Goal: Transaction & Acquisition: Purchase product/service

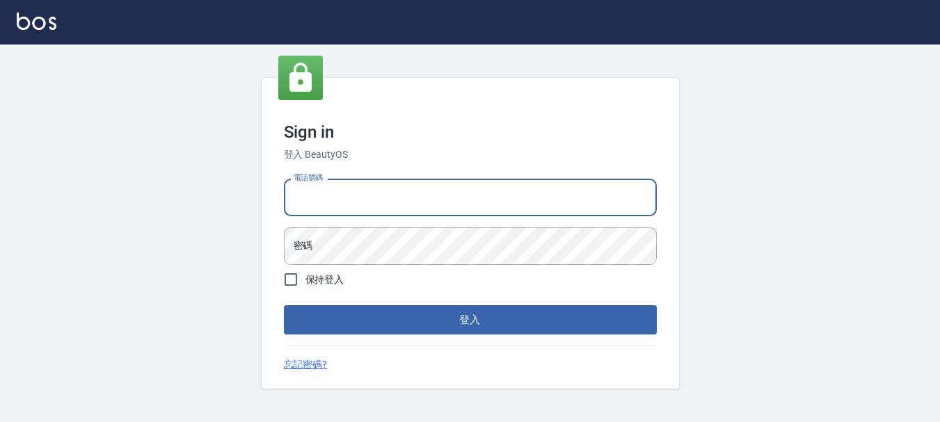
click at [443, 204] on input "電話號碼" at bounding box center [470, 198] width 373 height 38
type input "0989239739"
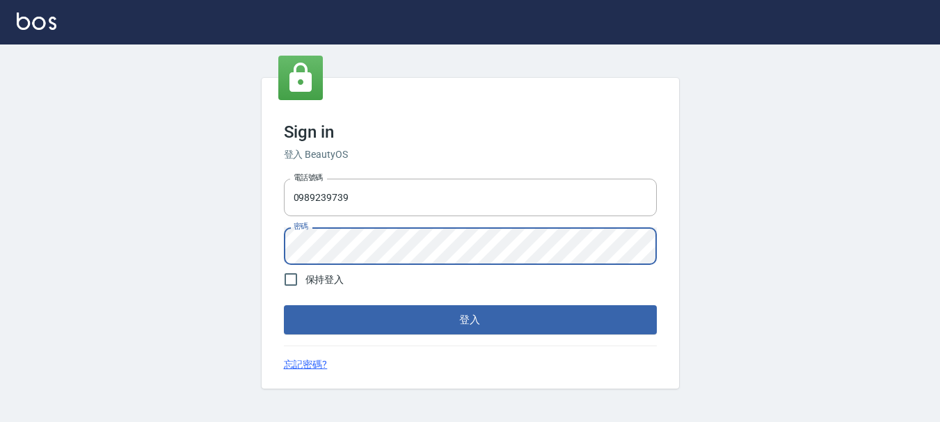
click at [284, 305] on button "登入" at bounding box center [470, 319] width 373 height 29
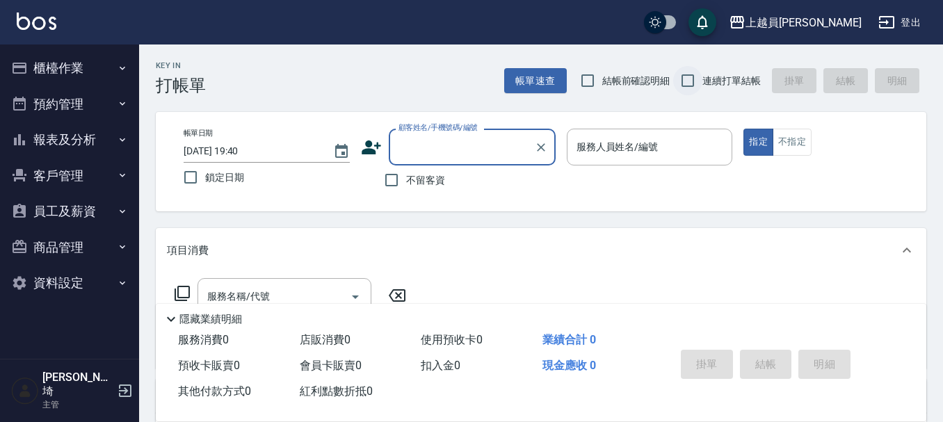
click at [681, 81] on input "連續打單結帳" at bounding box center [687, 80] width 29 height 29
checkbox input "true"
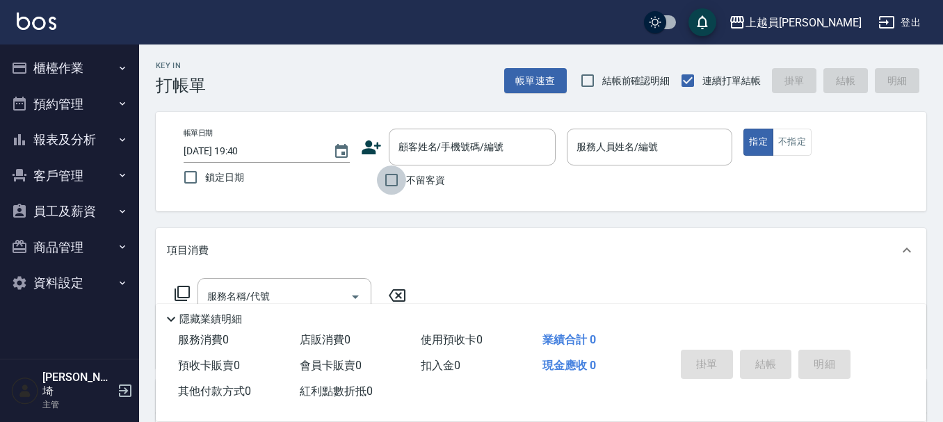
click at [383, 178] on input "不留客資" at bounding box center [391, 180] width 29 height 29
checkbox input "true"
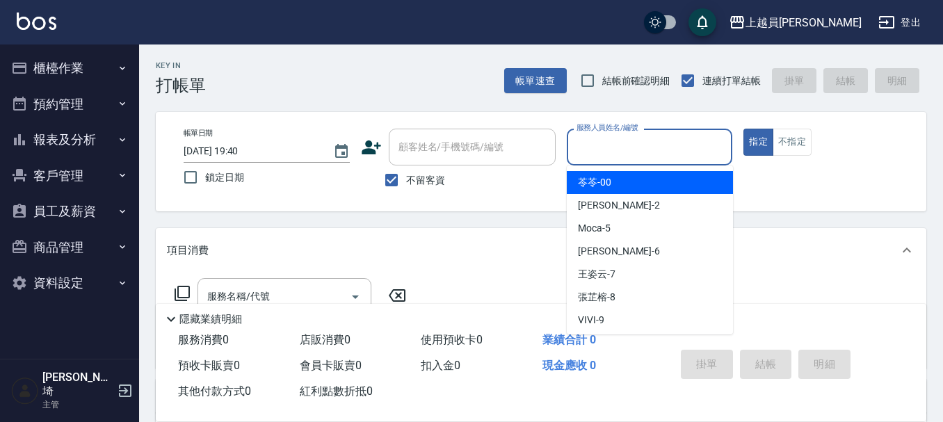
click at [640, 152] on input "服務人員姓名/編號" at bounding box center [650, 147] width 154 height 24
type input "Bonnie-B"
type button "true"
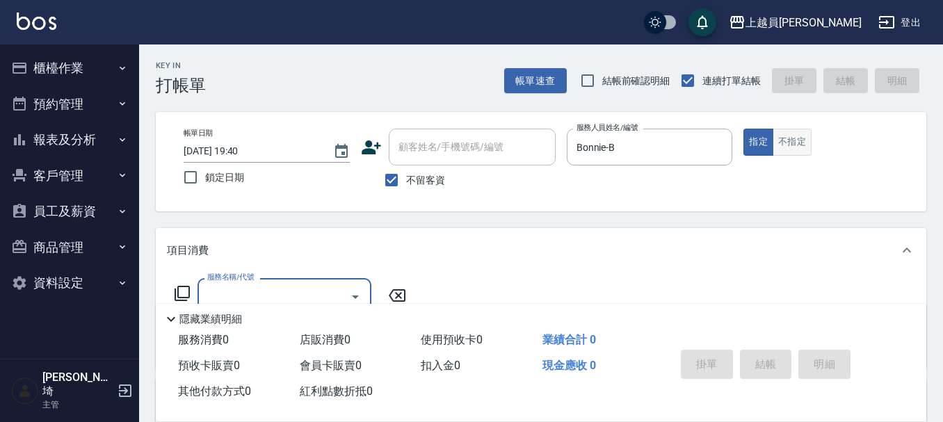
click at [803, 145] on button "不指定" at bounding box center [792, 142] width 39 height 27
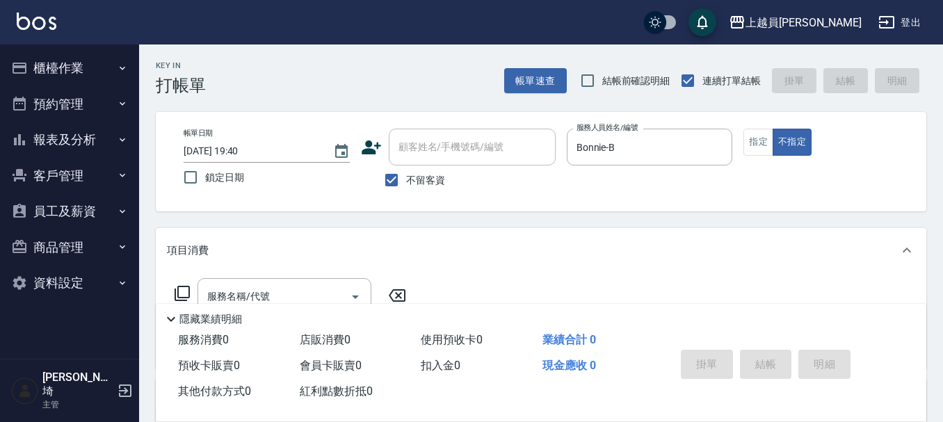
scroll to position [209, 0]
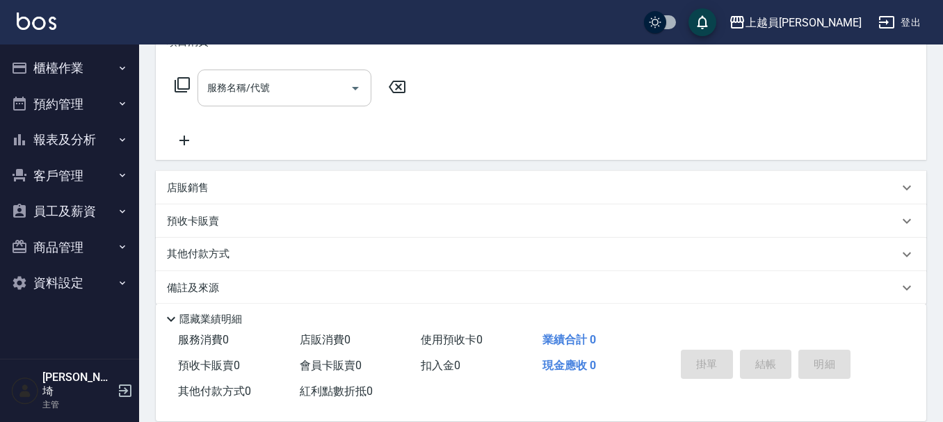
click at [279, 95] on input "服務名稱/代號" at bounding box center [274, 88] width 140 height 24
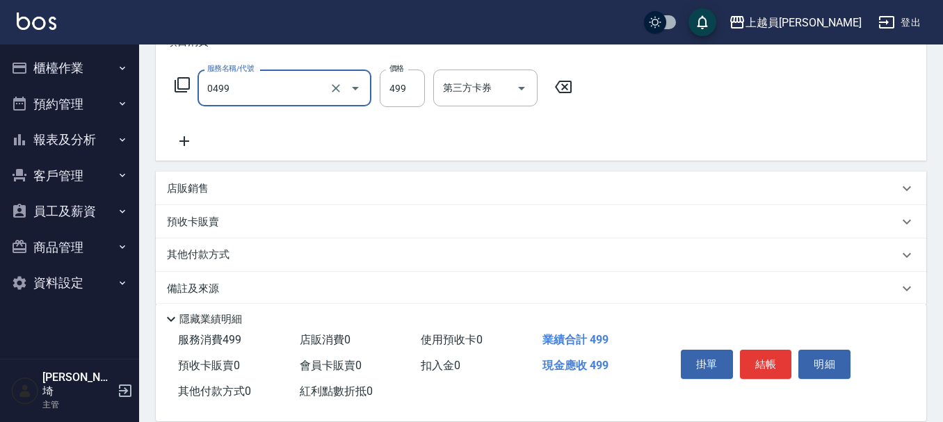
type input "去角質洗髮(0499)"
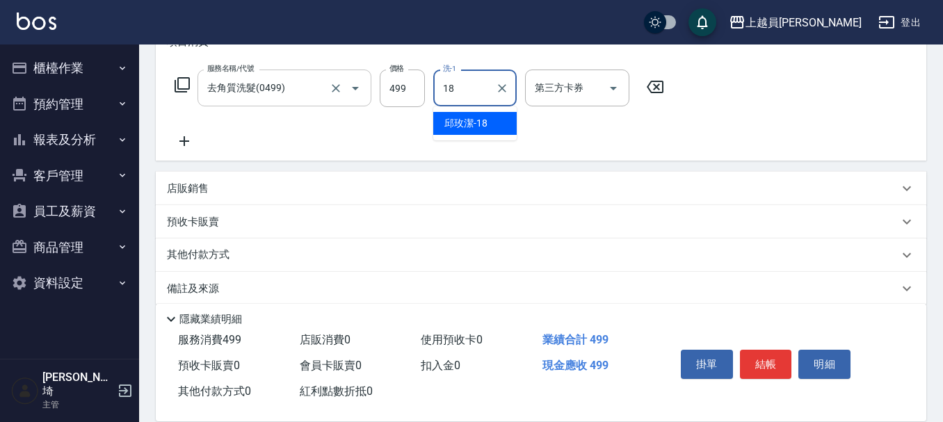
type input "[PERSON_NAME]-18"
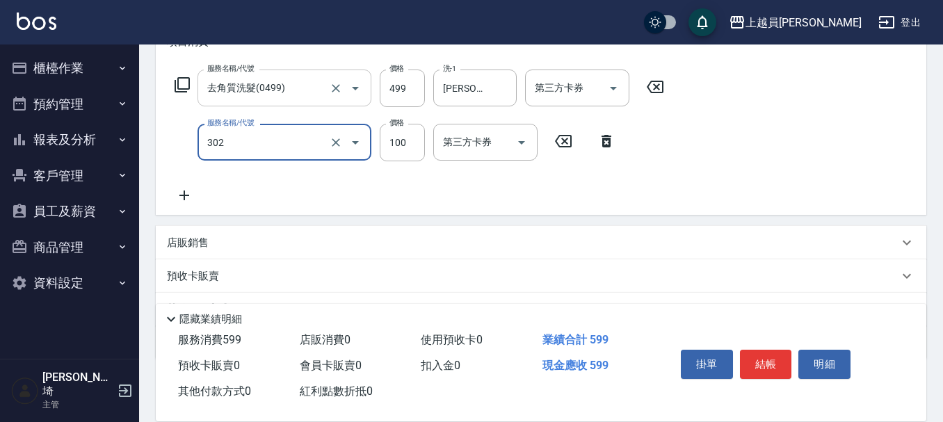
type input "剪髮(302)"
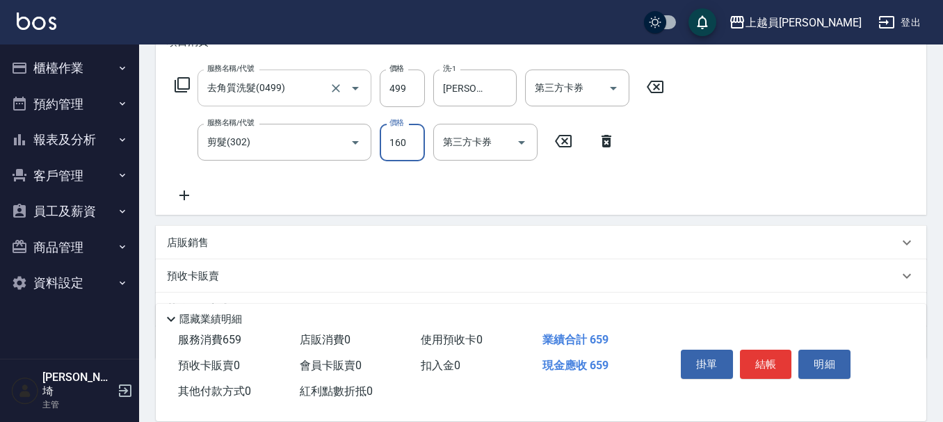
type input "160"
click at [761, 353] on button "結帳" at bounding box center [766, 364] width 52 height 29
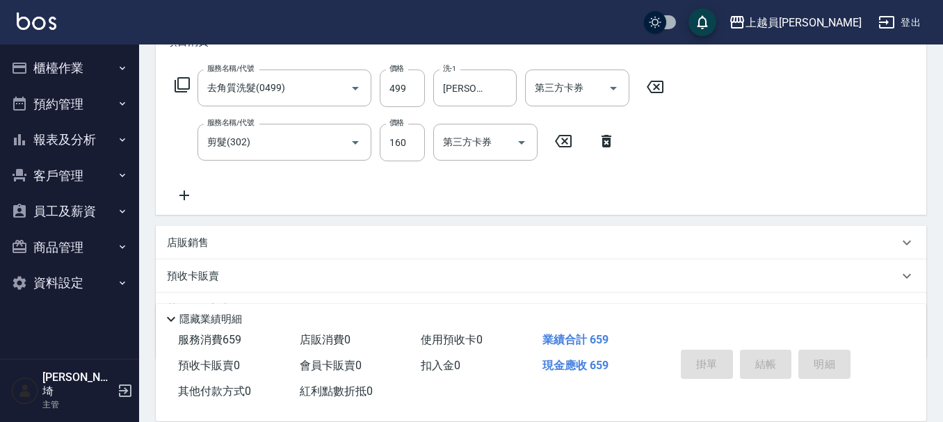
type input "[DATE] 19:41"
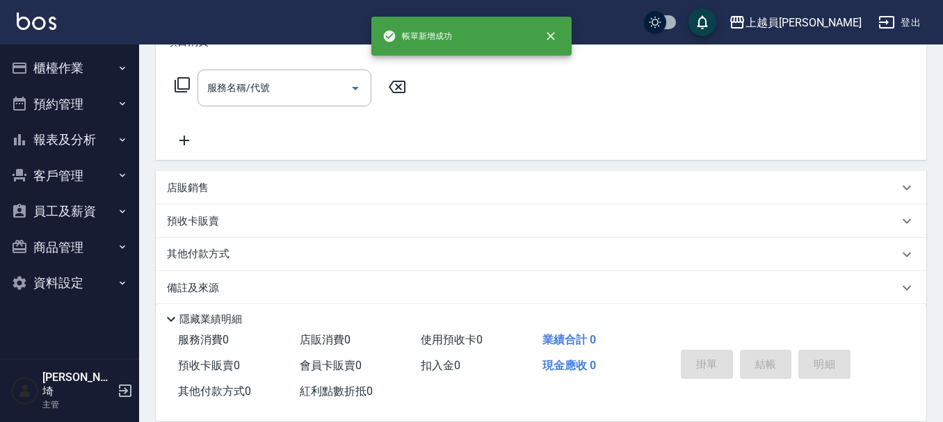
scroll to position [0, 0]
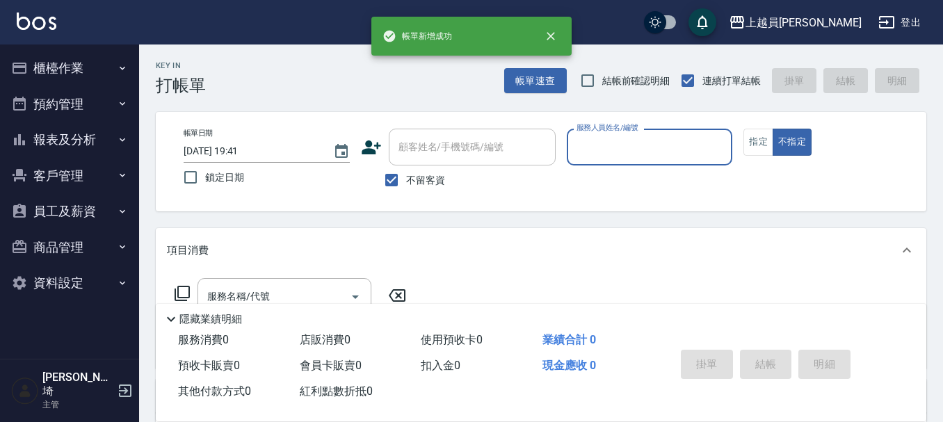
click at [761, 353] on div "掛單 結帳 明細" at bounding box center [766, 366] width 182 height 44
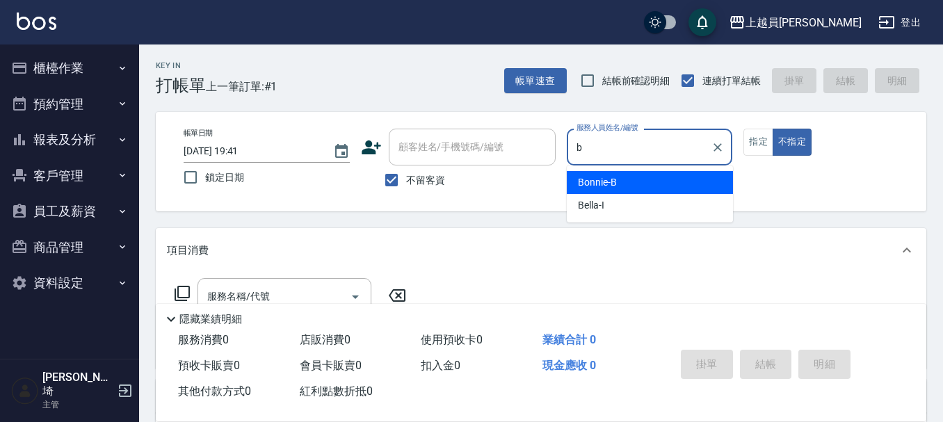
type input "Bonnie-B"
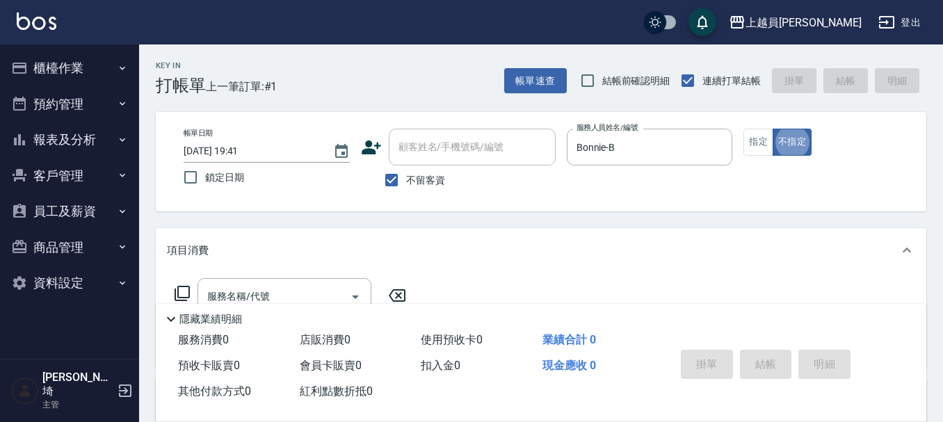
type button "false"
click at [751, 136] on button "指定" at bounding box center [758, 142] width 30 height 27
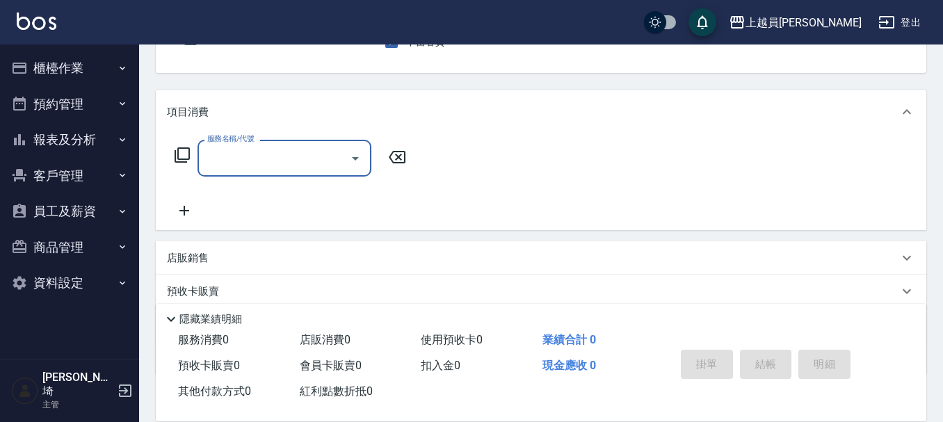
scroll to position [139, 0]
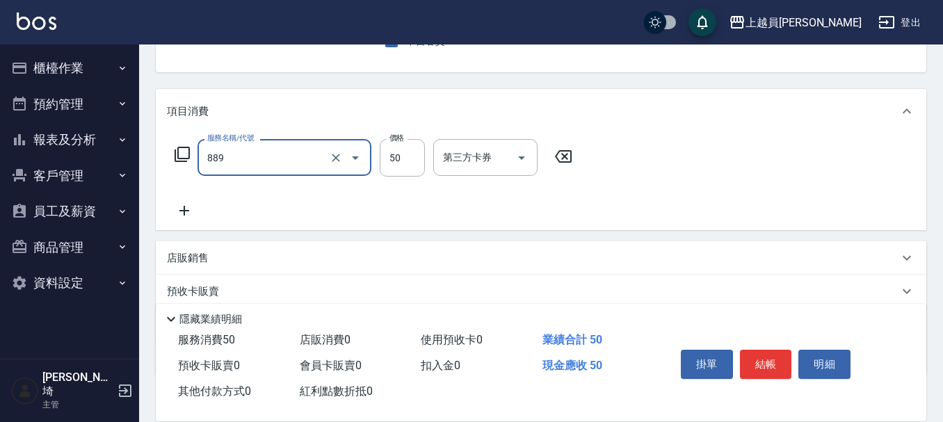
type input "精油(889)"
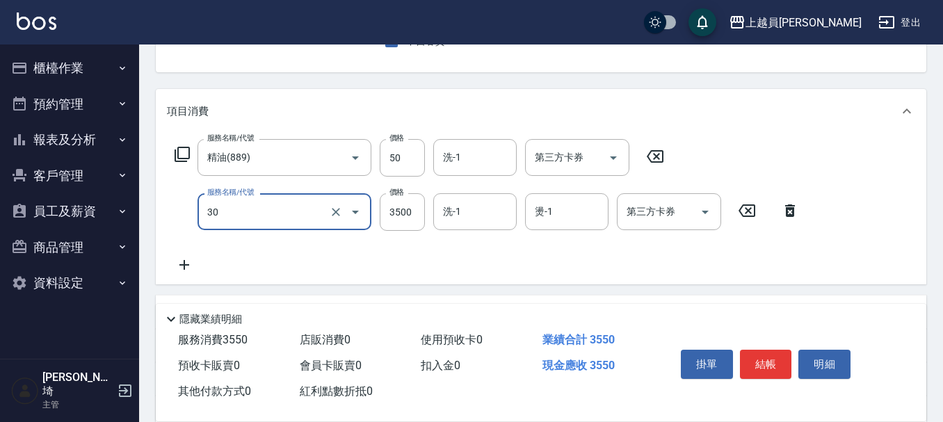
type input "燙髮A餐(30)"
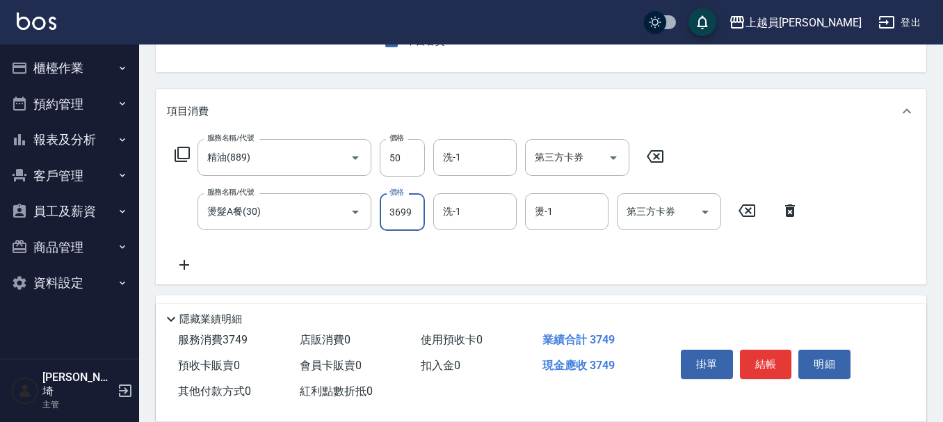
type input "3699"
click at [771, 351] on button "結帳" at bounding box center [766, 364] width 52 height 29
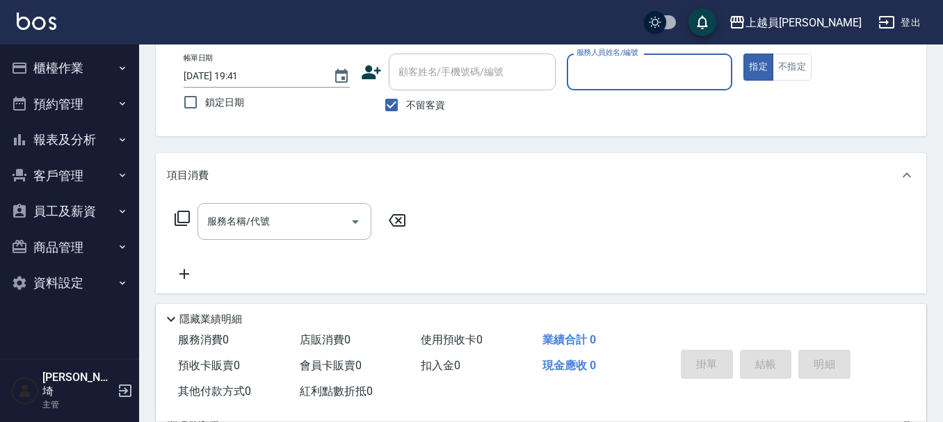
scroll to position [0, 0]
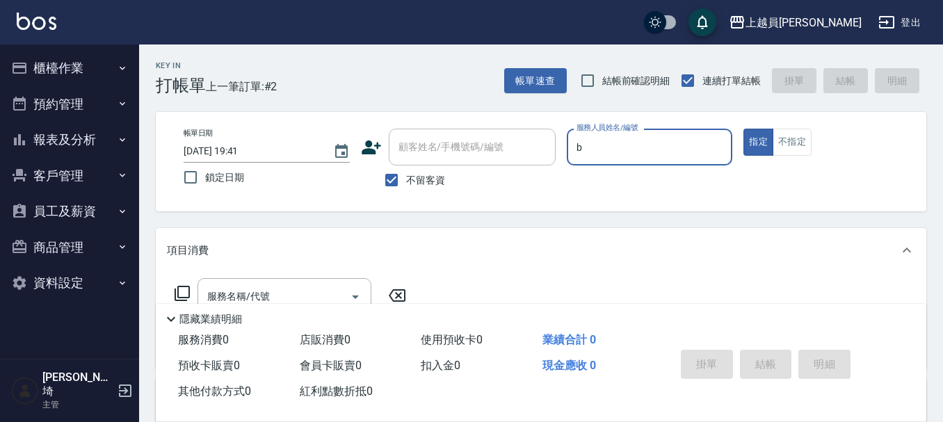
type input "Bonnie-B"
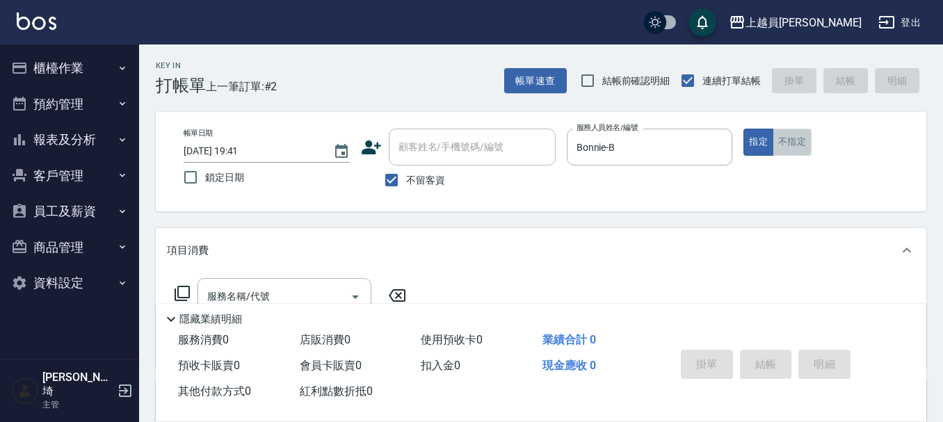
click at [793, 142] on button "不指定" at bounding box center [792, 142] width 39 height 27
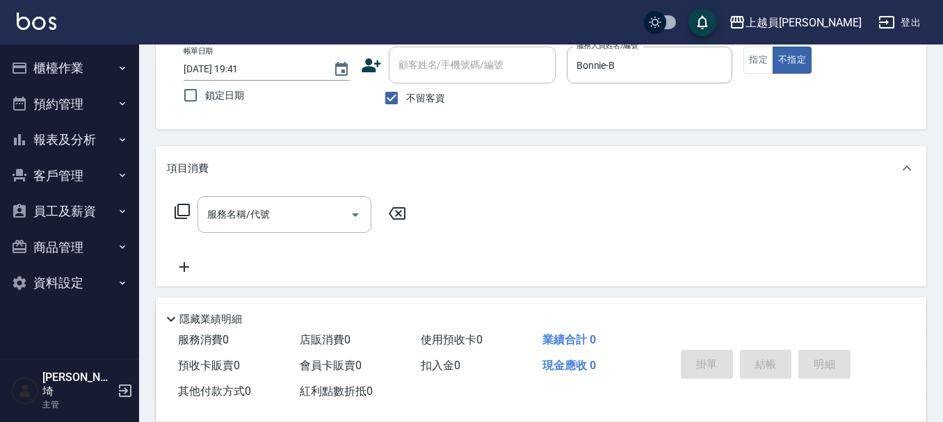
scroll to position [209, 0]
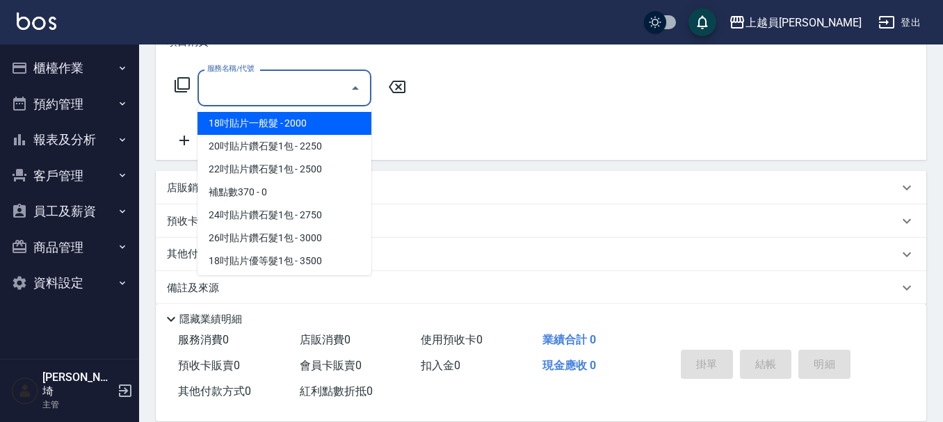
click at [300, 86] on input "服務名稱/代號" at bounding box center [274, 88] width 140 height 24
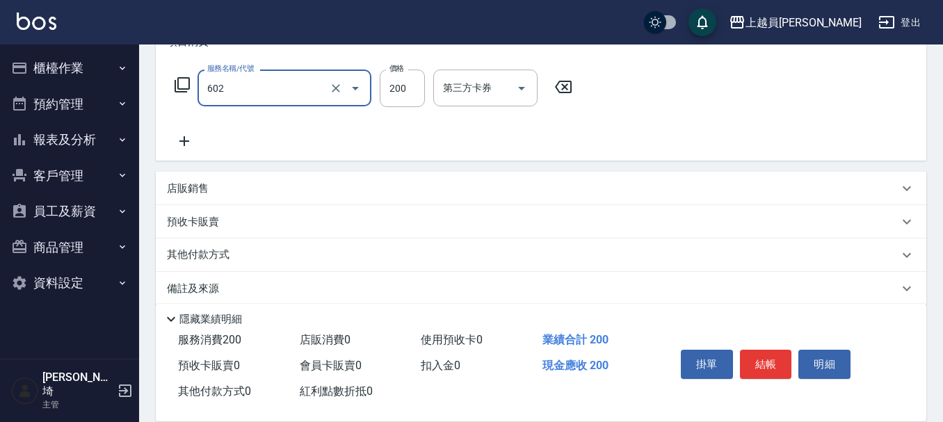
type input "一般洗髮(602)"
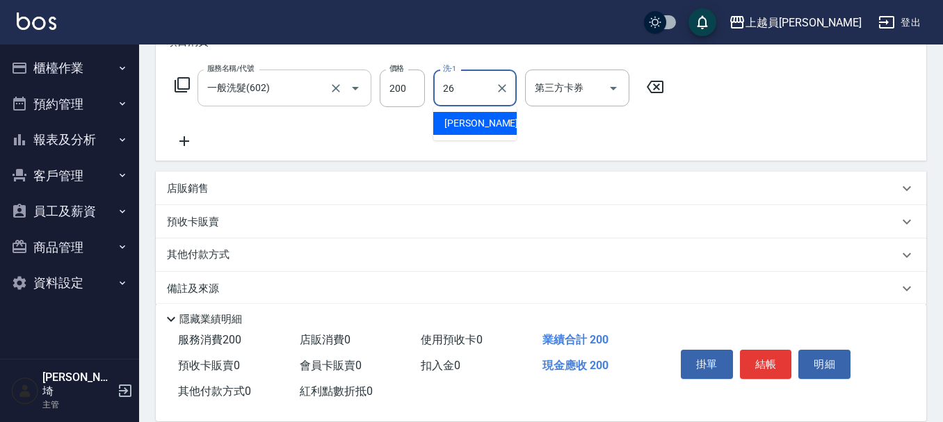
type input "[PERSON_NAME]-26"
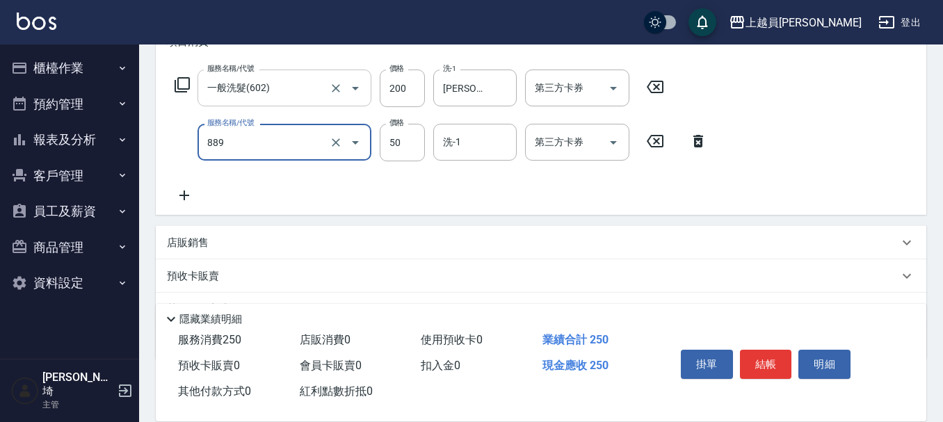
type input "精油(889)"
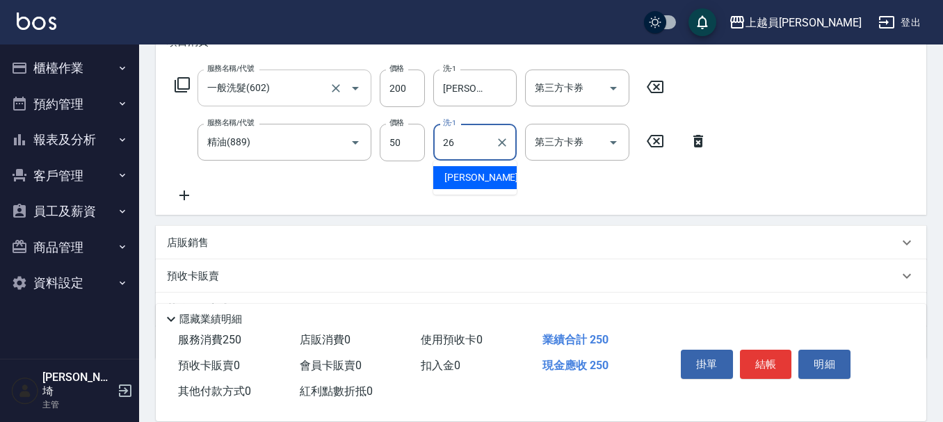
type input "[PERSON_NAME]-26"
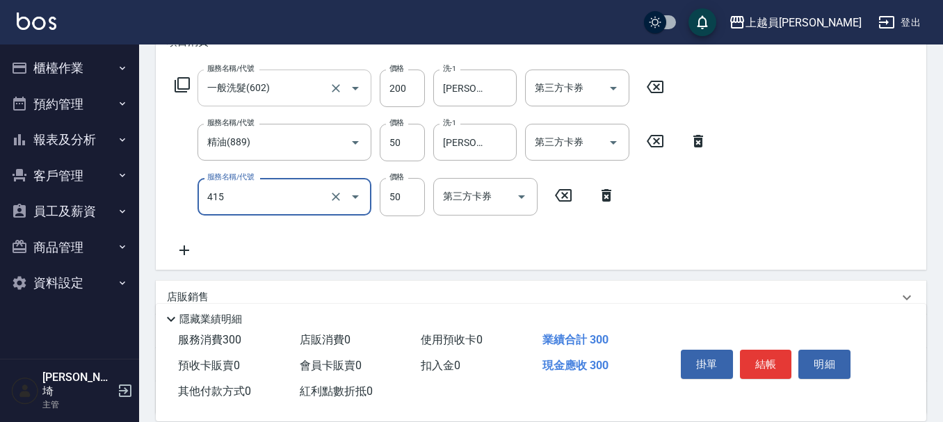
type input "瞬間保養(415)"
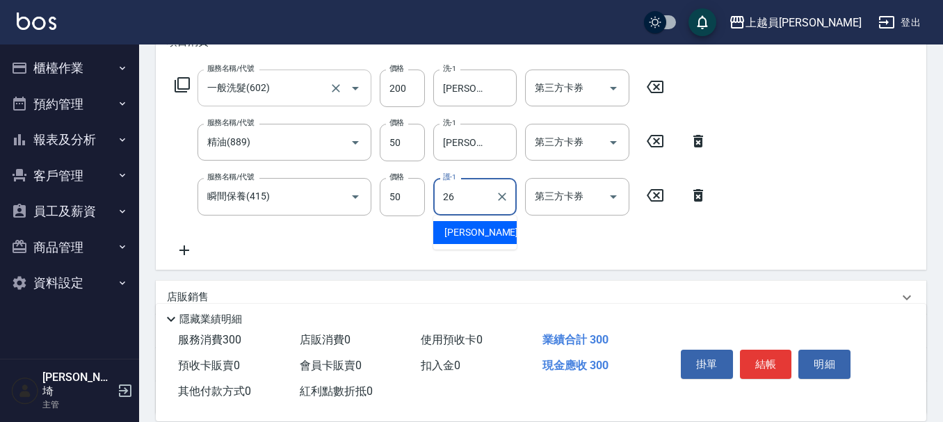
type input "[PERSON_NAME]-26"
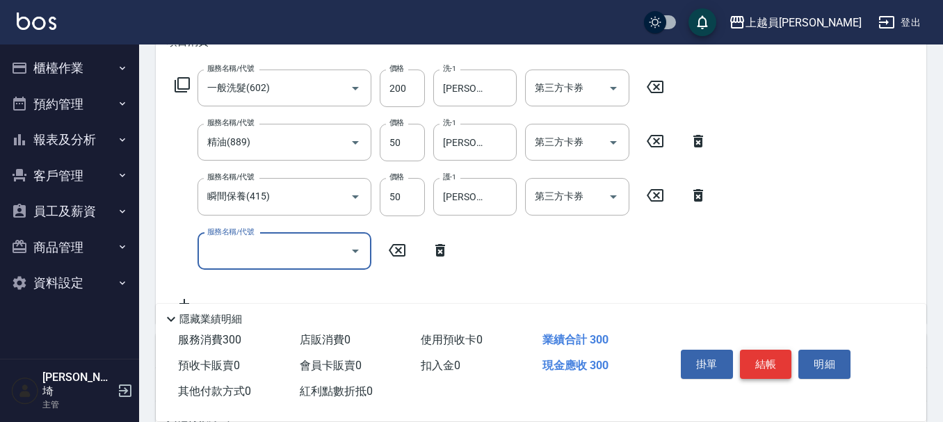
click at [775, 360] on button "結帳" at bounding box center [766, 364] width 52 height 29
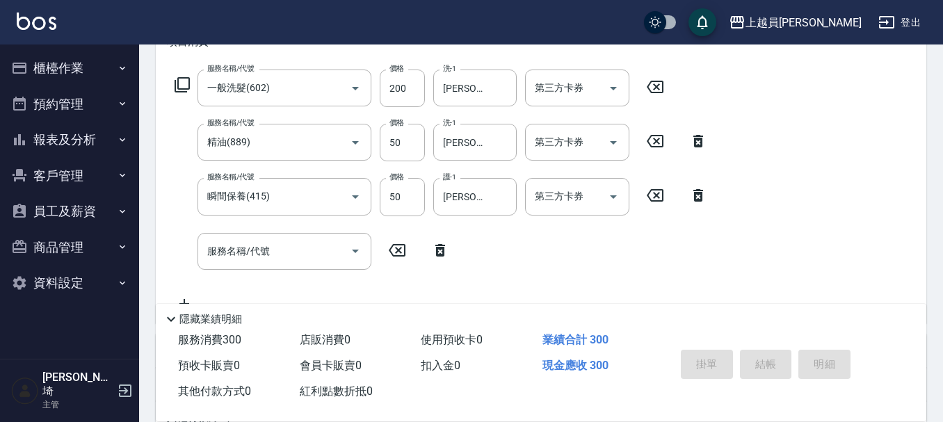
type input "[DATE] 19:43"
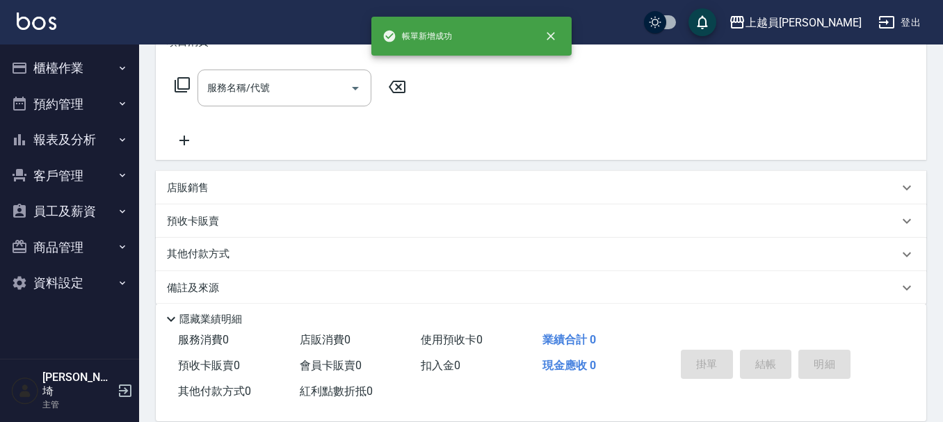
scroll to position [0, 0]
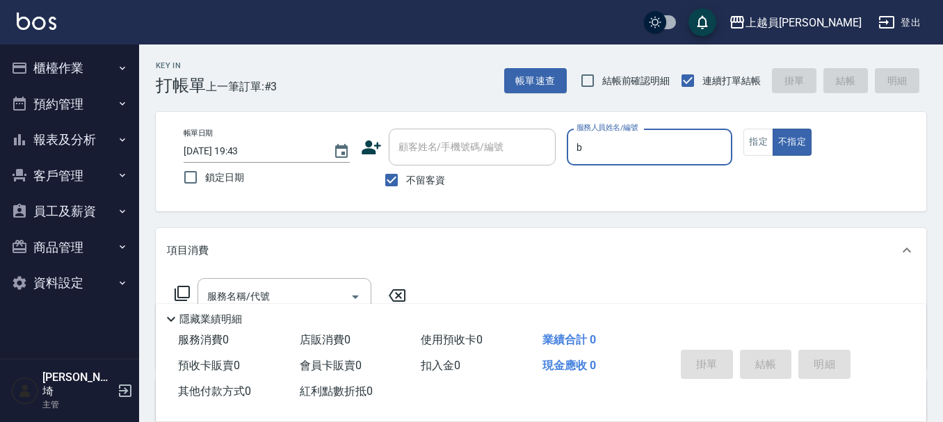
type input "Bonnie-B"
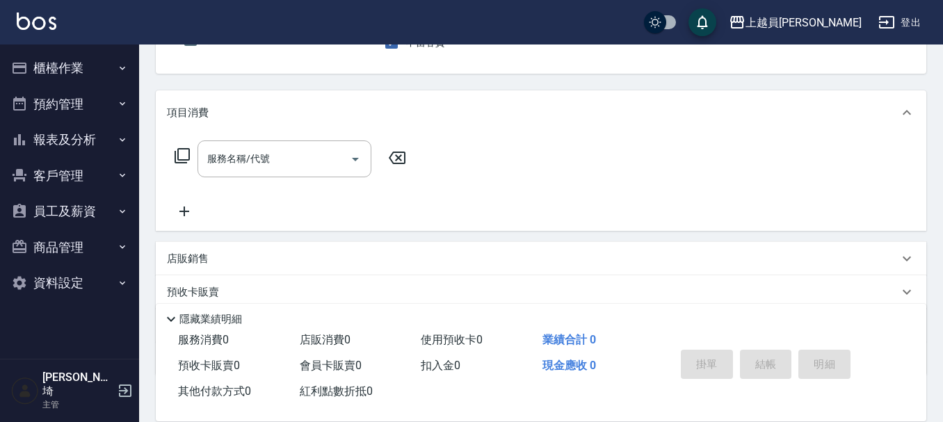
scroll to position [139, 0]
click at [243, 153] on div "服務名稱/代號 服務名稱/代號" at bounding box center [284, 157] width 174 height 37
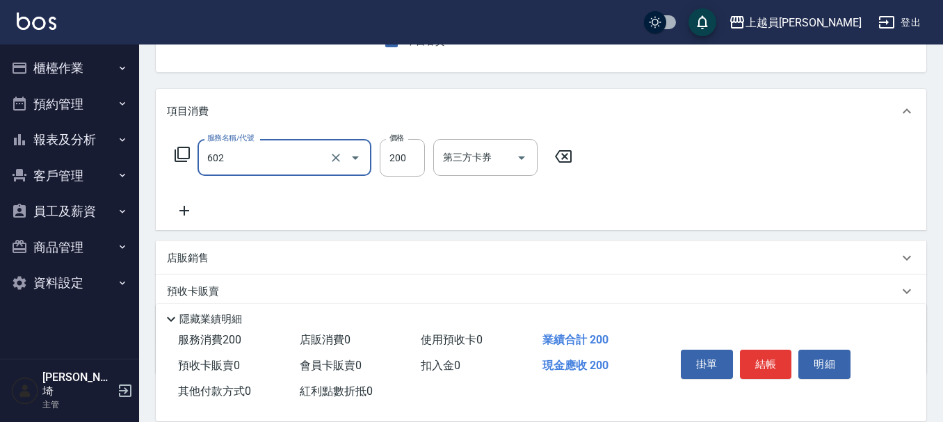
type input "一般洗髮(602)"
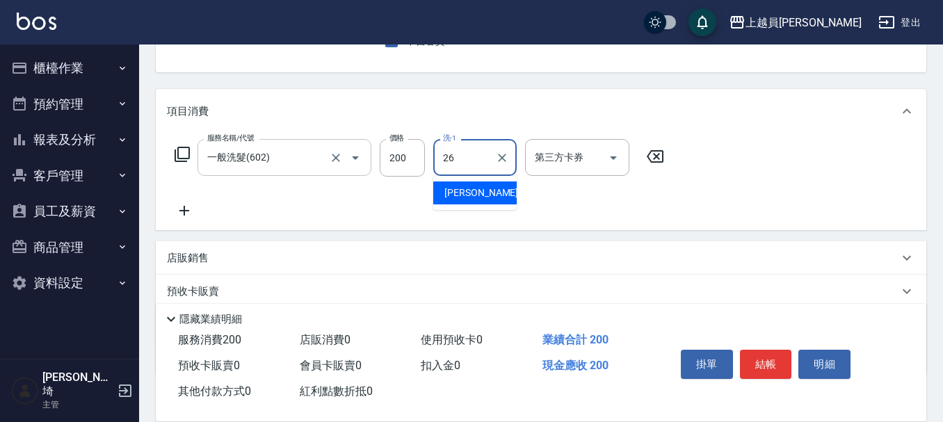
type input "[PERSON_NAME]-26"
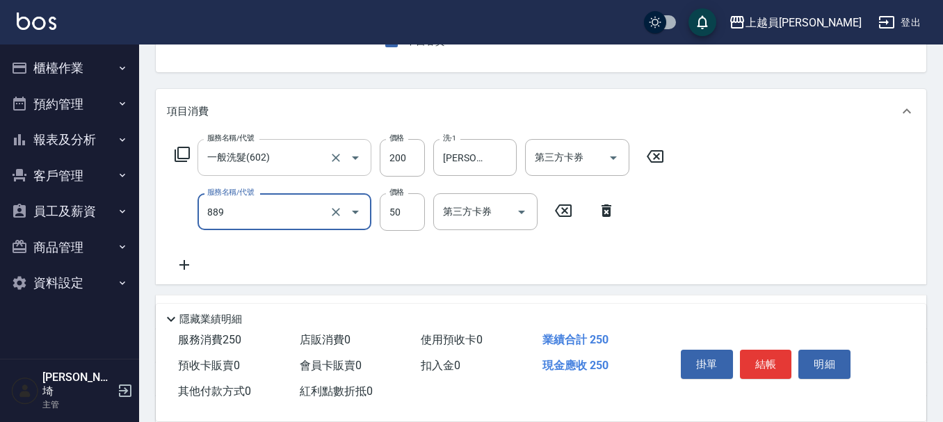
type input "精油(889)"
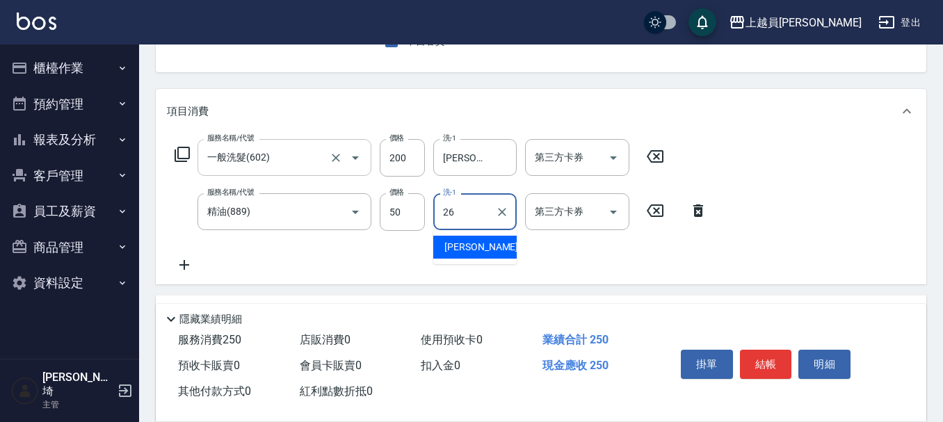
type input "[PERSON_NAME]-26"
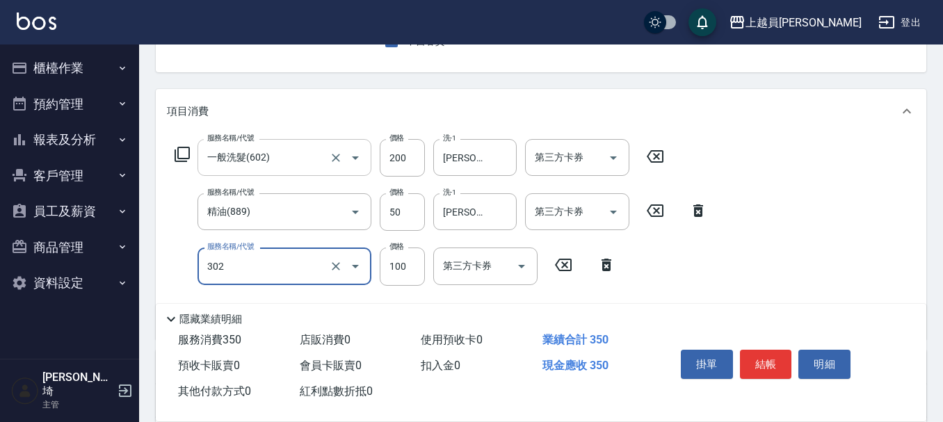
type input "剪髮(302)"
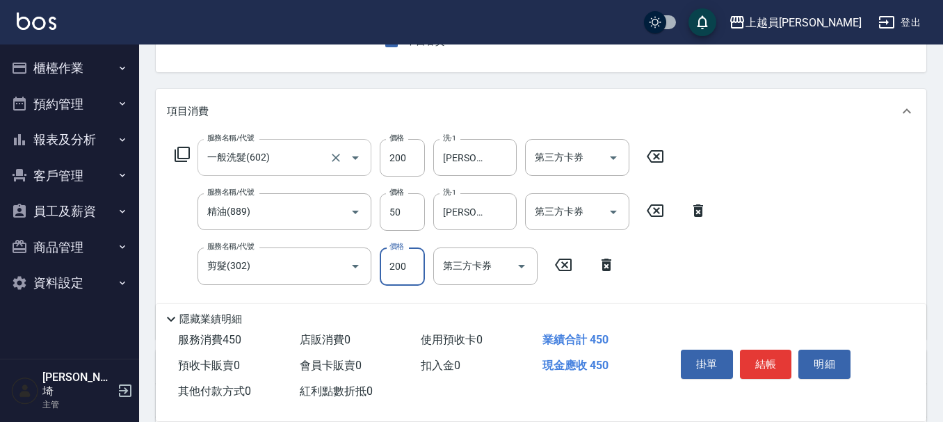
type input "200"
click at [755, 358] on button "結帳" at bounding box center [766, 364] width 52 height 29
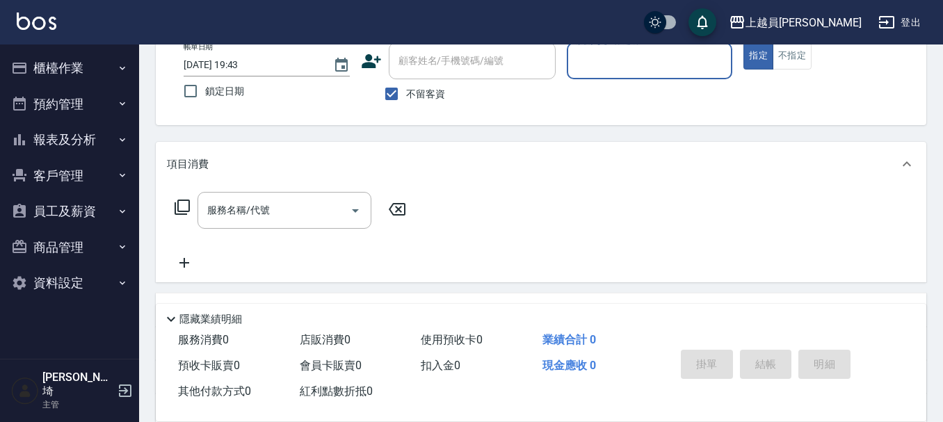
scroll to position [65, 0]
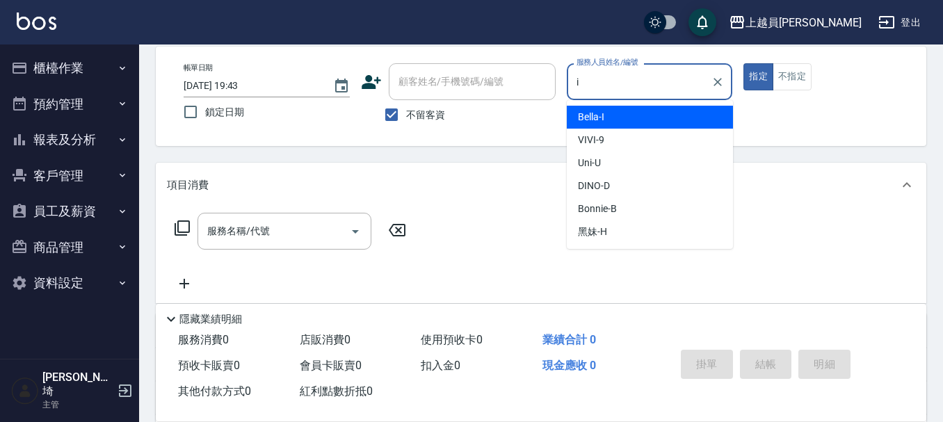
type input "Bella-I"
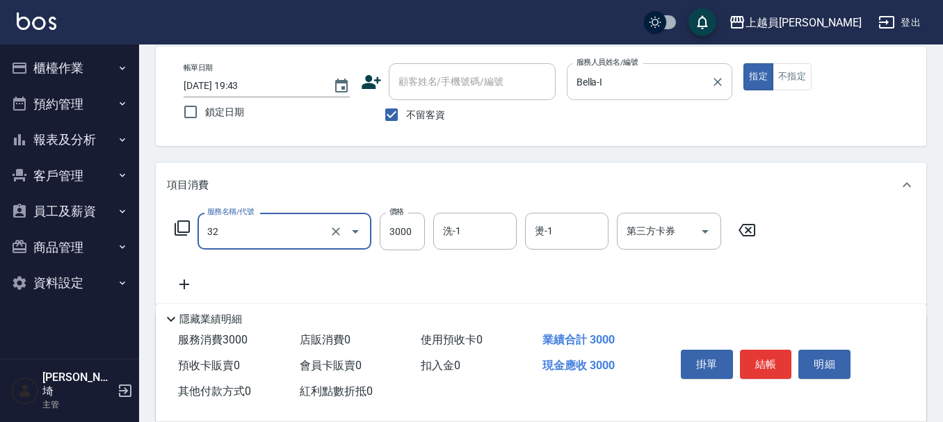
type input "染髮A餐(32)"
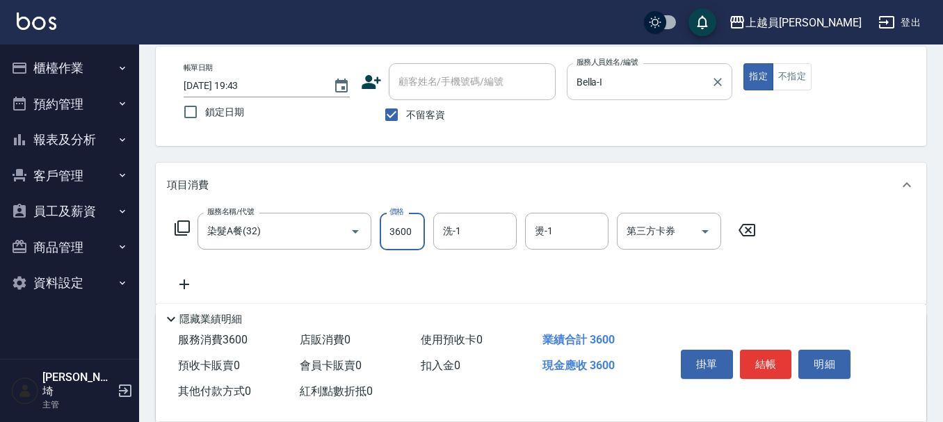
type input "3600"
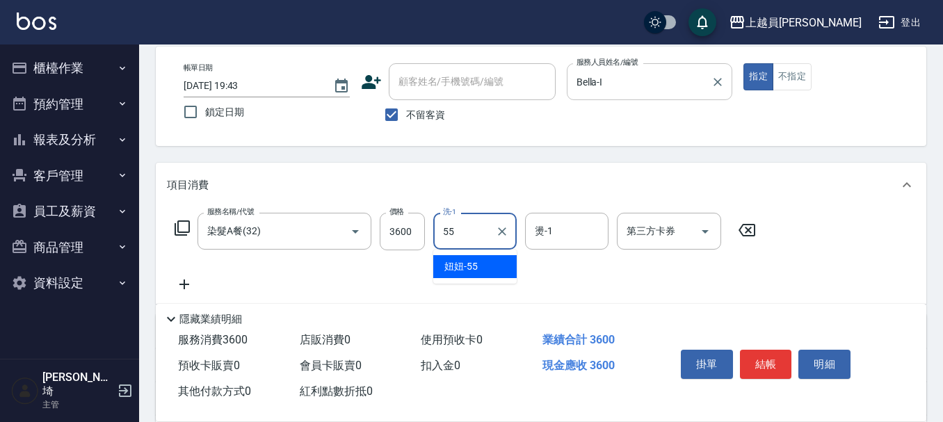
type input "妞妞-55"
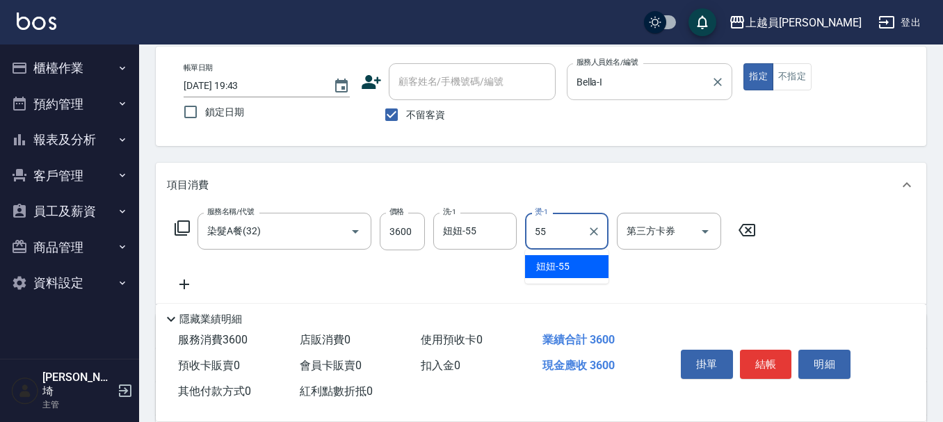
type input "妞妞-55"
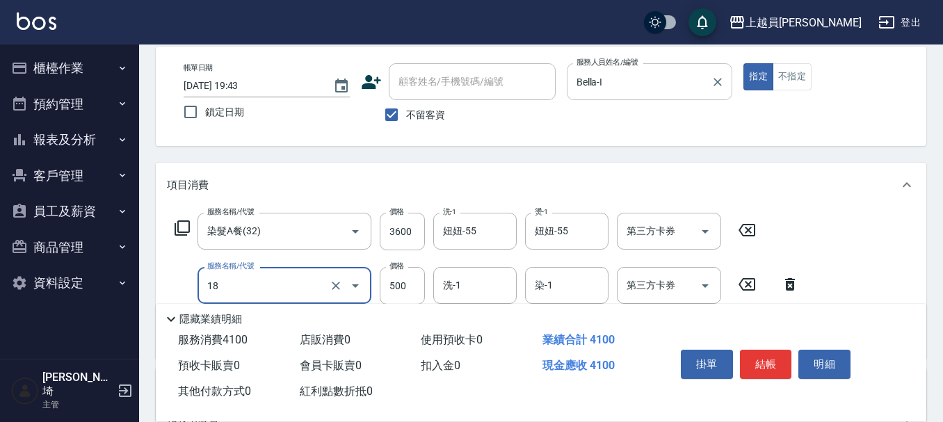
type input "漂髮(18)"
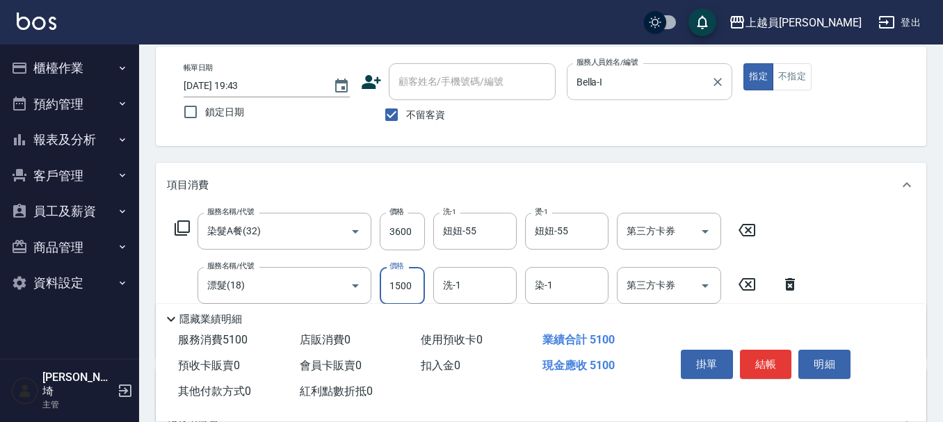
type input "1500"
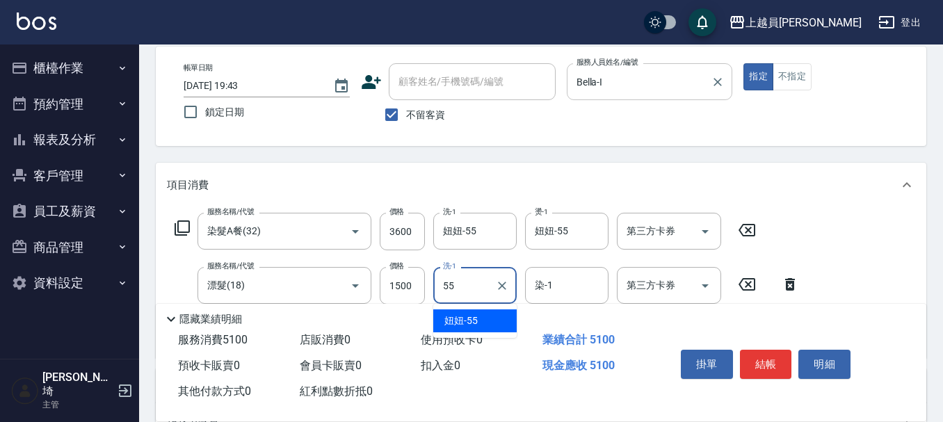
type input "妞妞-55"
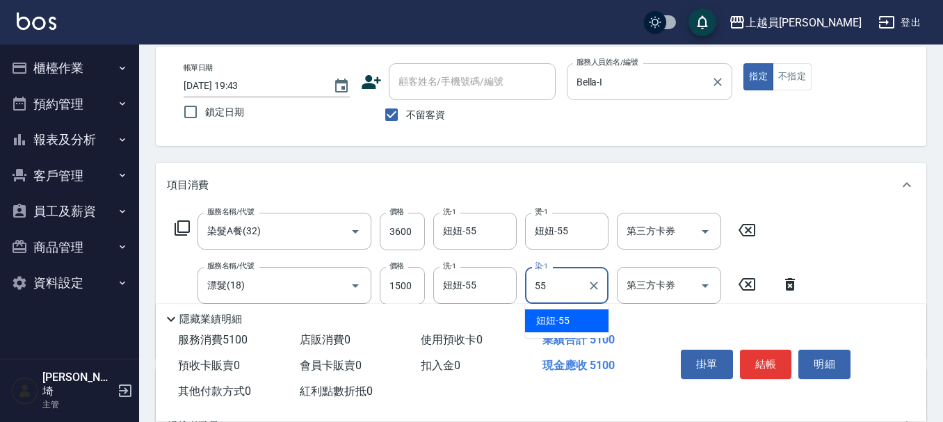
type input "妞妞-55"
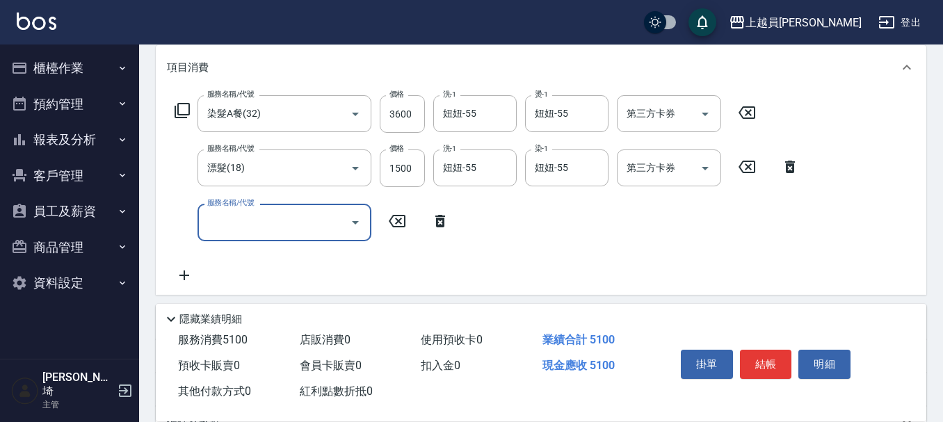
scroll to position [0, 0]
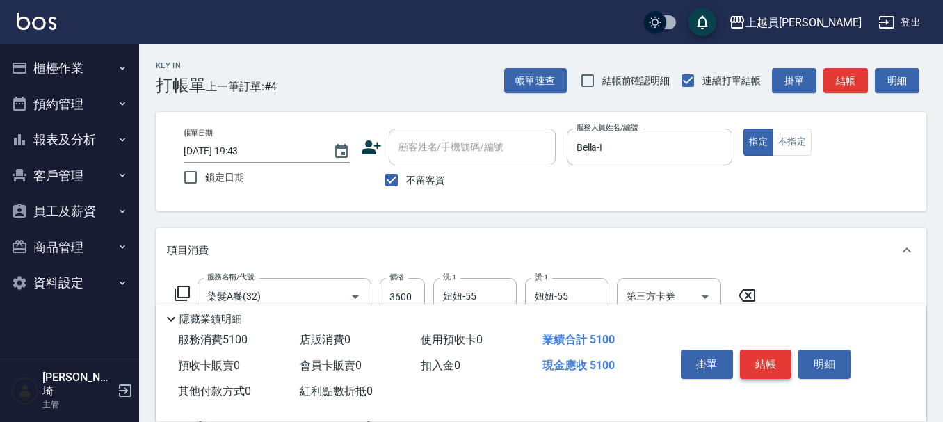
click at [768, 356] on button "結帳" at bounding box center [766, 364] width 52 height 29
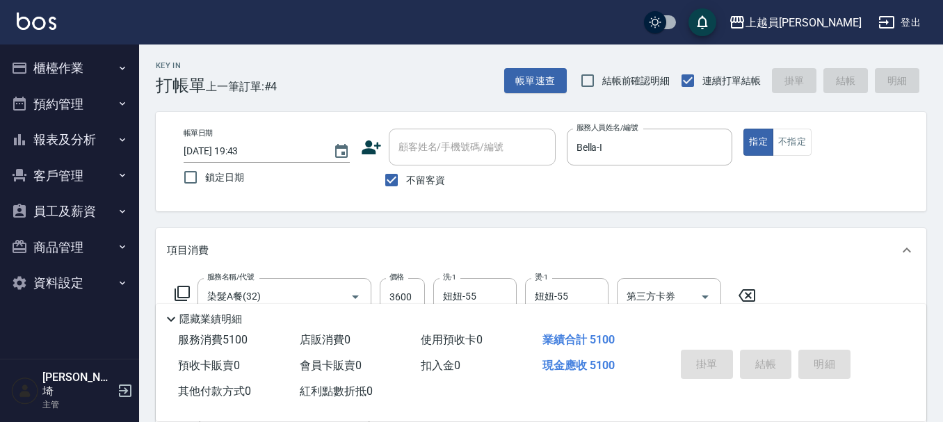
type input "[DATE] 19:45"
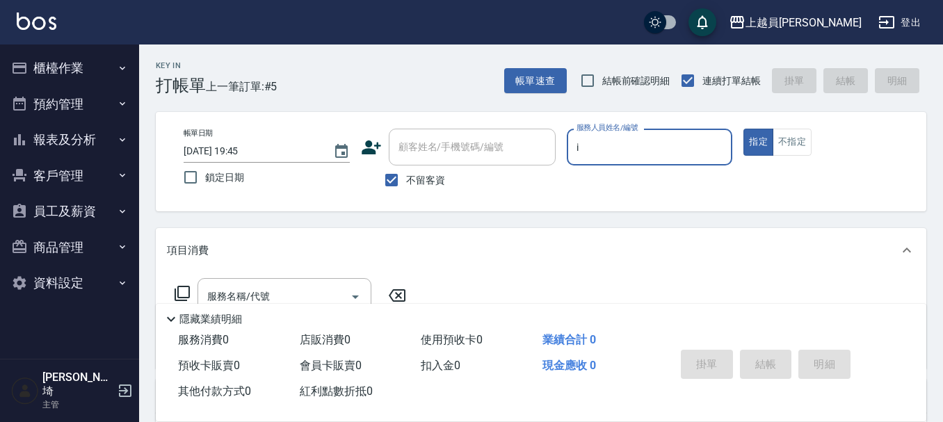
type input "Bella-I"
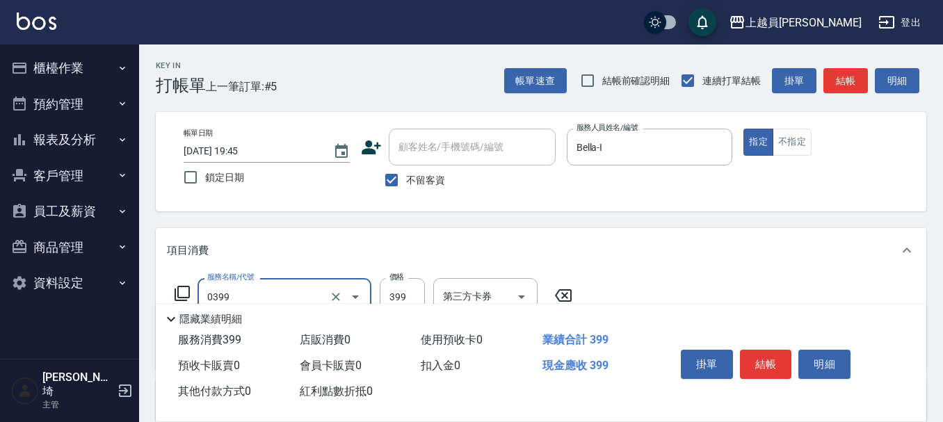
type input "海鹽SPA(0399)"
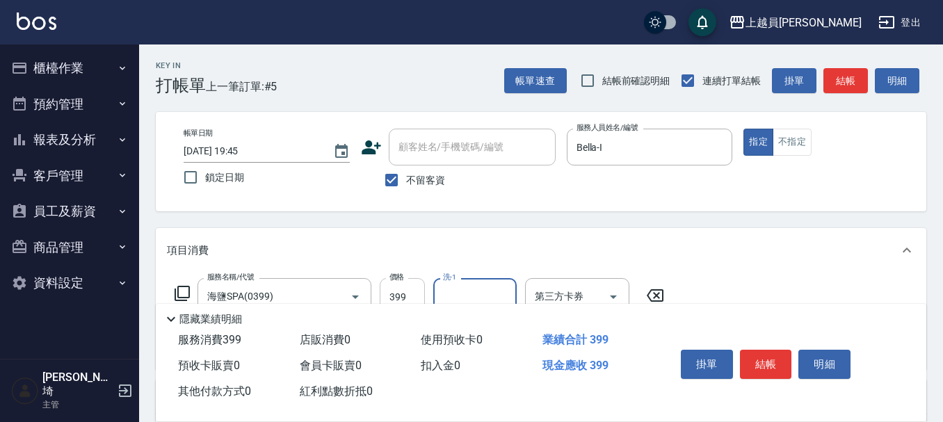
click at [409, 280] on input "399" at bounding box center [402, 297] width 45 height 38
type input "499"
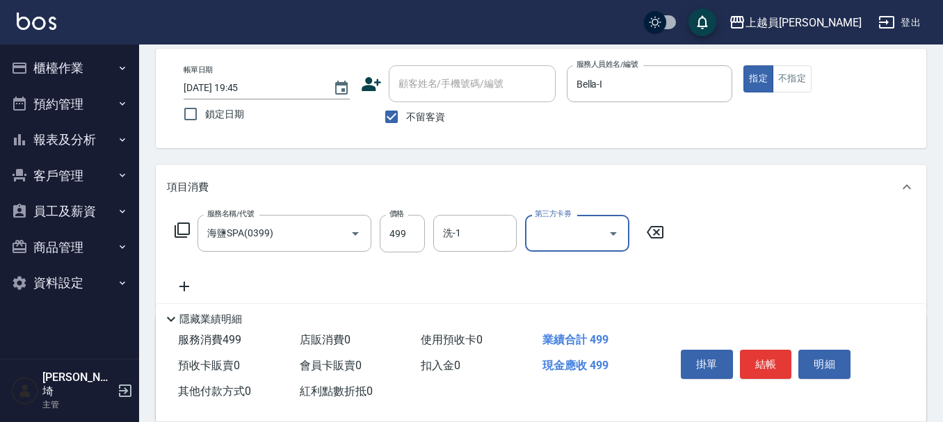
scroll to position [70, 0]
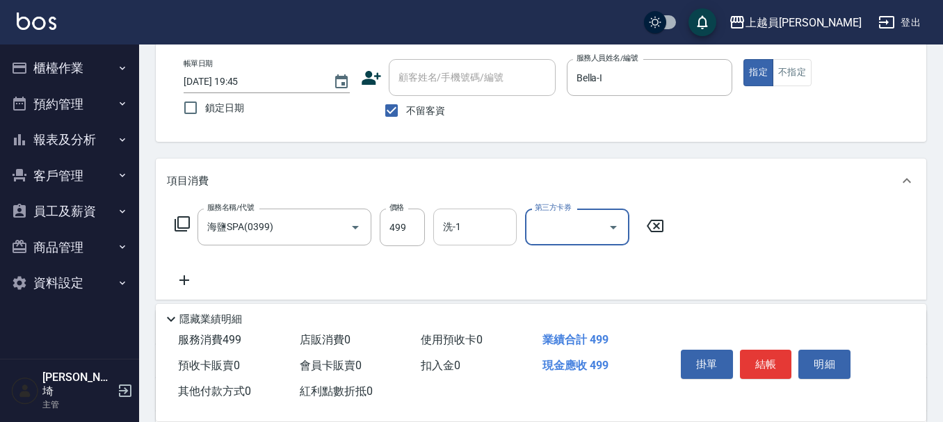
click at [471, 232] on input "洗-1" at bounding box center [475, 227] width 71 height 24
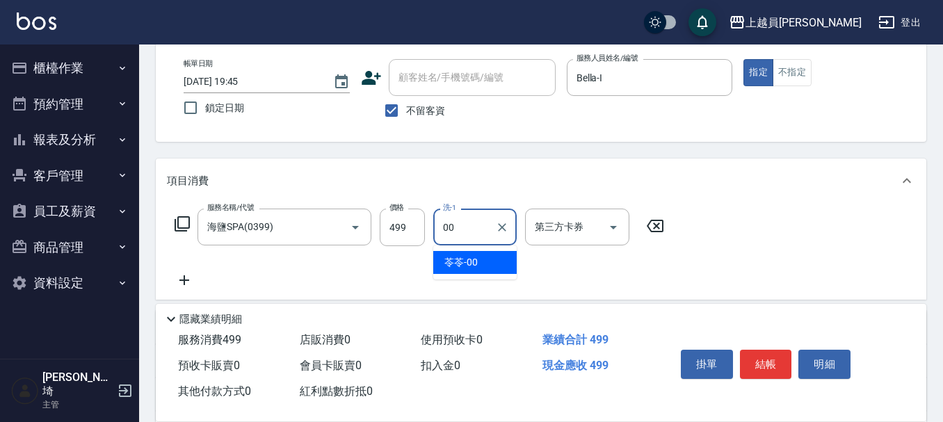
type input "苓苓-00"
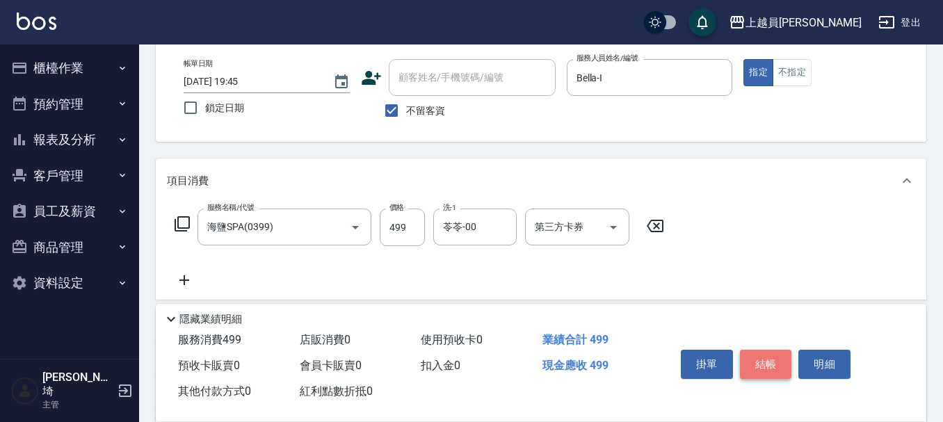
click at [777, 354] on button "結帳" at bounding box center [766, 364] width 52 height 29
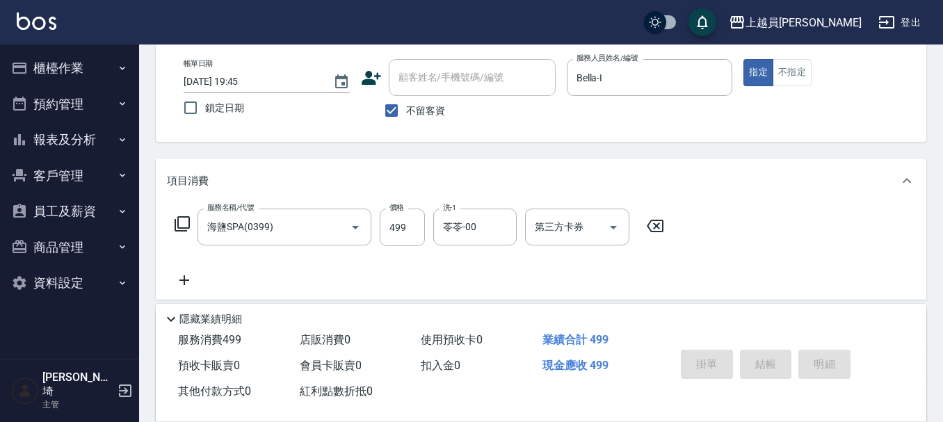
type input "[DATE] 19:47"
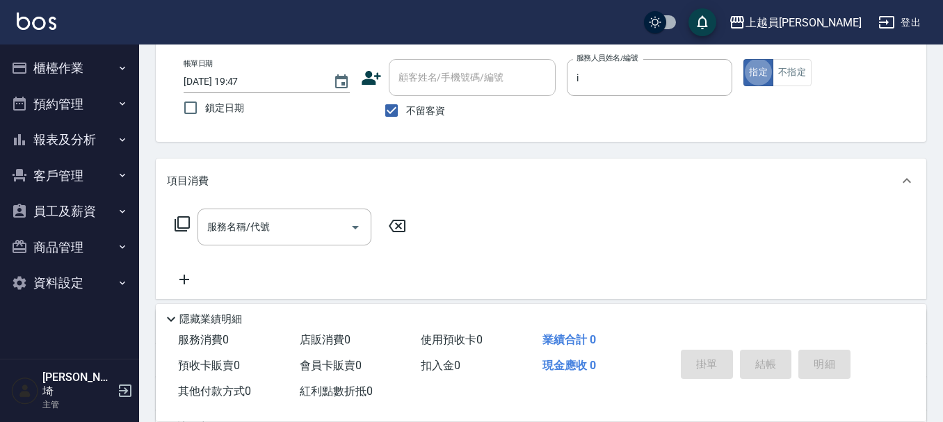
type input "Bella-I"
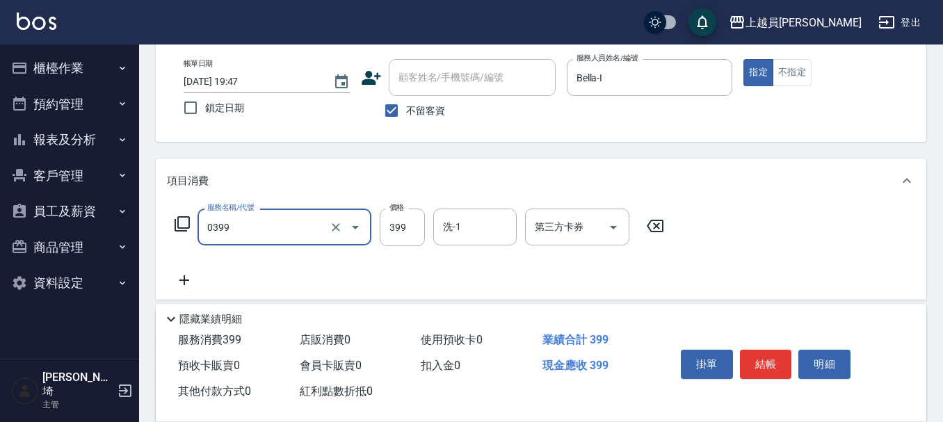
type input "海鹽SPA(0399)"
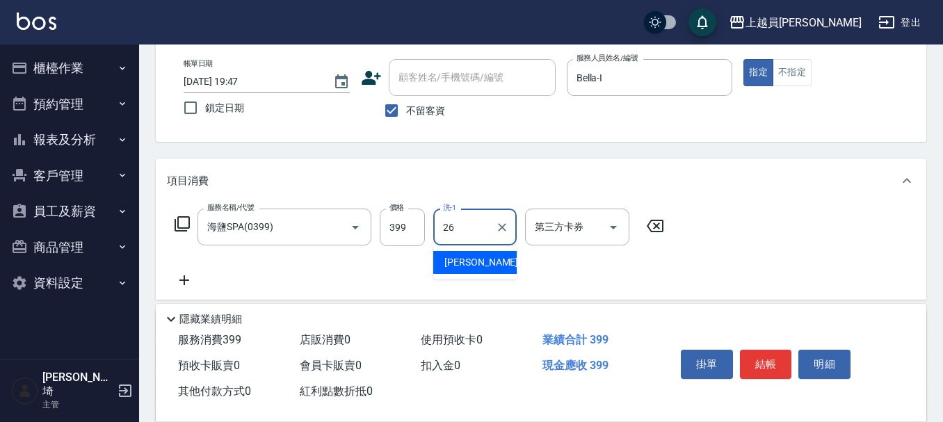
type input "[PERSON_NAME]-26"
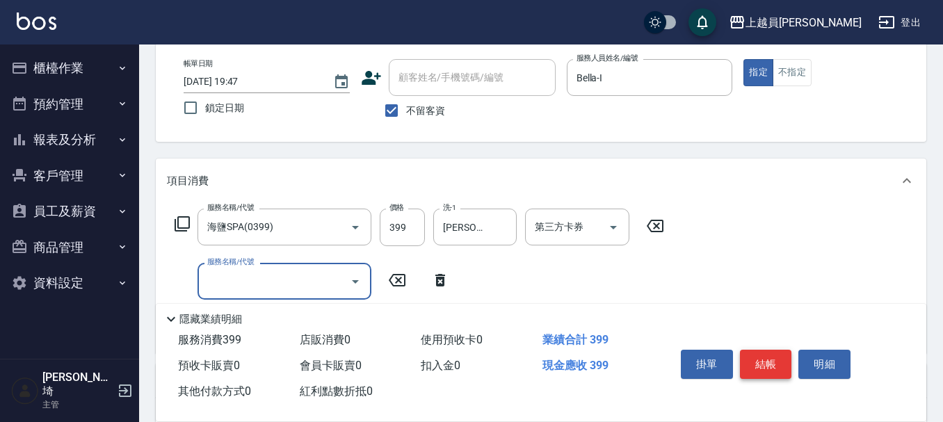
click at [782, 355] on button "結帳" at bounding box center [766, 364] width 52 height 29
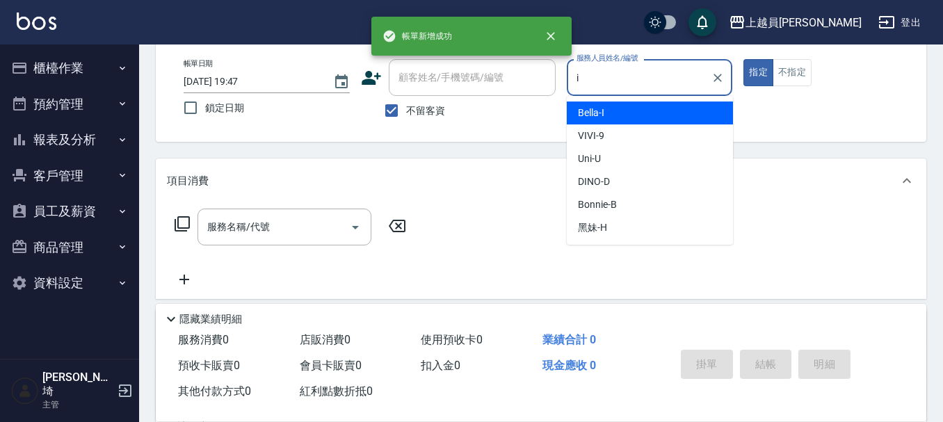
type input "Bella-I"
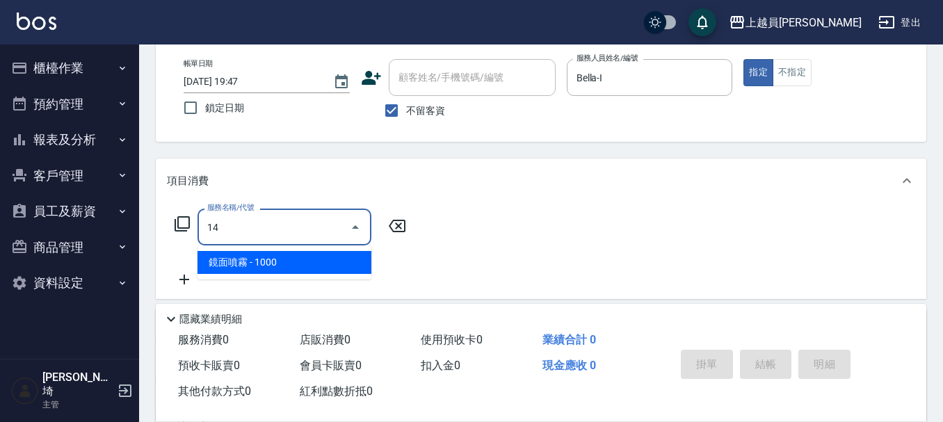
type input "1"
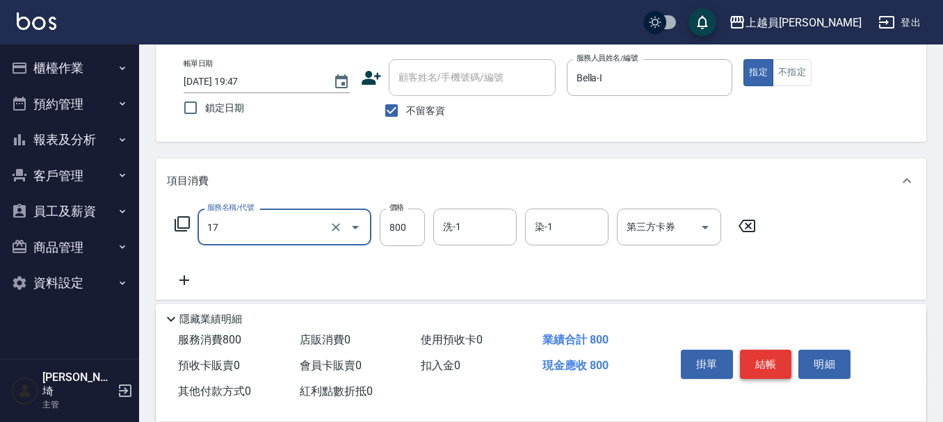
type input "染髮(17)"
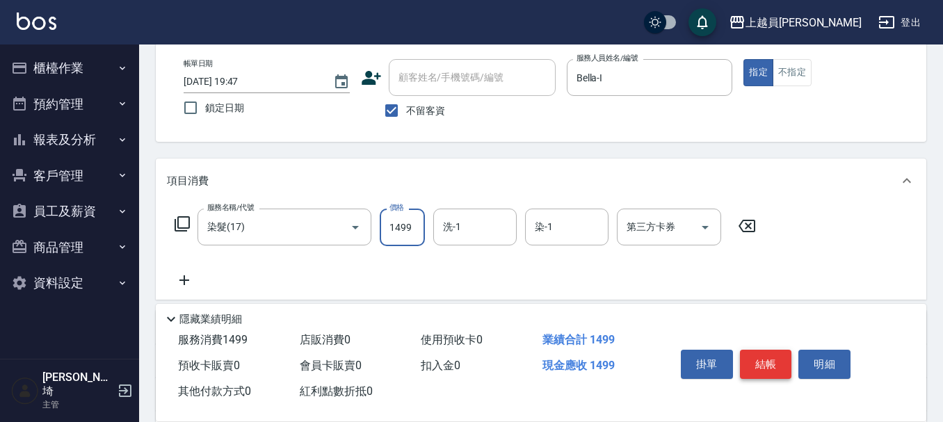
type input "1499"
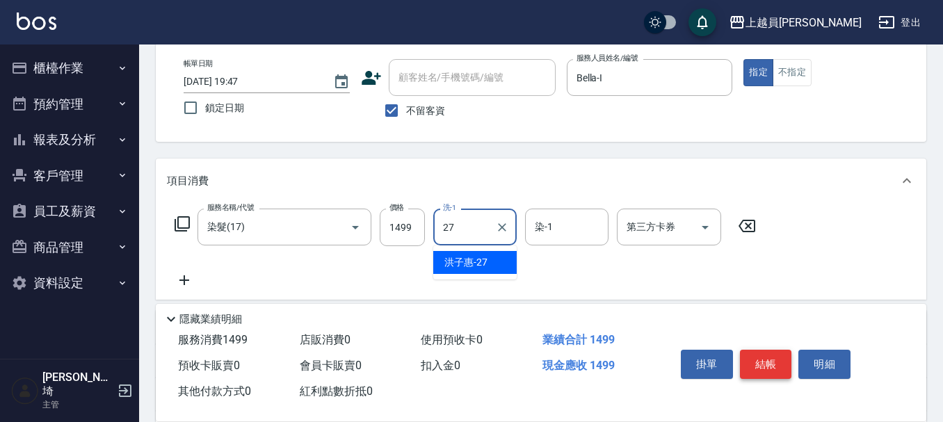
type input "27"
type input "3"
type input "[PERSON_NAME]-27"
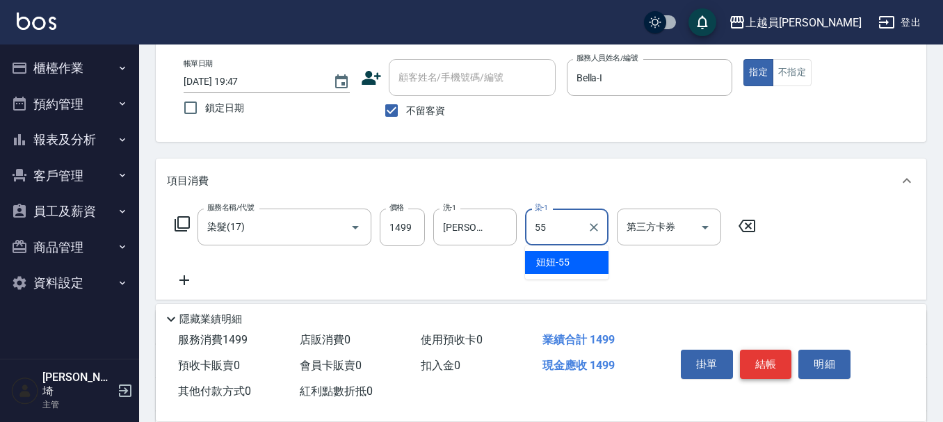
type input "妞妞-55"
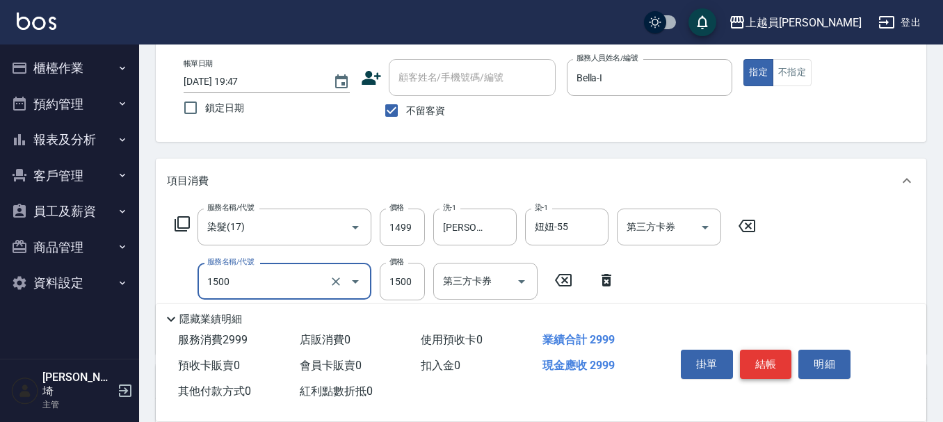
type input "線條150(1500)"
click at [305, 274] on input "線條150(1500)" at bounding box center [265, 281] width 122 height 24
type input "漂髮(18)"
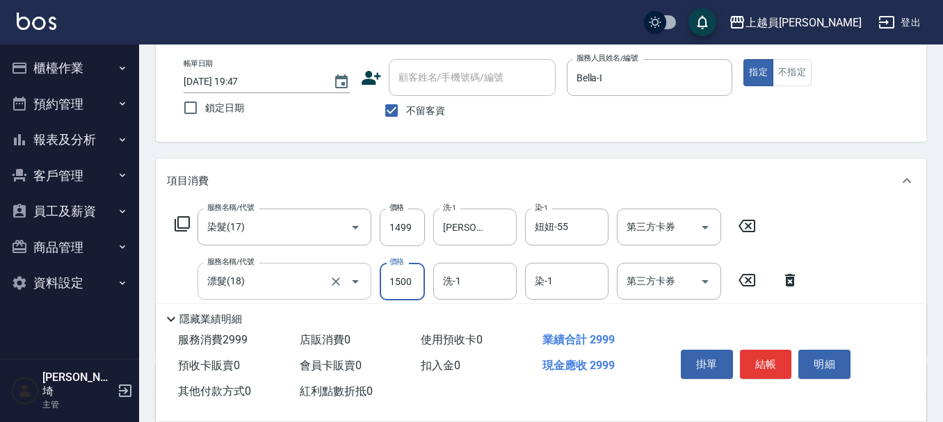
type input "1500"
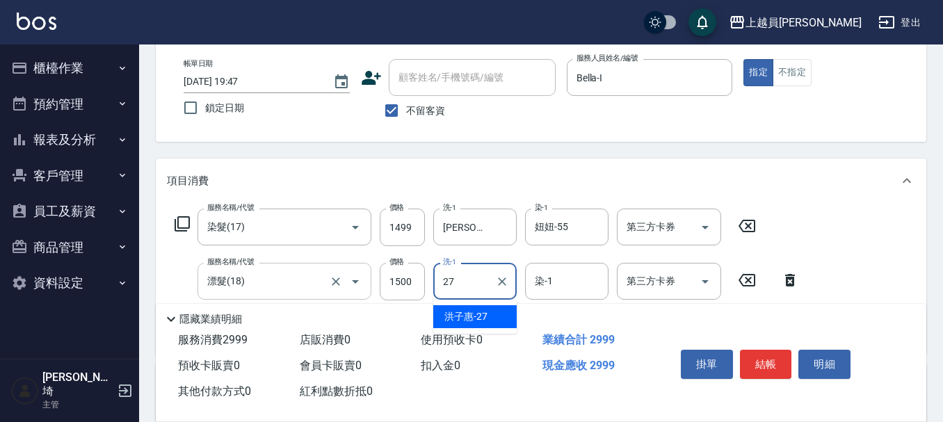
type input "[PERSON_NAME]-27"
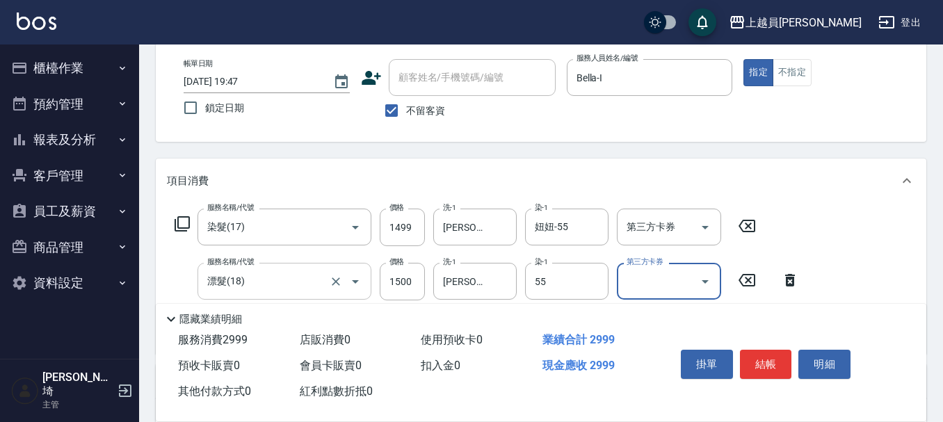
type input "妞妞-55"
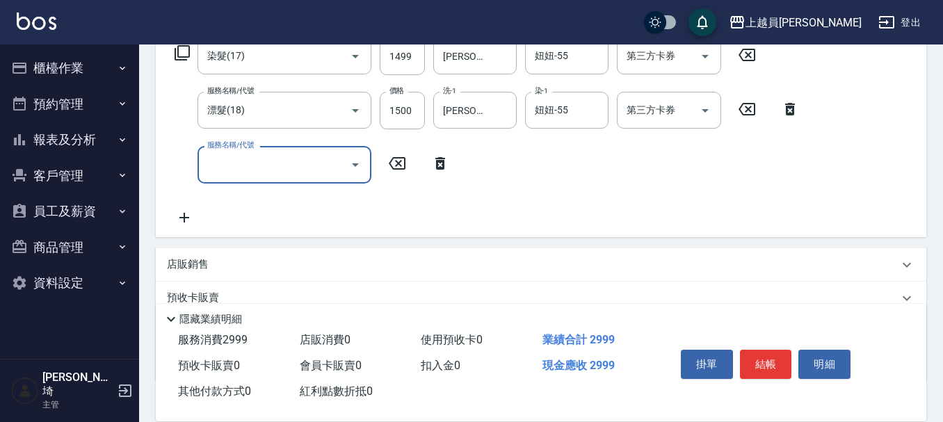
scroll to position [195, 0]
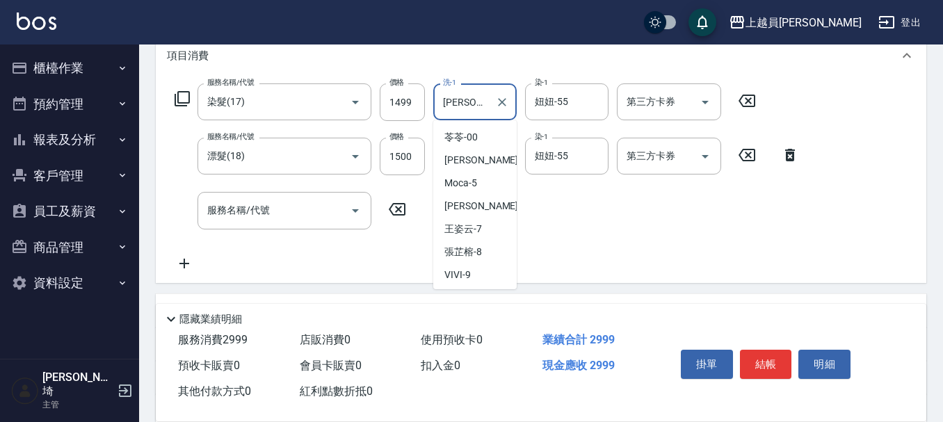
click at [466, 99] on input "[PERSON_NAME]-27" at bounding box center [465, 102] width 50 height 24
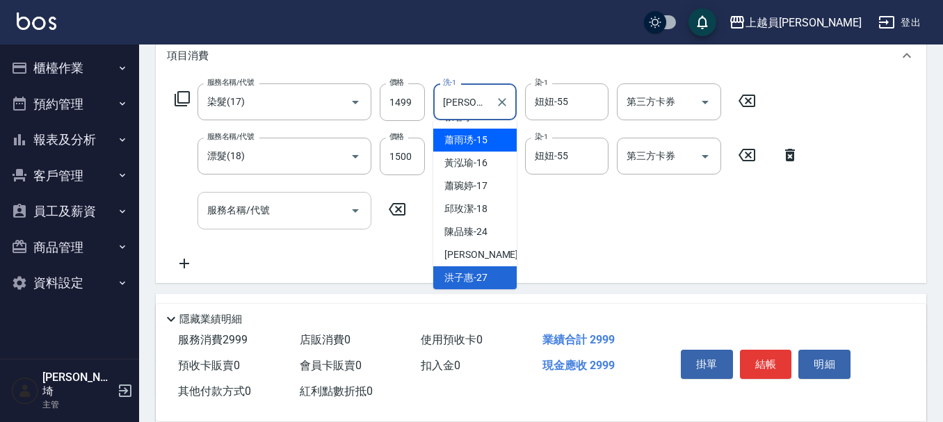
click at [273, 197] on div "服務名稱/代號" at bounding box center [284, 210] width 174 height 37
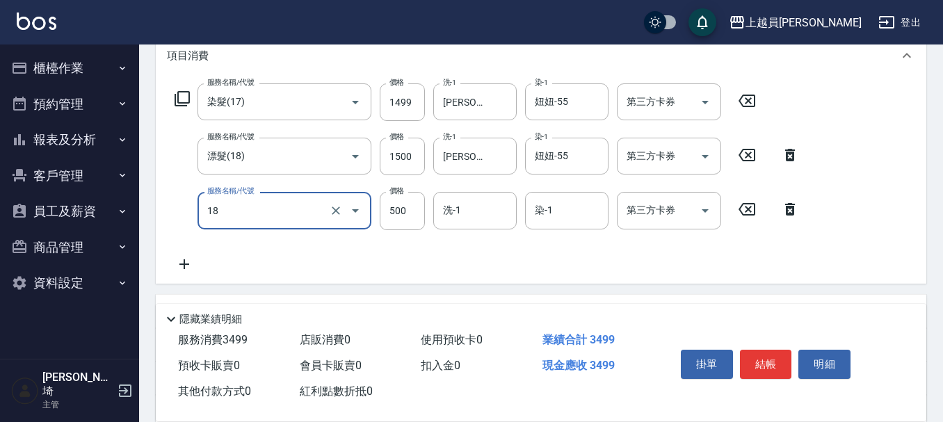
type input "漂髮(18)"
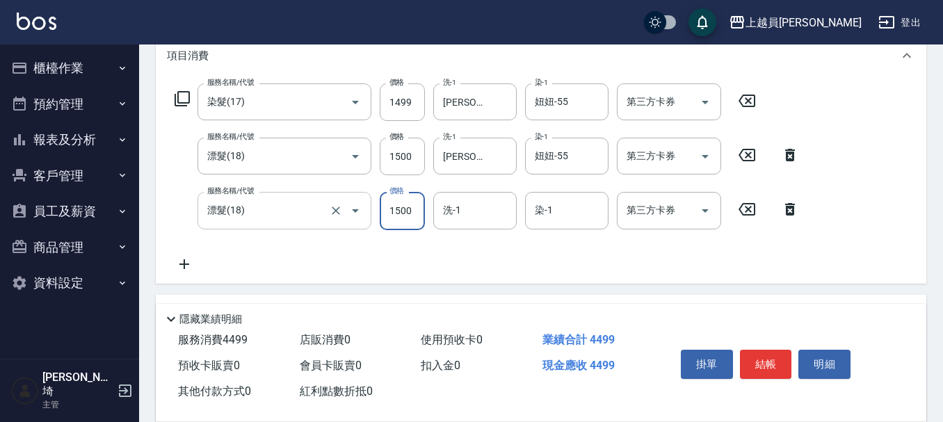
type input "1500"
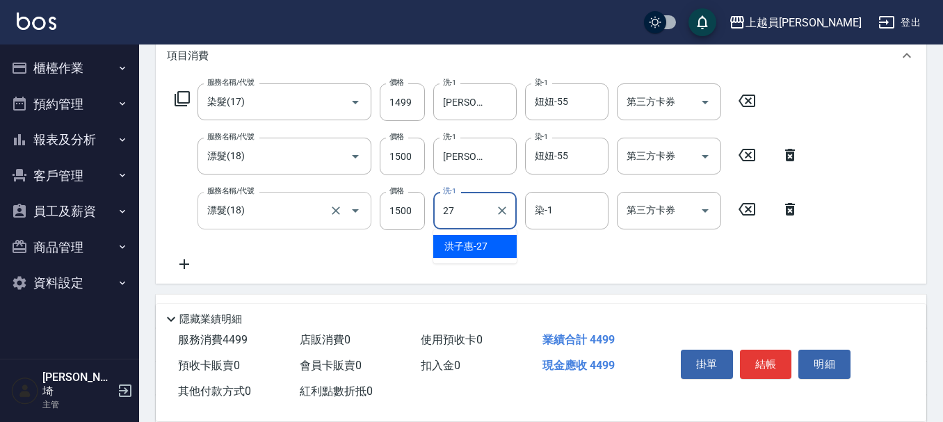
type input "[PERSON_NAME]-27"
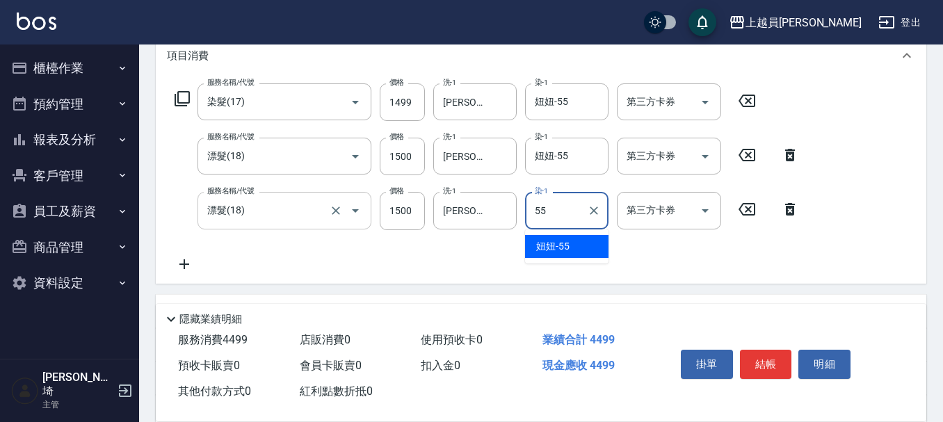
type input "妞妞-55"
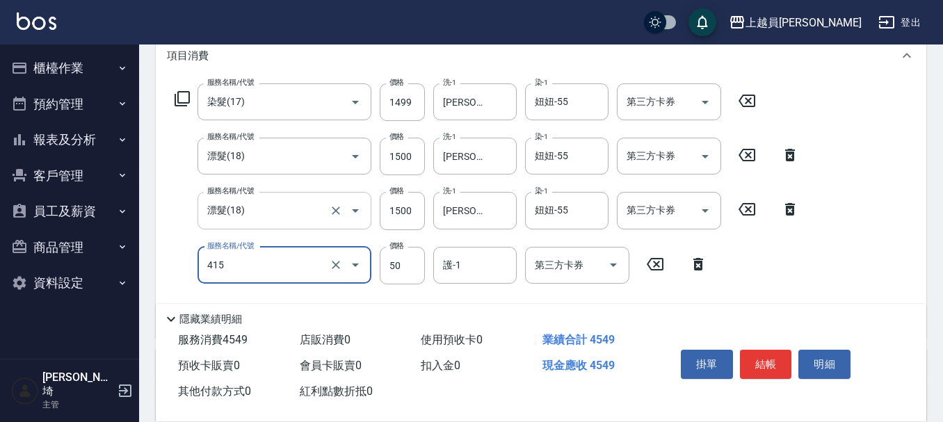
type input "瞬間保養(415)"
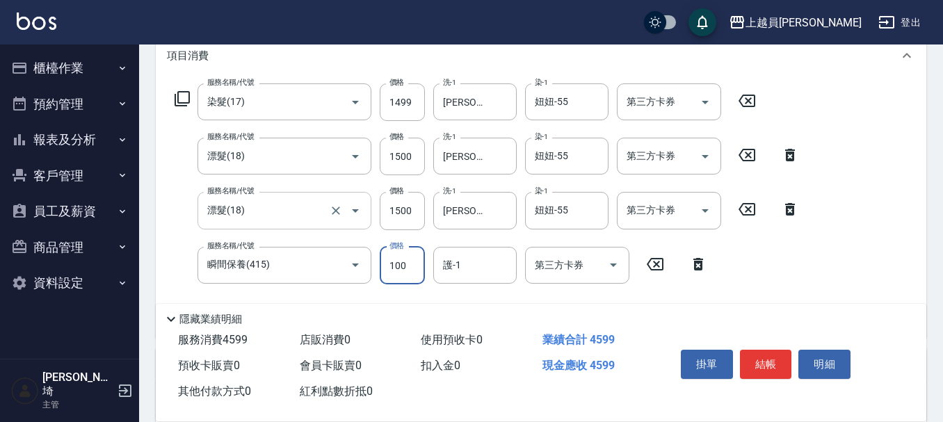
type input "100"
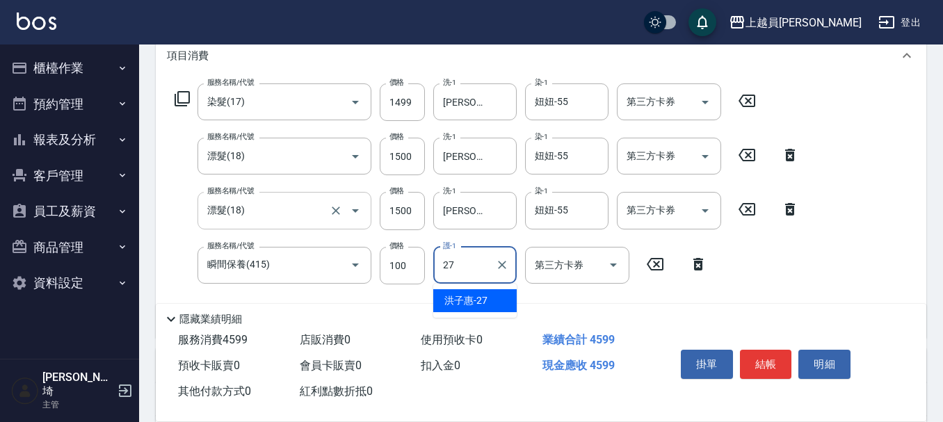
type input "[PERSON_NAME]-27"
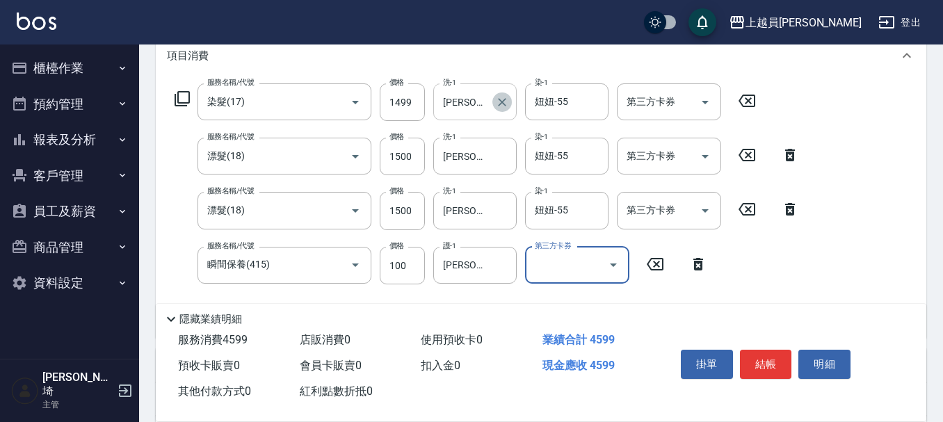
click at [499, 101] on icon "Clear" at bounding box center [502, 102] width 14 height 14
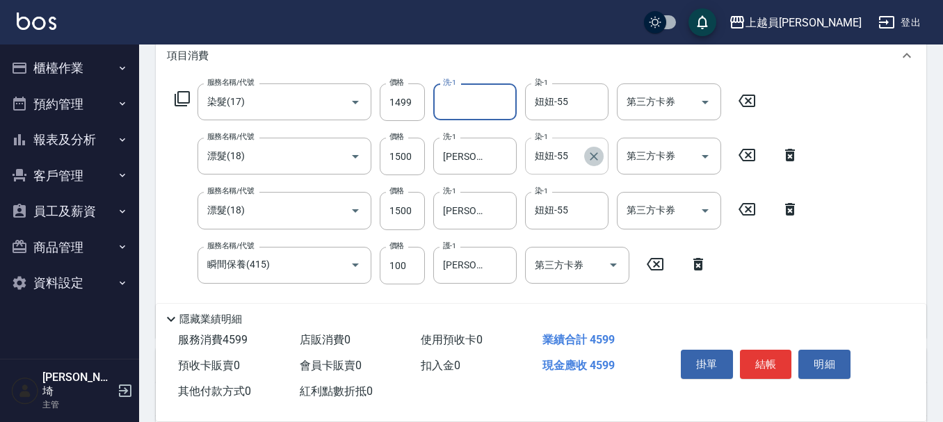
click at [598, 154] on icon "Clear" at bounding box center [594, 157] width 14 height 14
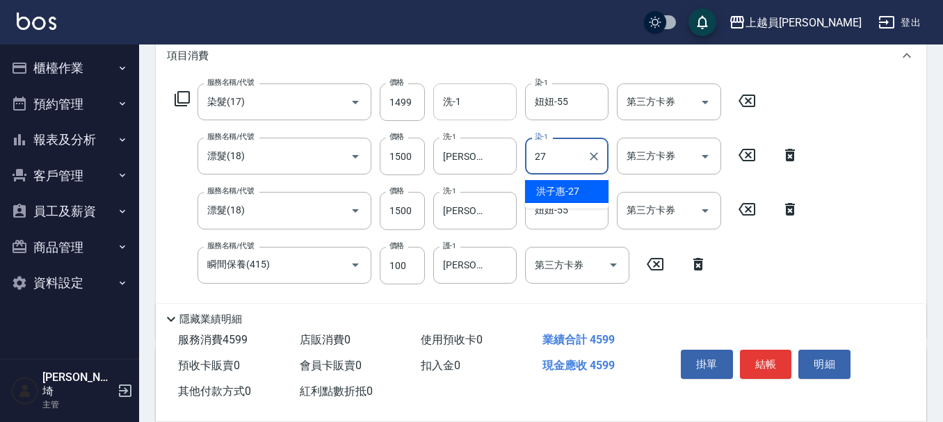
type input "[PERSON_NAME]-27"
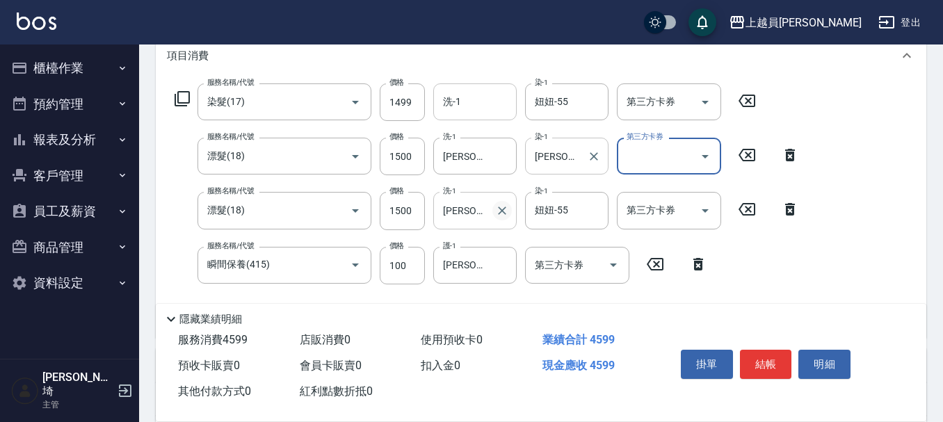
click at [500, 214] on icon "Clear" at bounding box center [502, 211] width 14 height 14
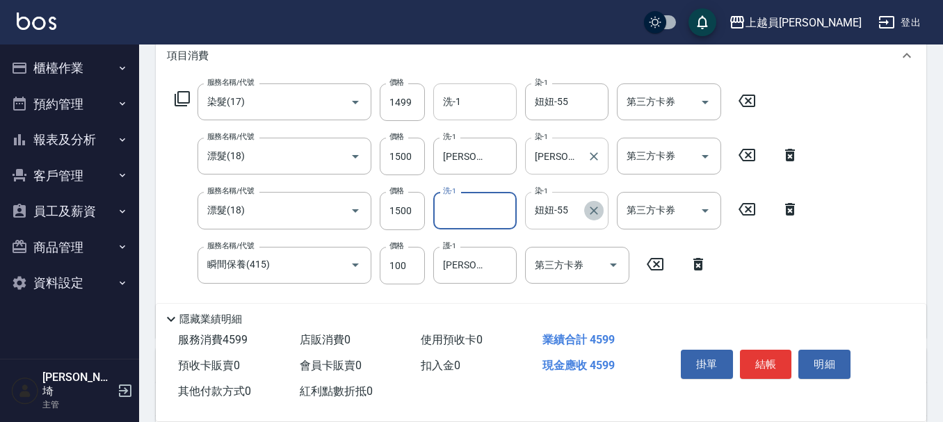
click at [597, 208] on icon "Clear" at bounding box center [594, 211] width 8 height 8
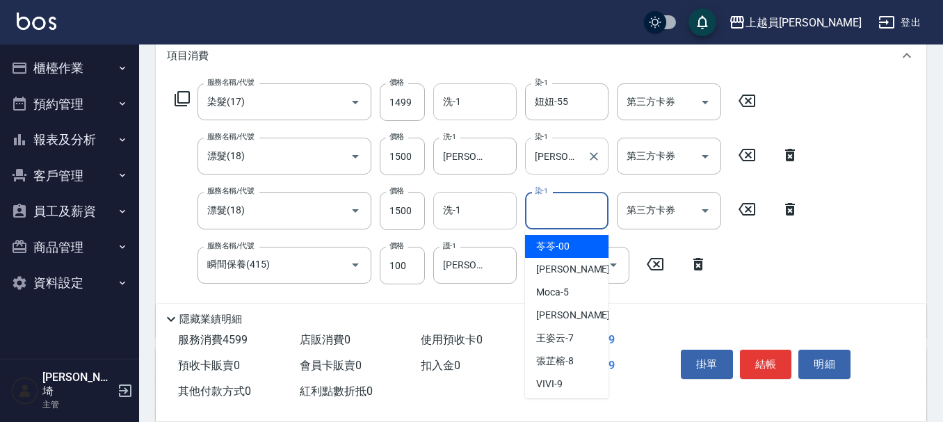
click at [571, 208] on input "染-1" at bounding box center [566, 210] width 71 height 24
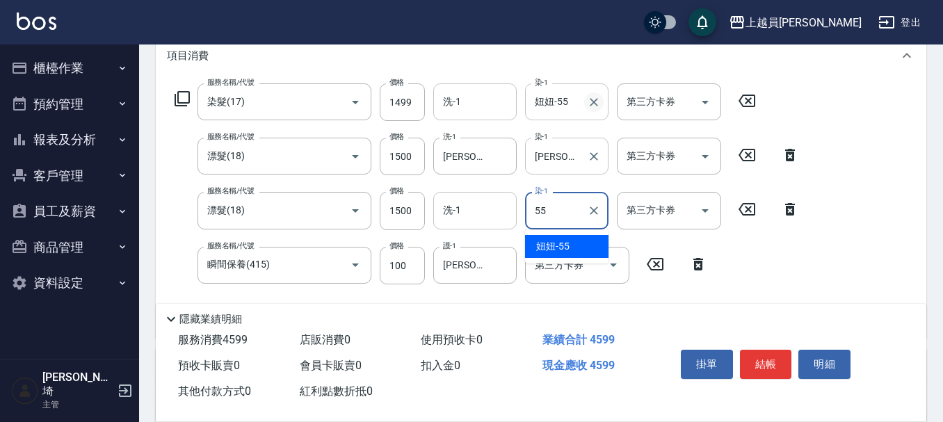
click at [592, 100] on icon "Clear" at bounding box center [594, 102] width 8 height 8
type input "55"
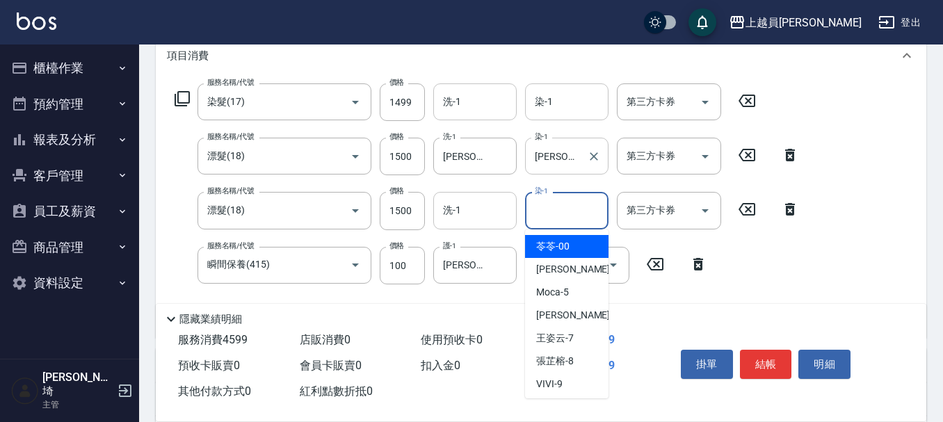
click at [558, 210] on input "染-1" at bounding box center [566, 210] width 71 height 24
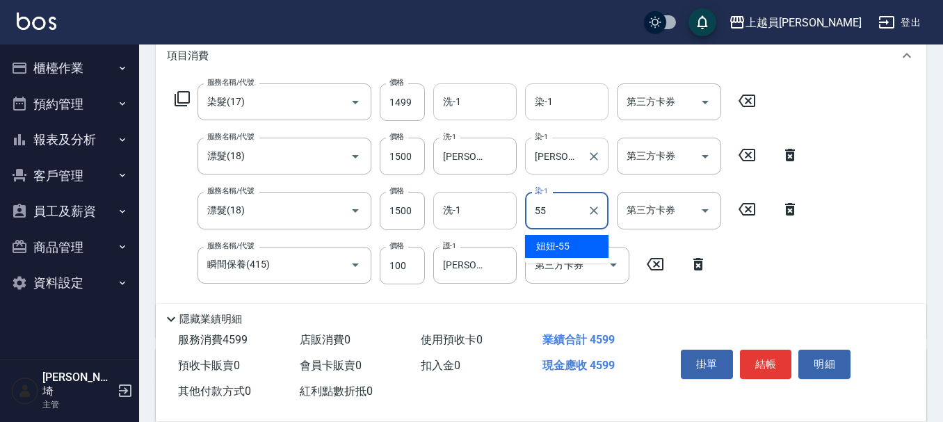
type input "妞妞-55"
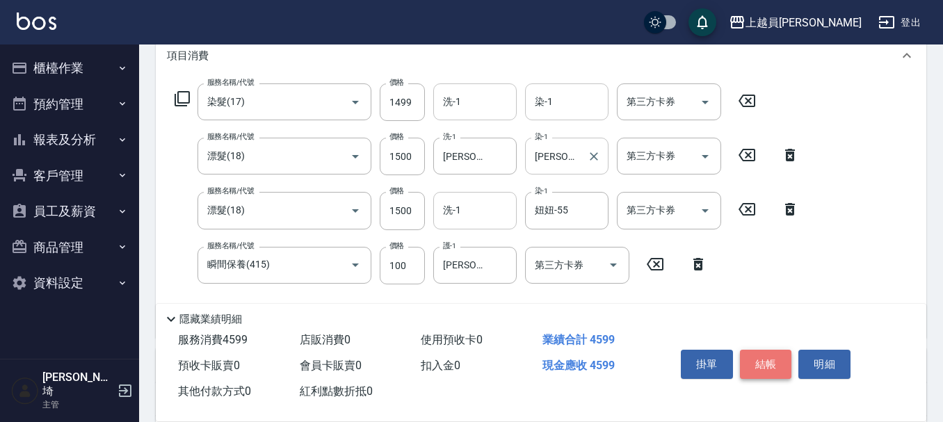
click at [752, 354] on button "結帳" at bounding box center [766, 364] width 52 height 29
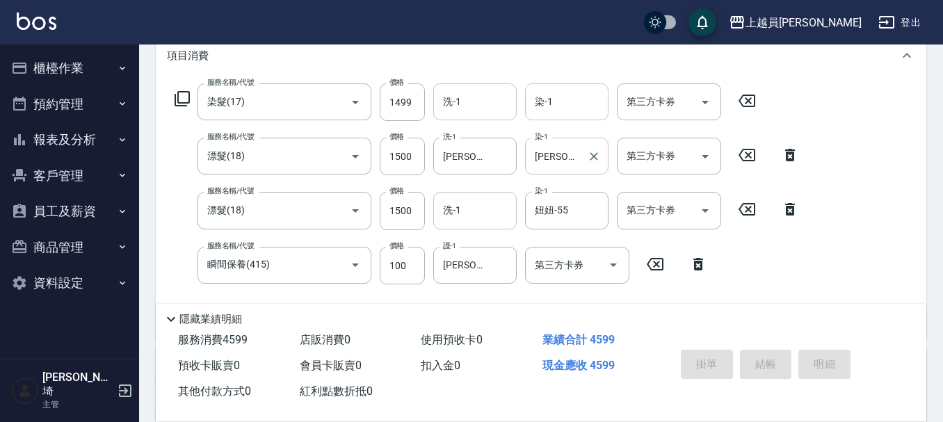
type input "[DATE] 19:50"
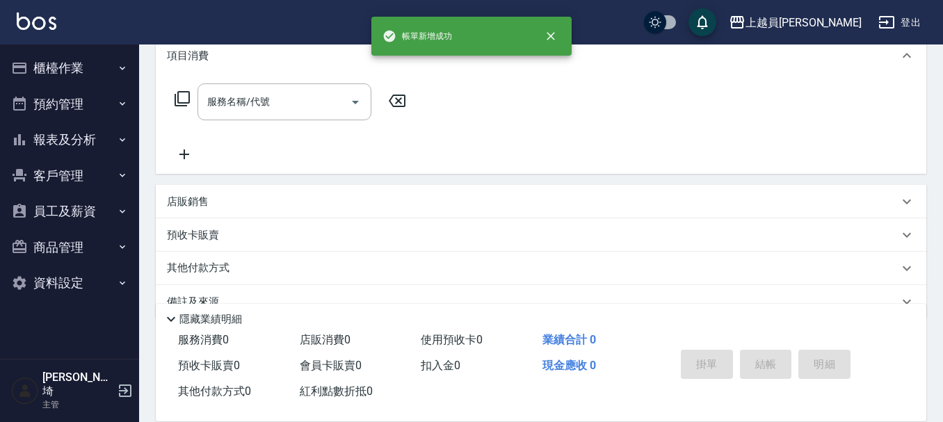
scroll to position [0, 0]
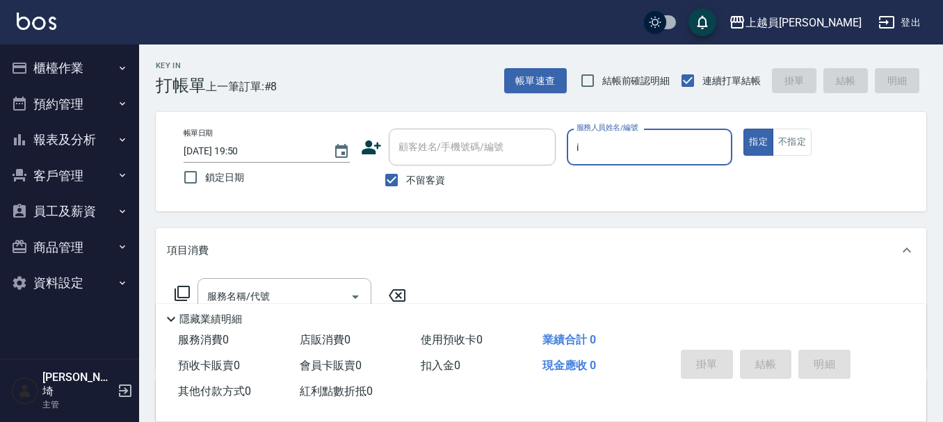
type input "Bella-I"
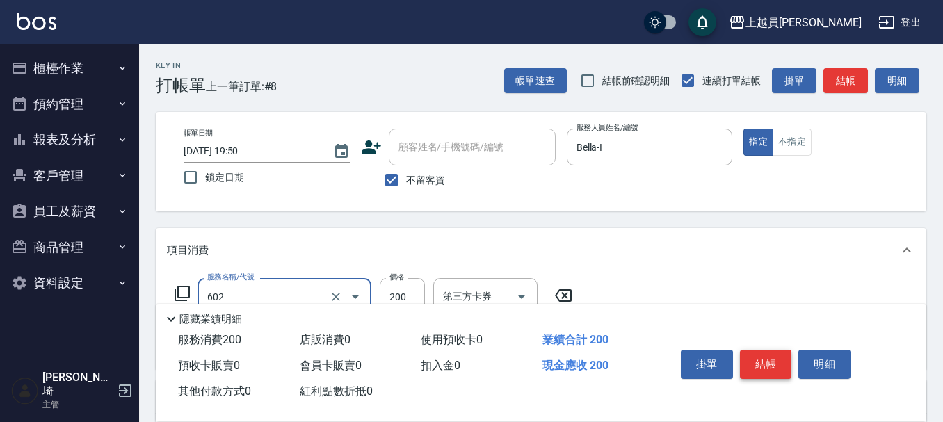
type input "一般洗髮(602)"
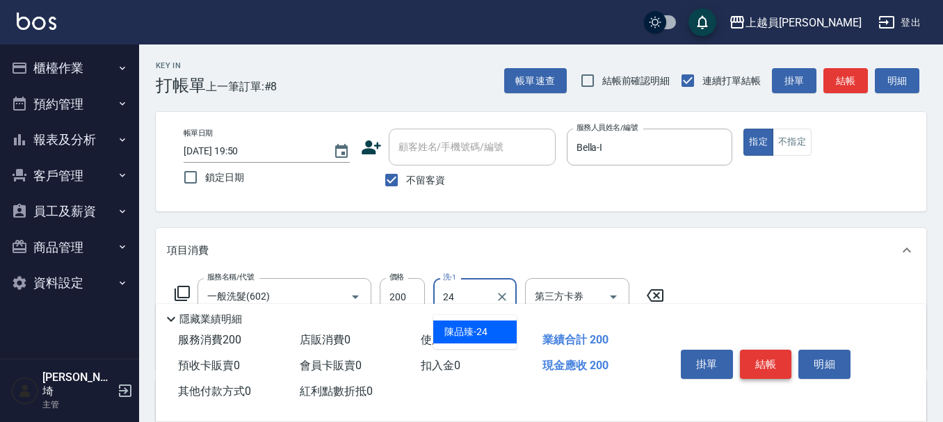
type input "[PERSON_NAME]-24"
type input "精油(889)"
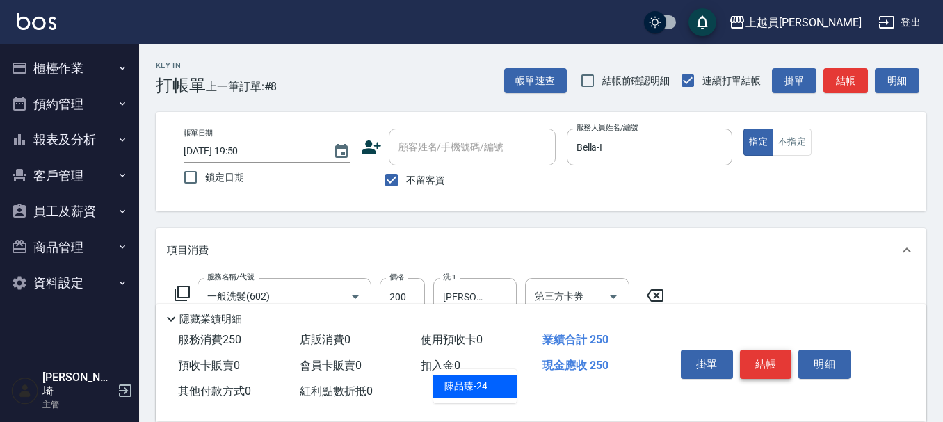
type input "[PERSON_NAME]-24"
type input "瞬間保養(415)"
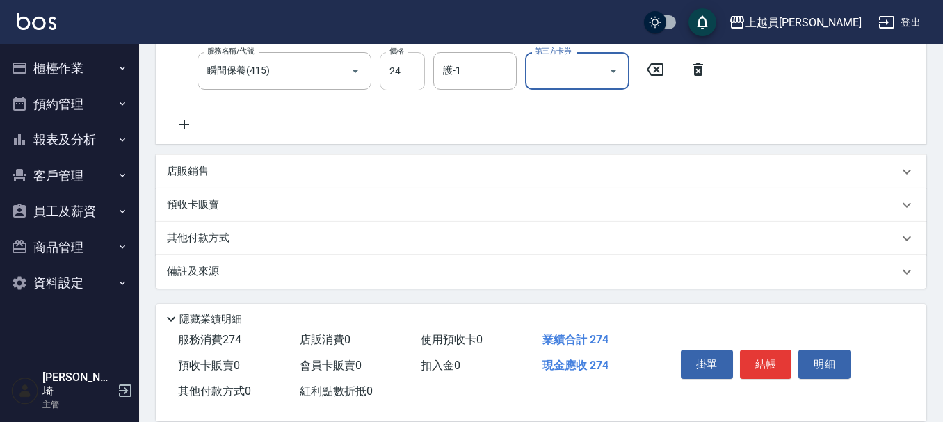
scroll to position [86, 0]
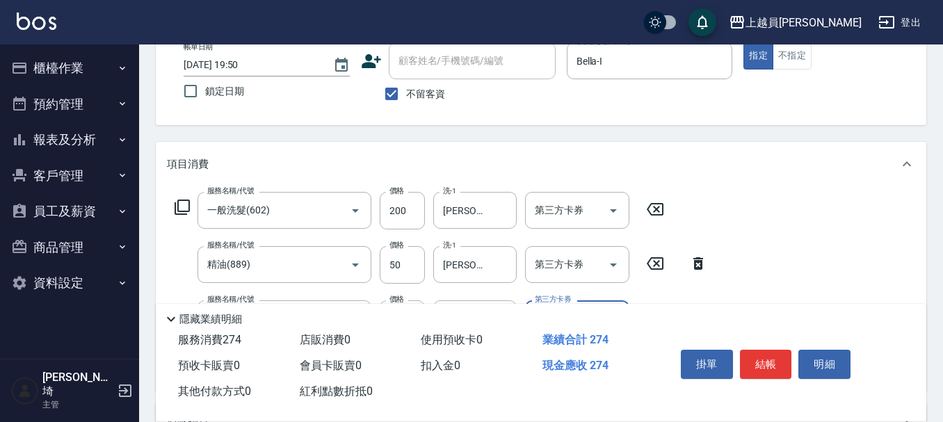
click at [414, 61] on div "Key In 打帳單 上一筆訂單:#8 帳單速查 結帳前確認明細 連續打單結帳 掛單 結帳 明細 帳單日期 [DATE] 19:50 鎖定日期 顧客姓名/手機…" at bounding box center [541, 314] width 804 height 712
type input "50"
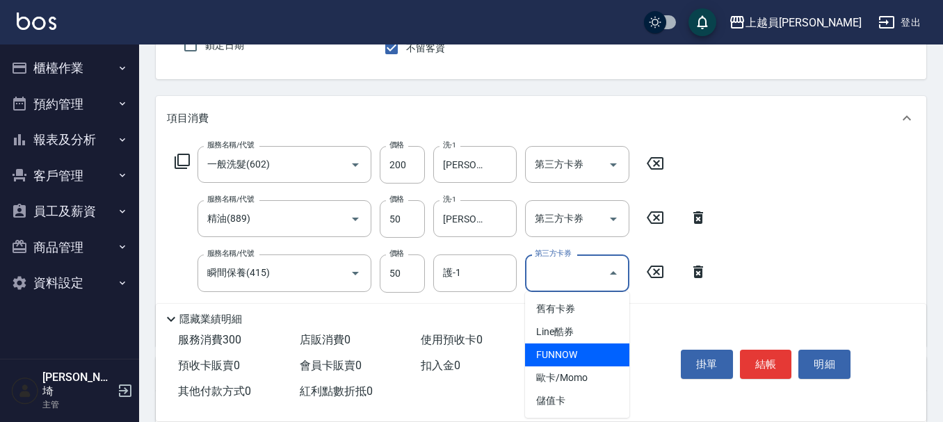
scroll to position [156, 0]
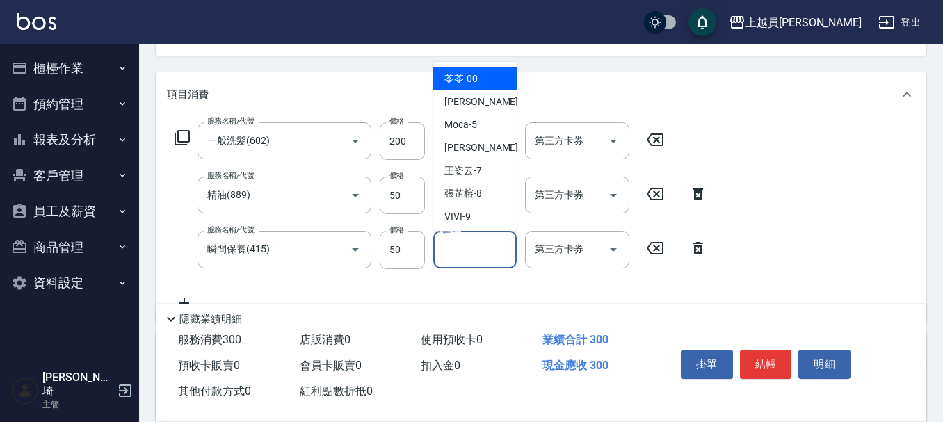
click at [473, 250] on input "護-1" at bounding box center [475, 249] width 71 height 24
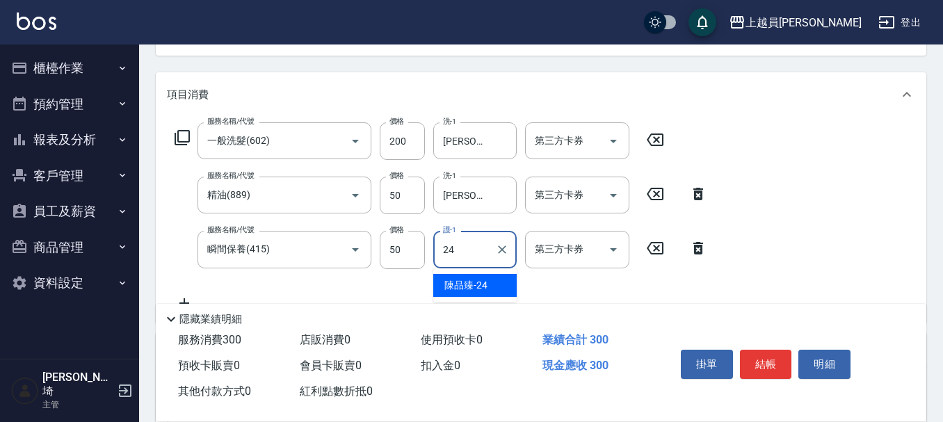
type input "[PERSON_NAME]-24"
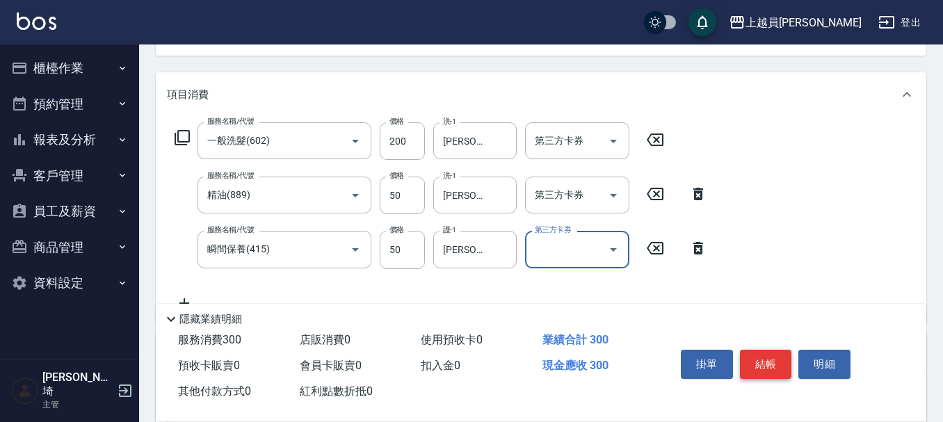
click at [761, 360] on button "結帳" at bounding box center [766, 364] width 52 height 29
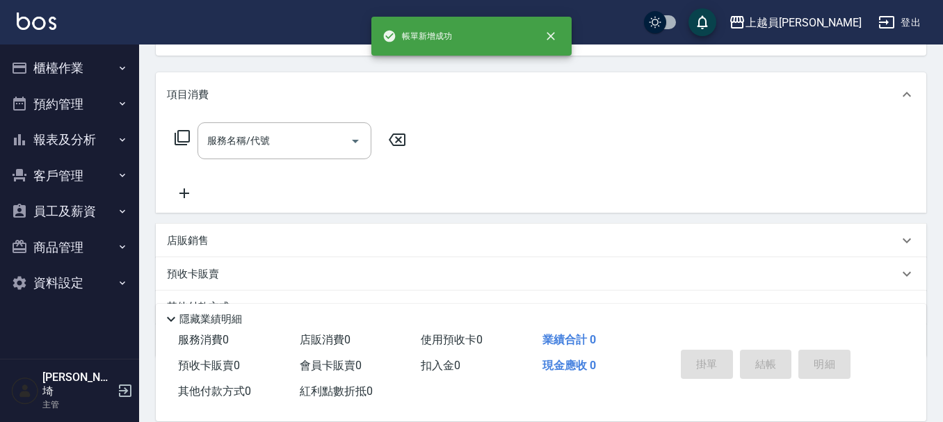
scroll to position [135, 0]
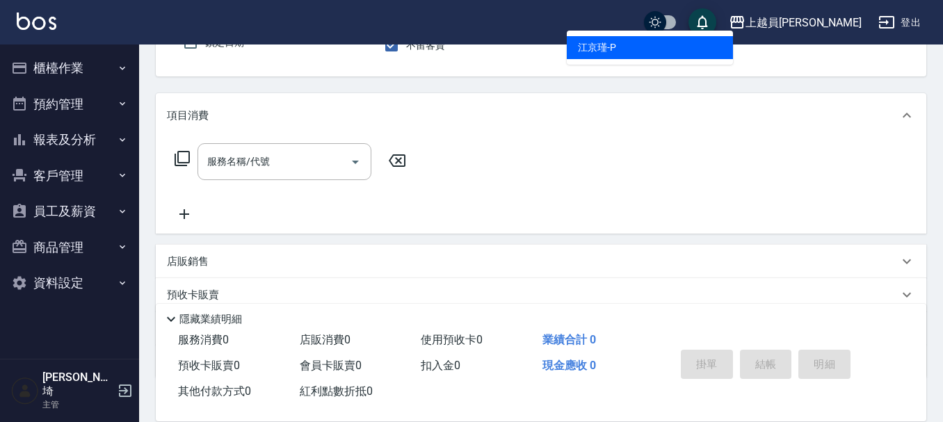
type input "[PERSON_NAME]-P"
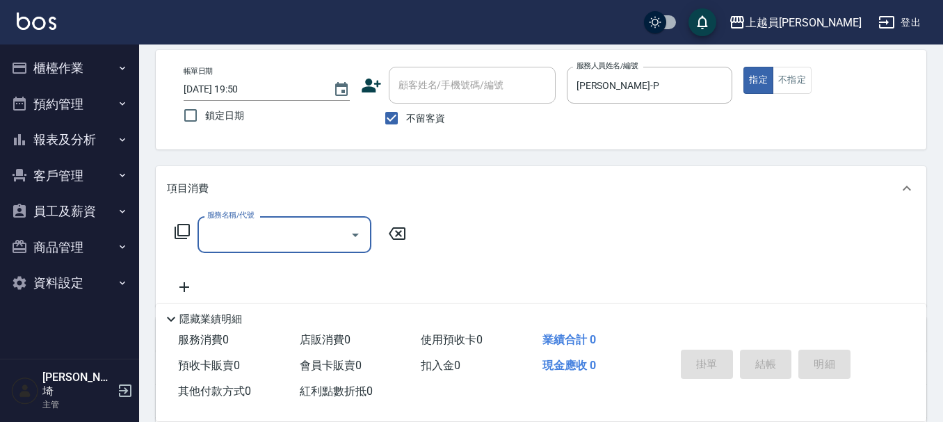
scroll to position [0, 0]
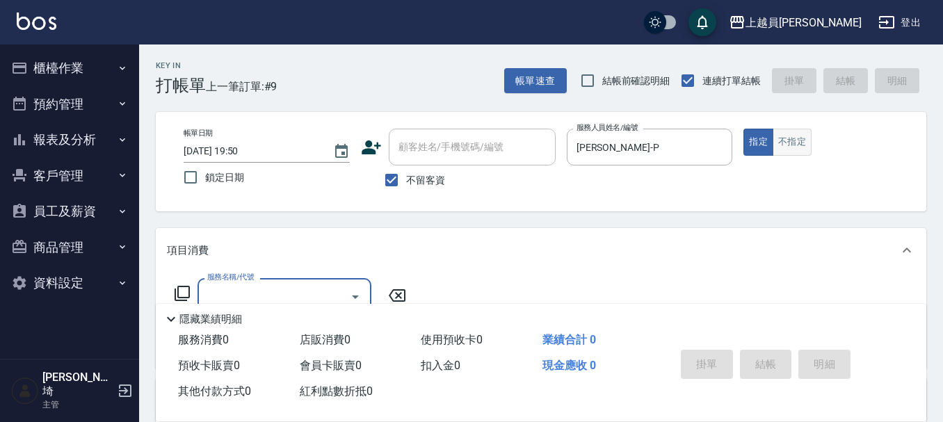
click at [786, 152] on button "不指定" at bounding box center [792, 142] width 39 height 27
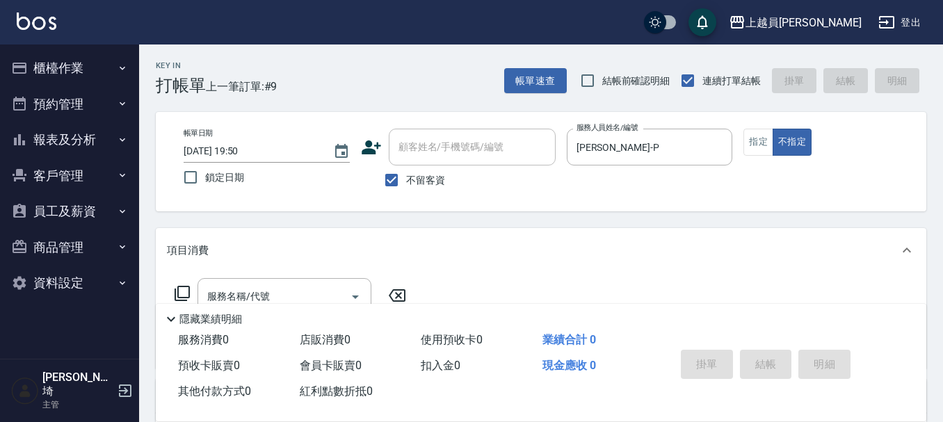
scroll to position [139, 0]
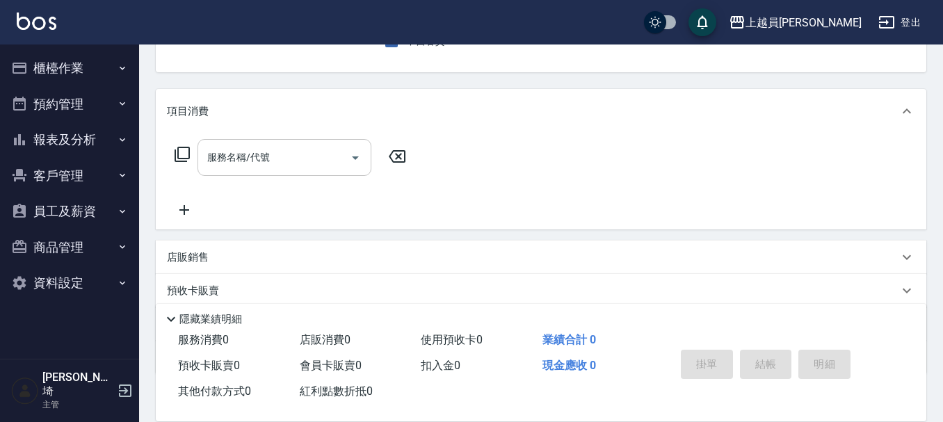
click at [251, 144] on div "服務名稱/代號" at bounding box center [284, 157] width 174 height 37
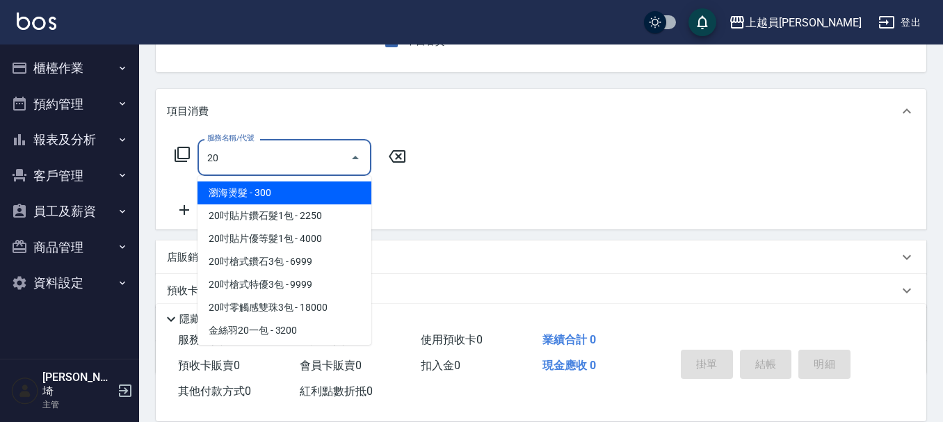
type input "2"
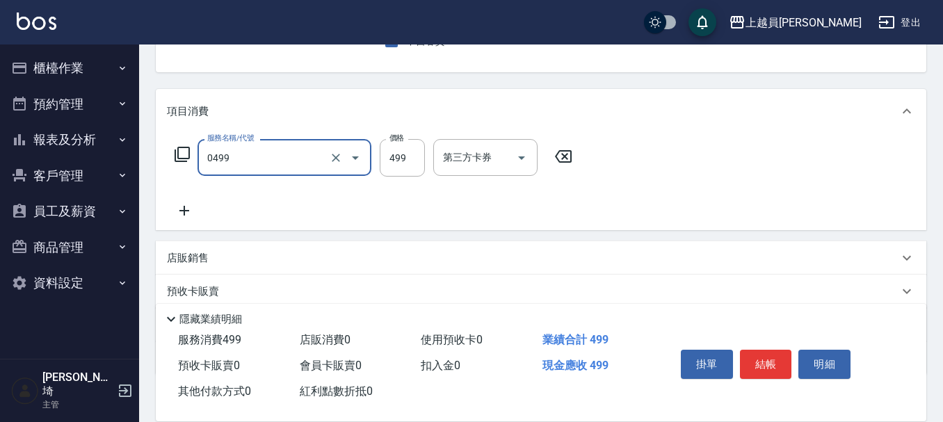
type input "去角質洗髮(0499)"
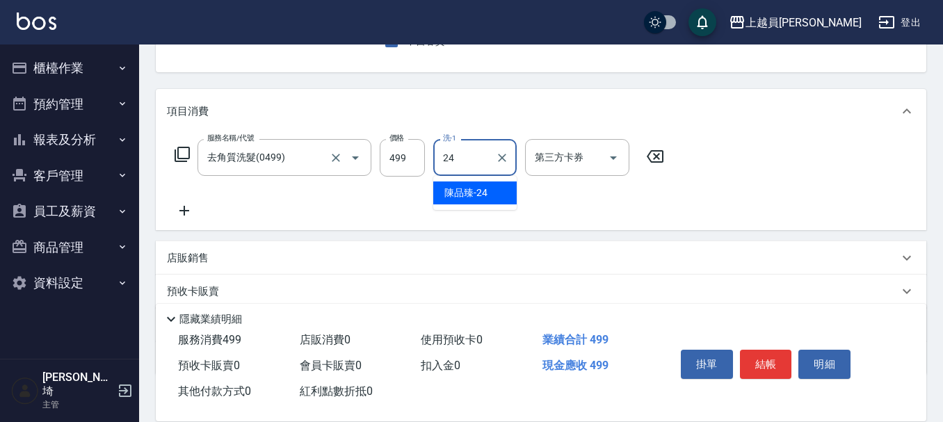
type input "[PERSON_NAME]-24"
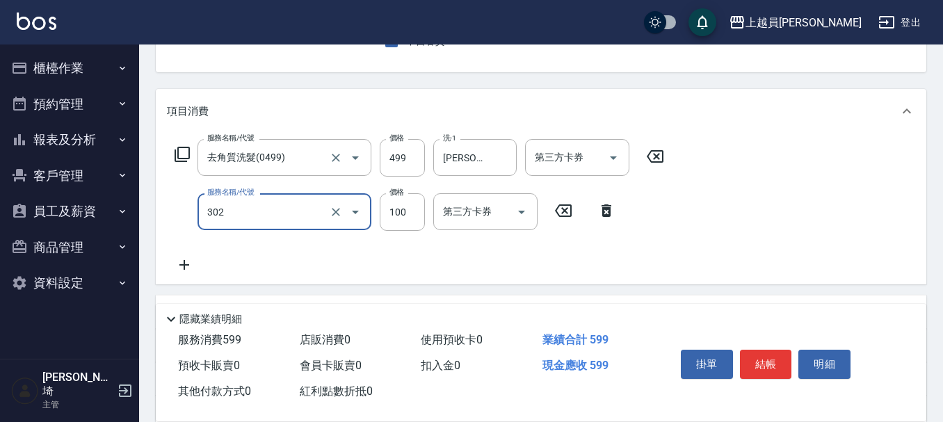
type input "剪髮(302)"
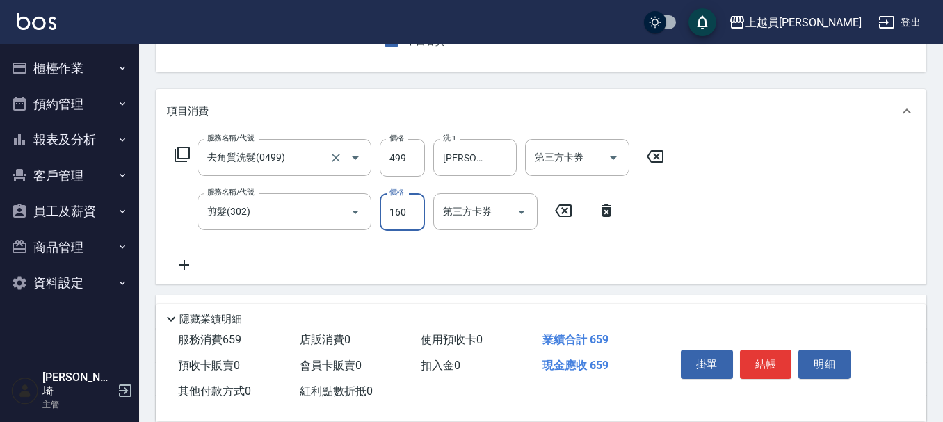
type input "160"
click at [761, 358] on button "結帳" at bounding box center [766, 364] width 52 height 29
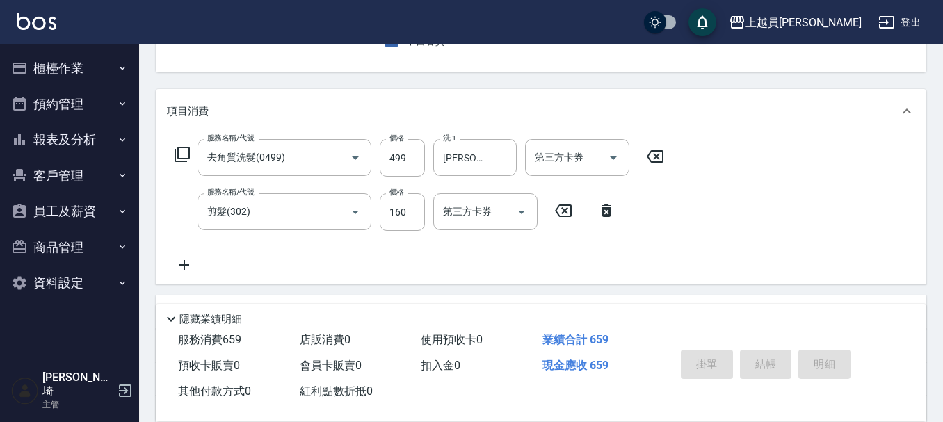
type input "[DATE] 19:51"
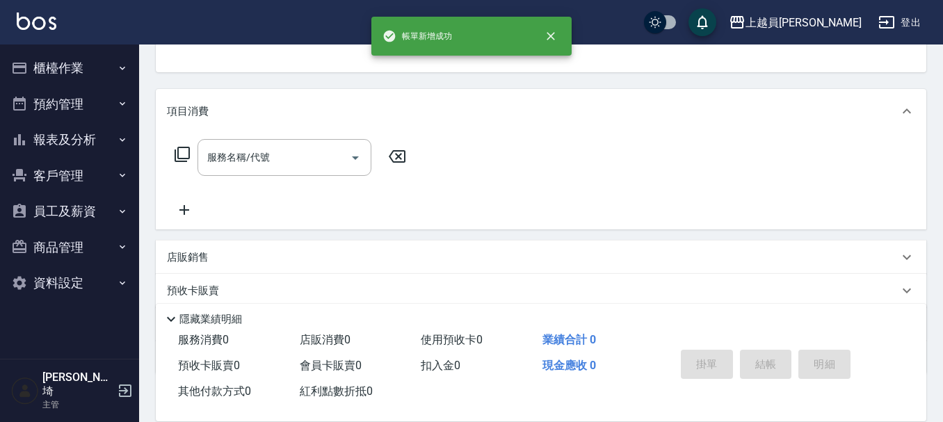
scroll to position [135, 0]
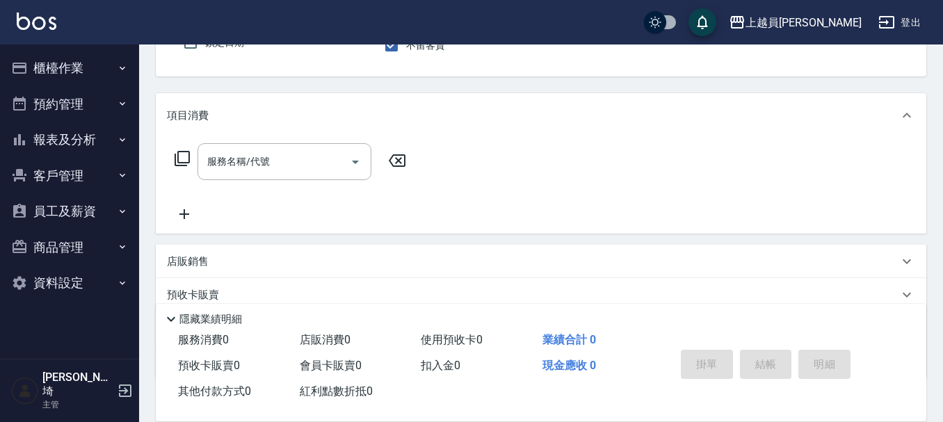
type input "[PERSON_NAME]-P"
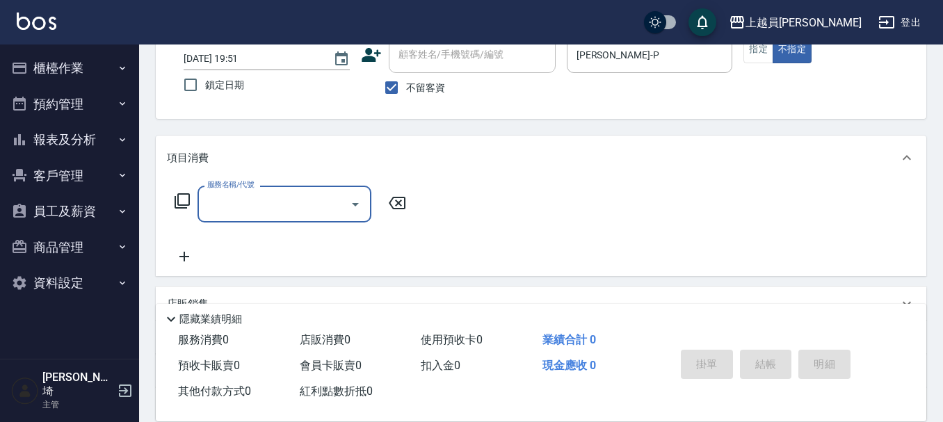
scroll to position [59, 0]
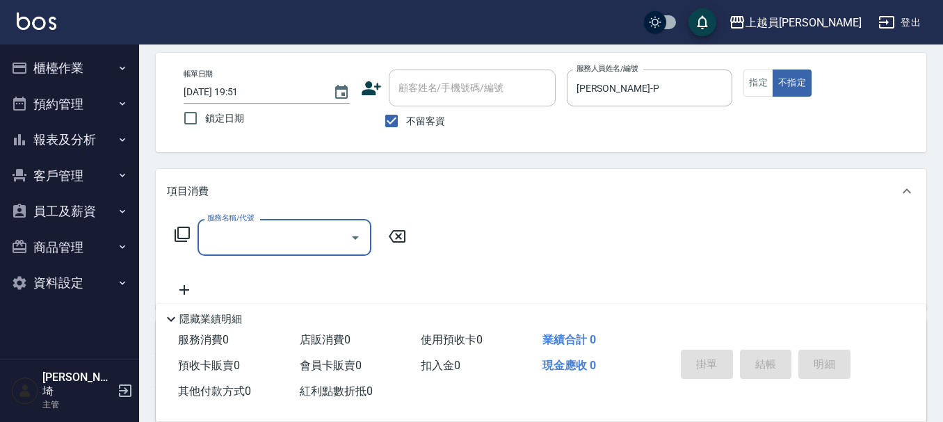
click at [757, 68] on div "帳單日期 [DATE] 19:51 鎖定日期 顧客姓名/手機號碼/編號 顧客姓名/手機號碼/編號 不留客資 服務人員姓名/編號 [PERSON_NAME]-P…" at bounding box center [541, 102] width 771 height 99
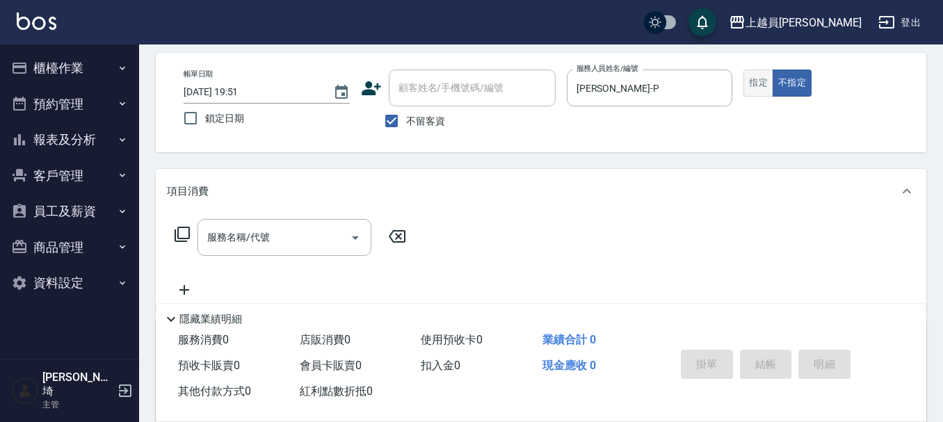
click at [758, 85] on button "指定" at bounding box center [758, 83] width 30 height 27
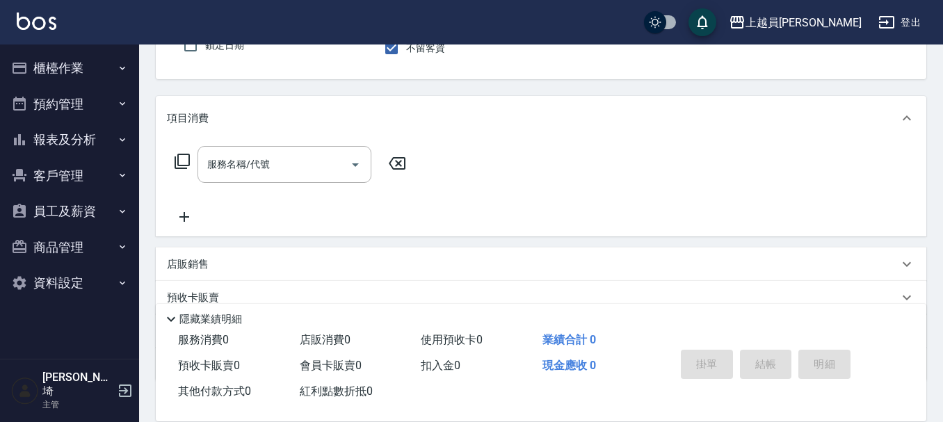
scroll to position [225, 0]
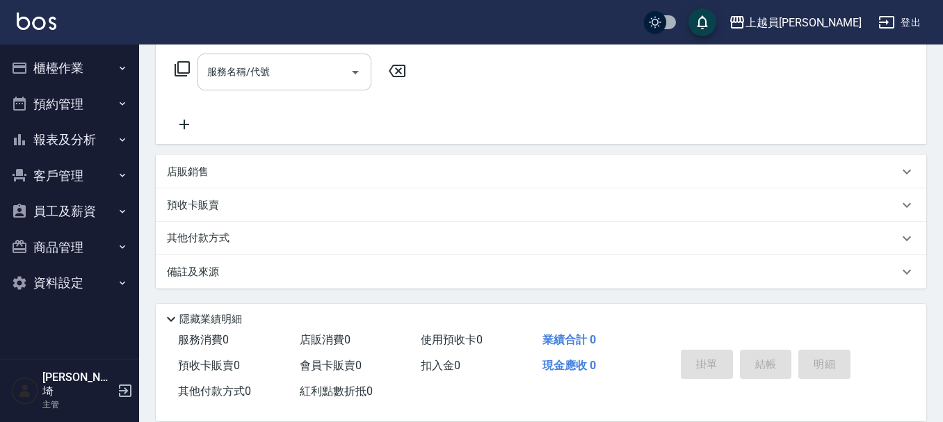
click at [276, 81] on input "服務名稱/代號" at bounding box center [274, 72] width 140 height 24
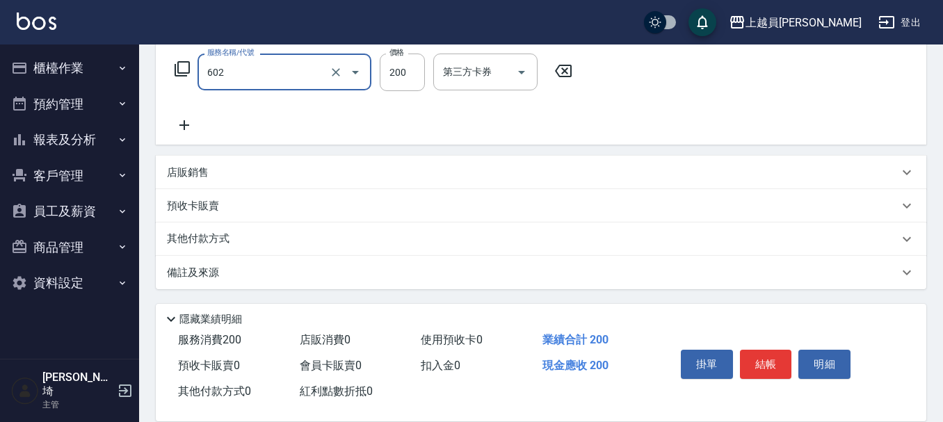
type input "一般洗髮(602)"
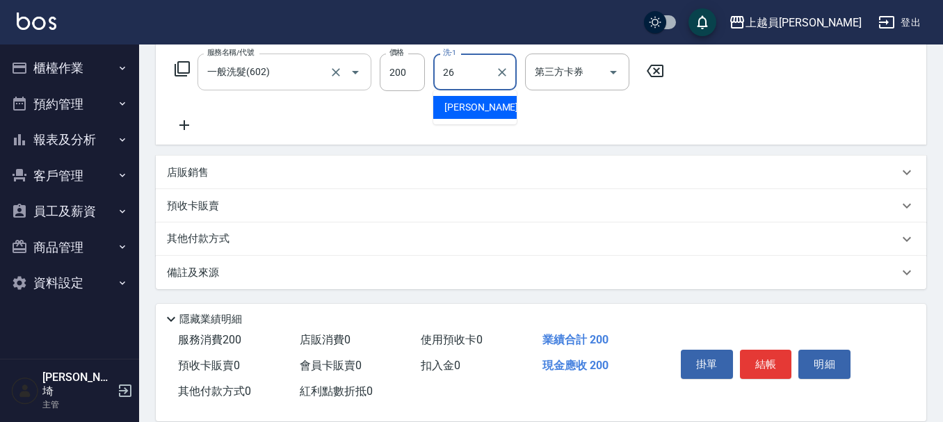
type input "[PERSON_NAME]-26"
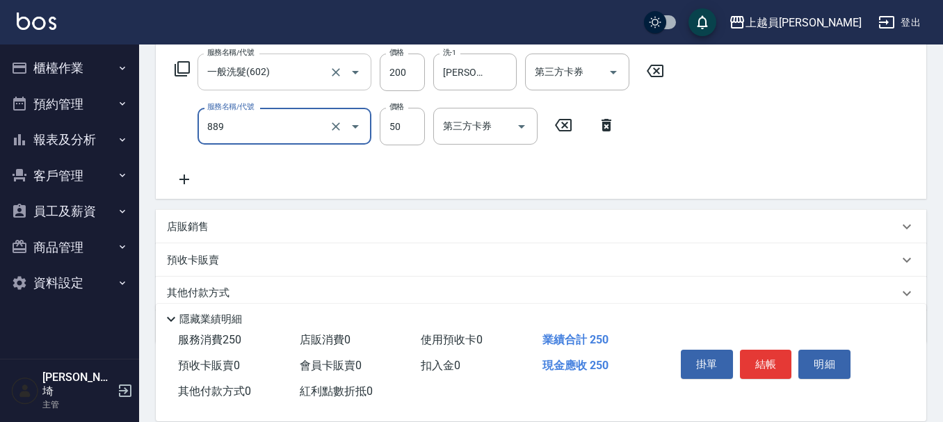
type input "精油(889)"
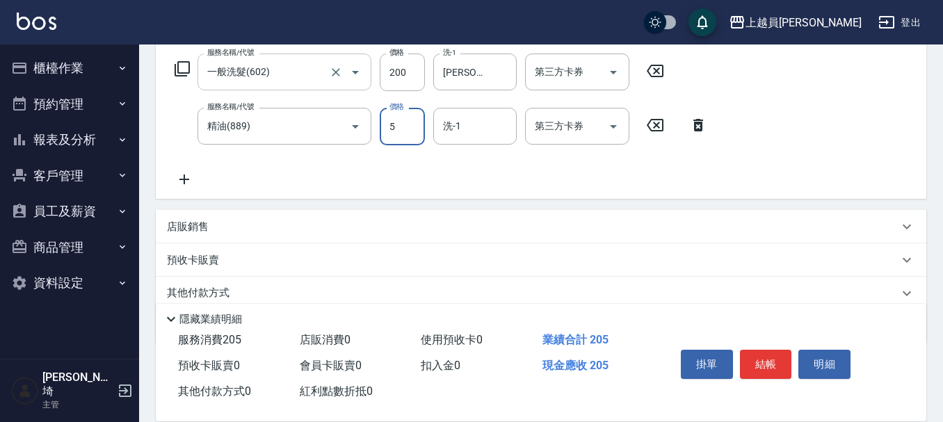
type input "50"
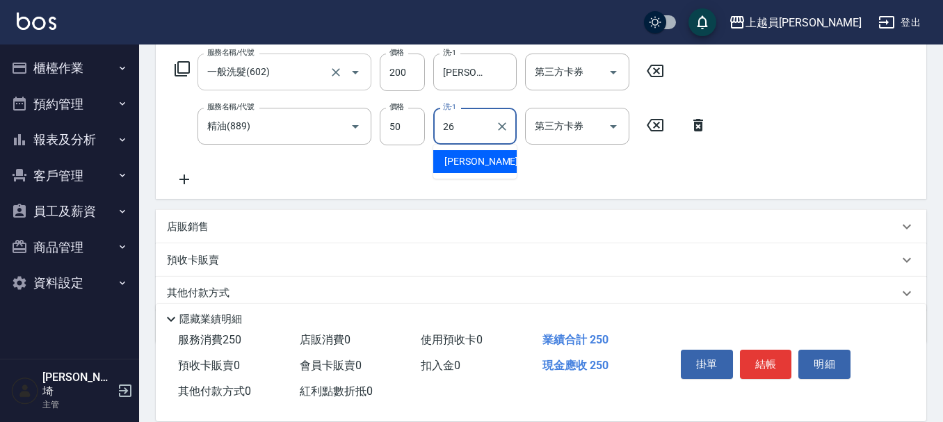
type input "[PERSON_NAME]-26"
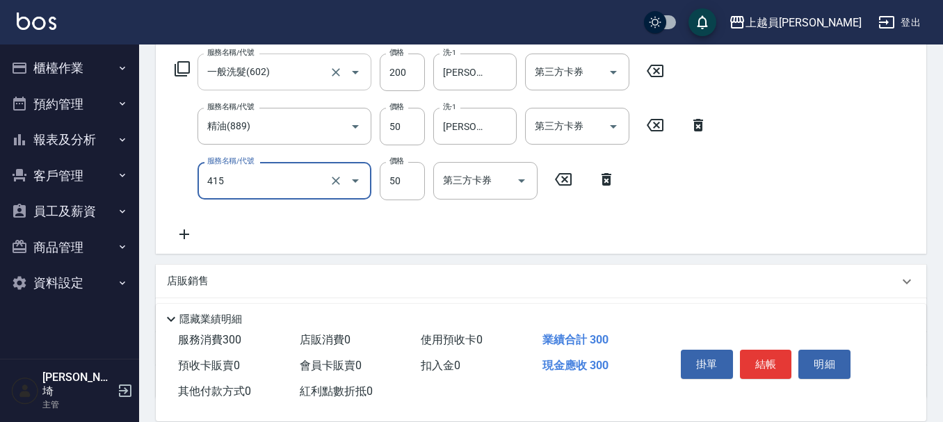
type input "瞬間保養(415)"
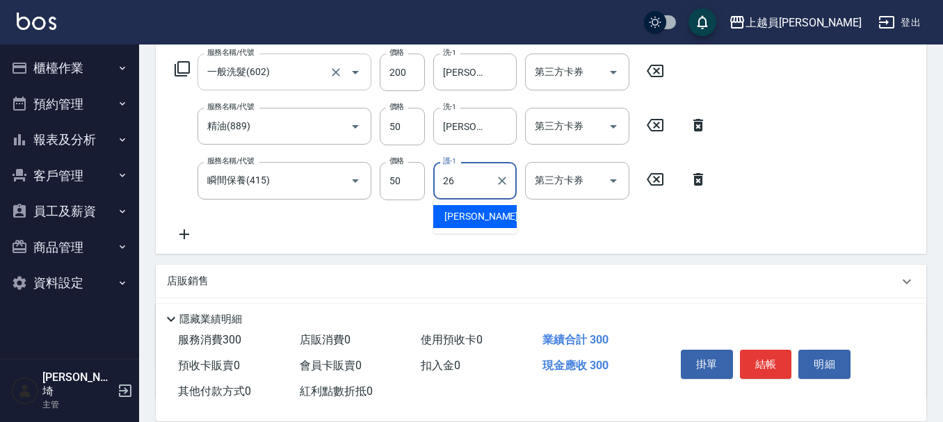
type input "[PERSON_NAME]-26"
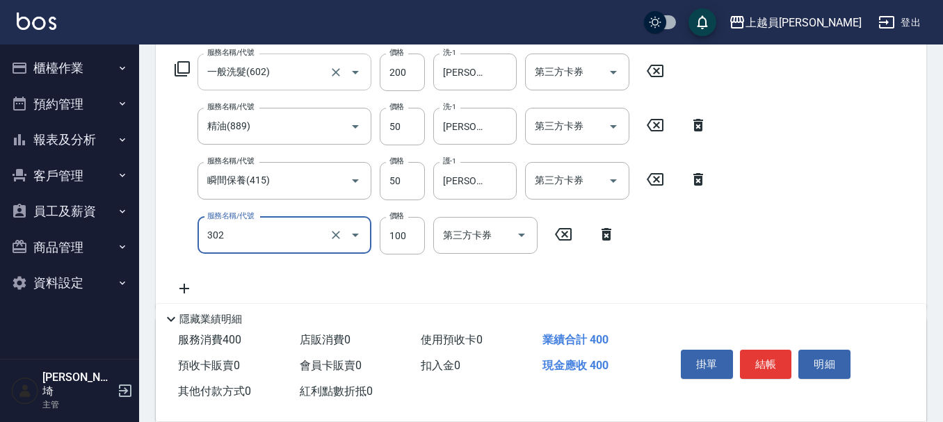
type input "剪髮(302)"
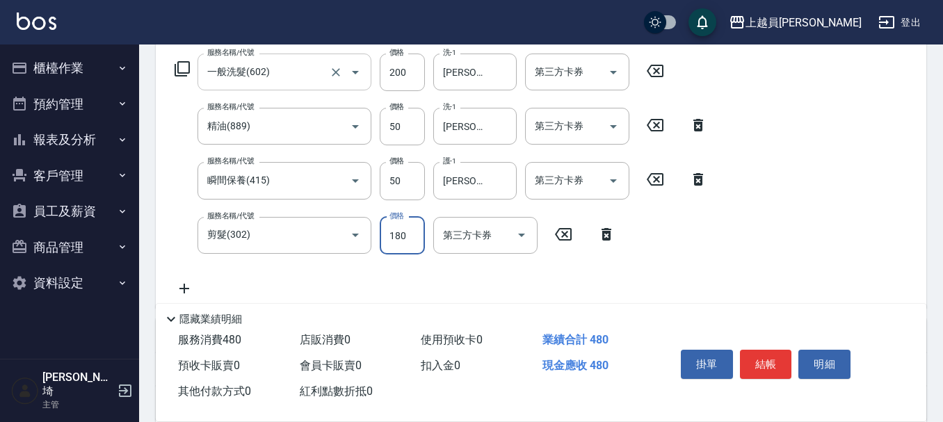
type input "180"
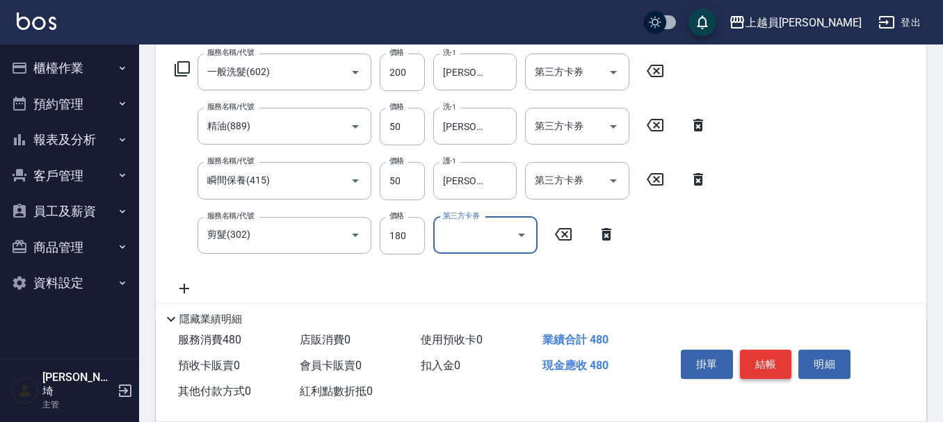
click at [769, 367] on button "結帳" at bounding box center [766, 364] width 52 height 29
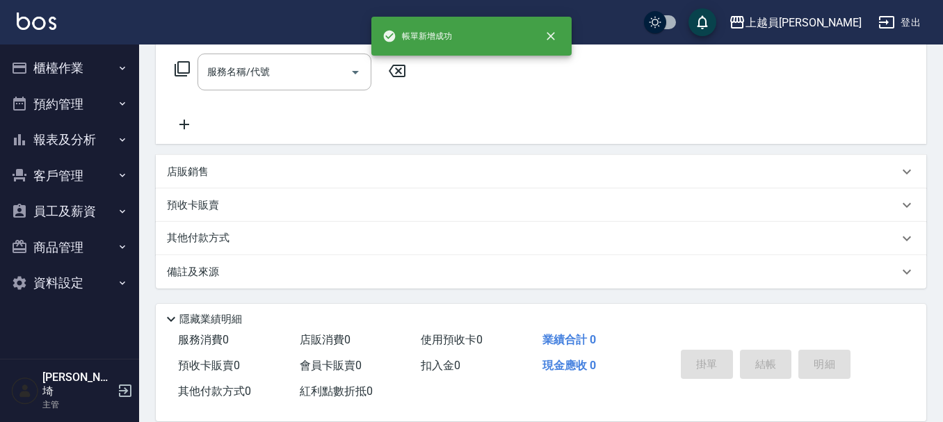
scroll to position [0, 0]
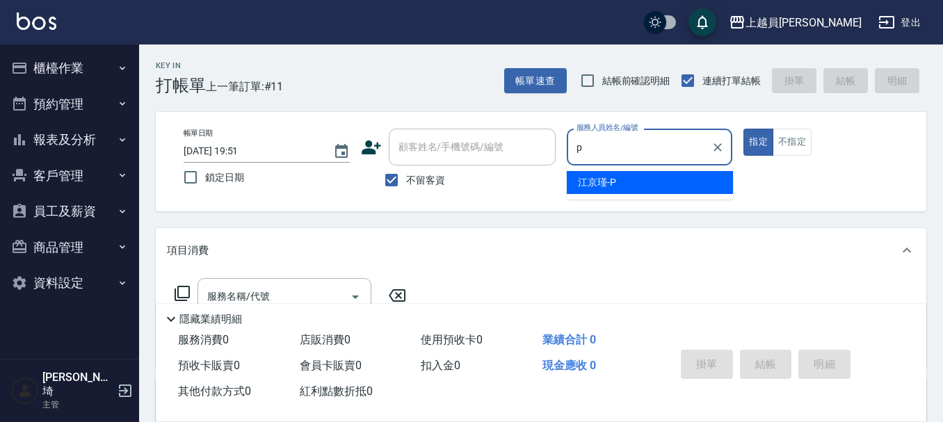
type input "[PERSON_NAME]-P"
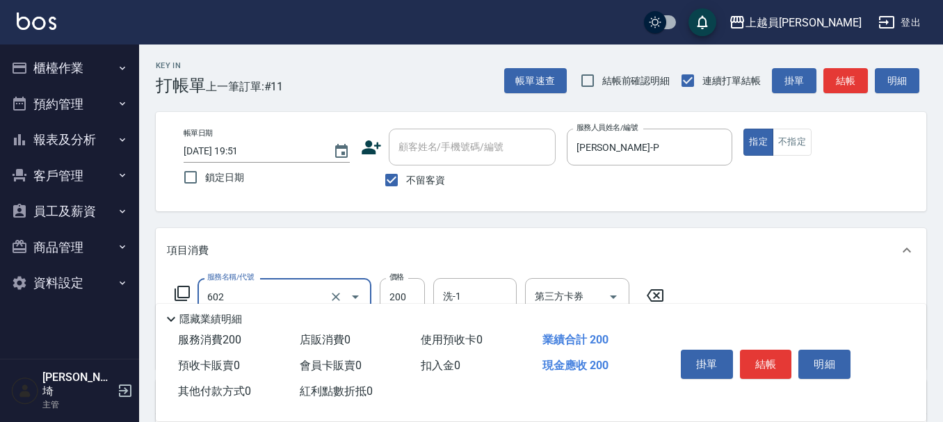
type input "一般洗髮(602)"
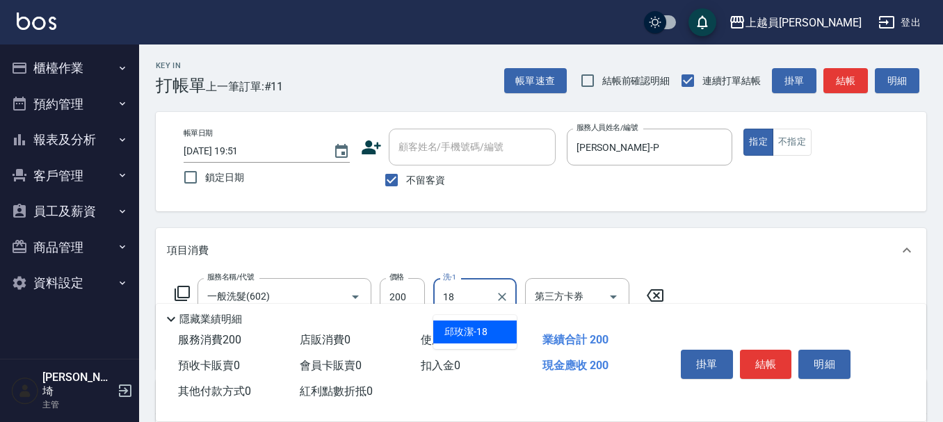
type input "[PERSON_NAME]-18"
type input "精油(889)"
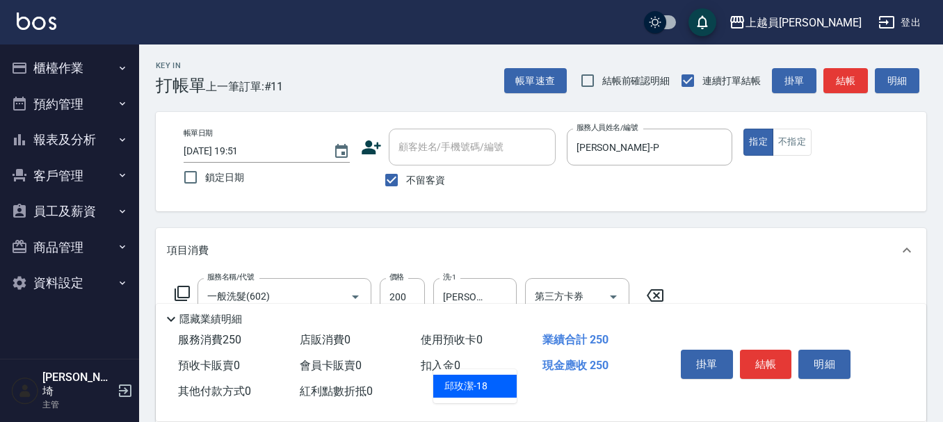
type input "[PERSON_NAME]-18"
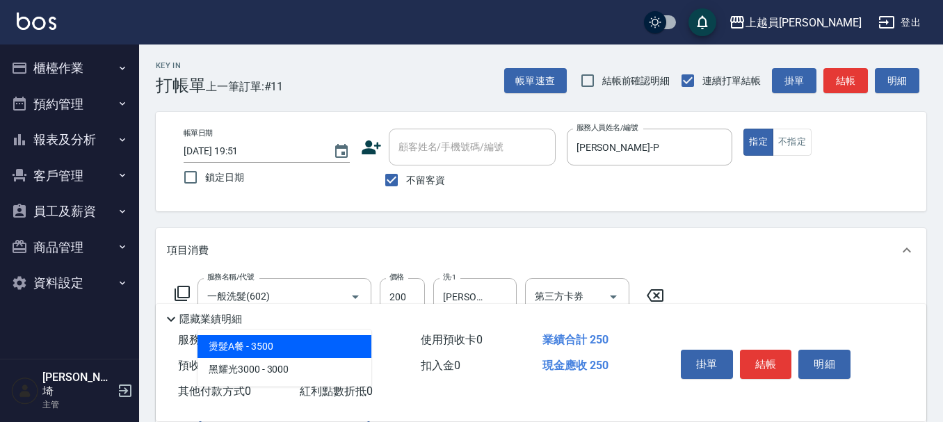
type input "302"
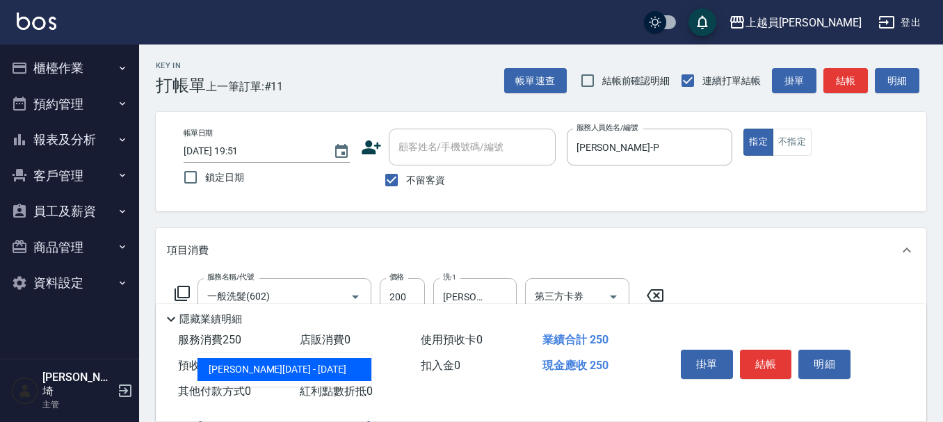
type input "[PERSON_NAME]1800(1800)"
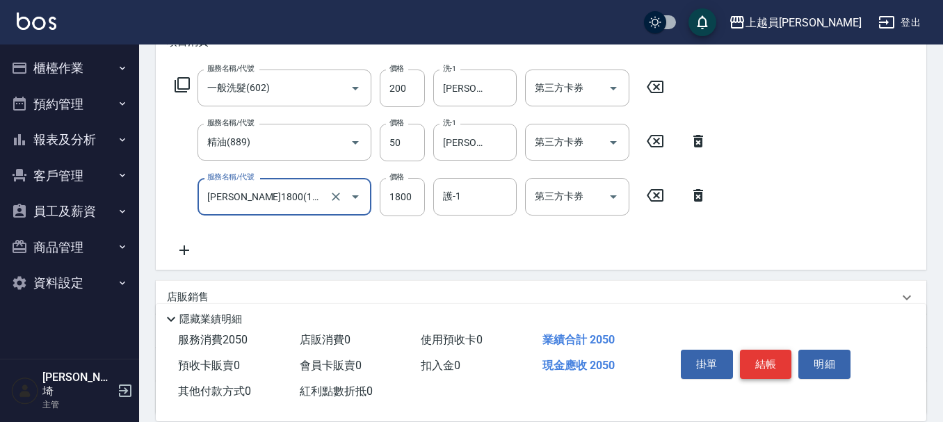
scroll to position [278, 0]
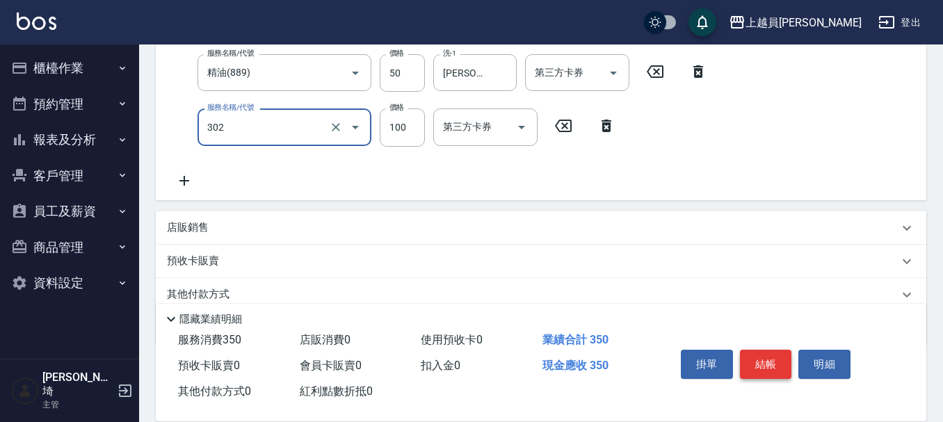
type input "剪髮(302)"
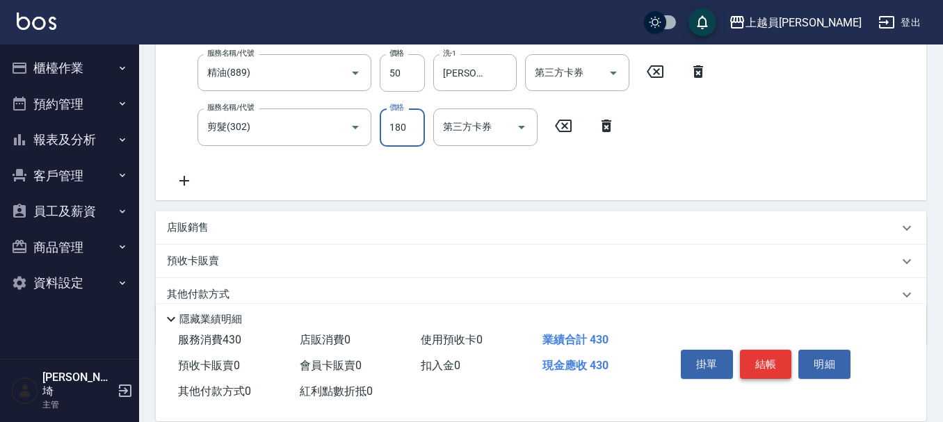
type input "180"
click at [761, 350] on button "結帳" at bounding box center [766, 364] width 52 height 29
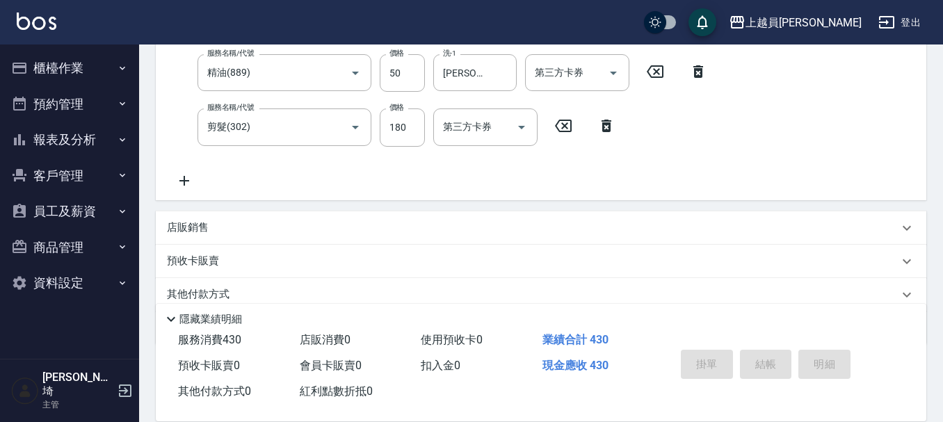
type input "[DATE] 19:52"
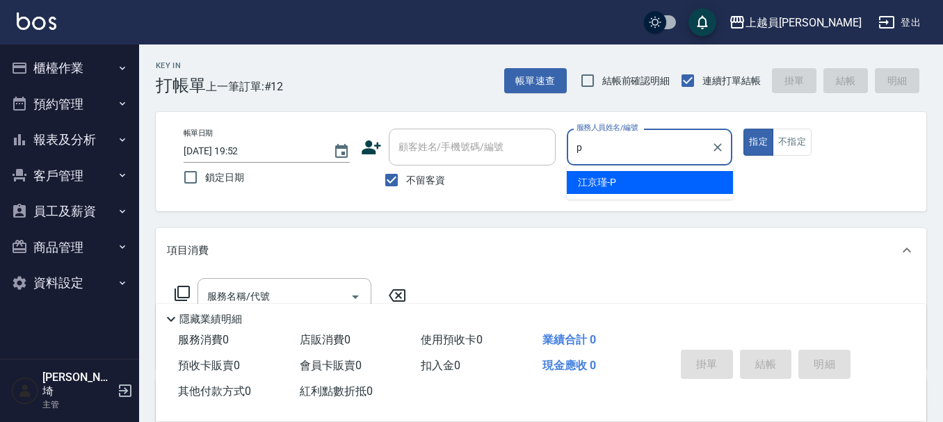
type input "[PERSON_NAME]-P"
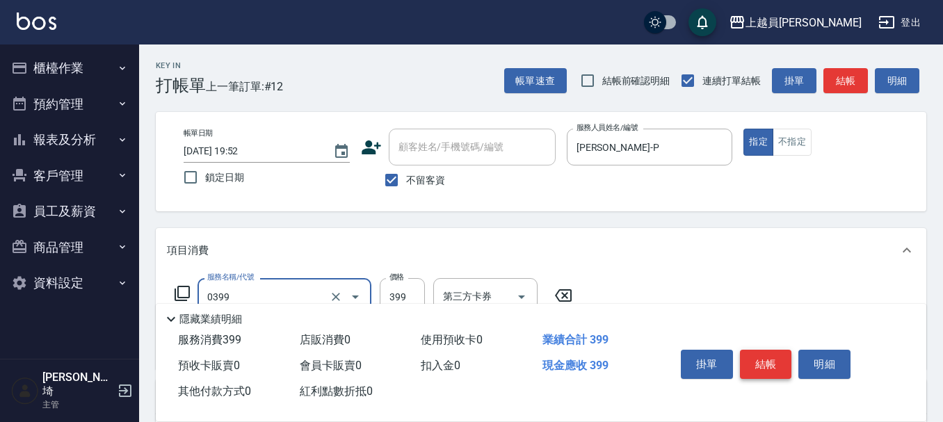
type input "海鹽SPA(0399)"
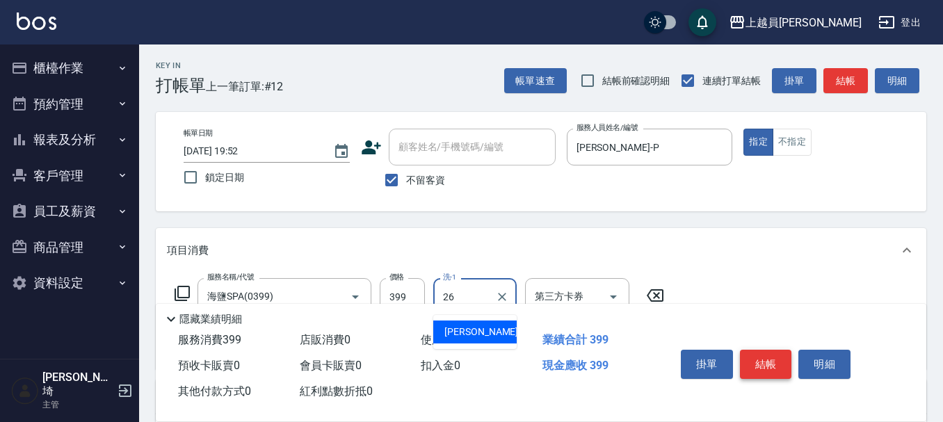
type input "[PERSON_NAME]-26"
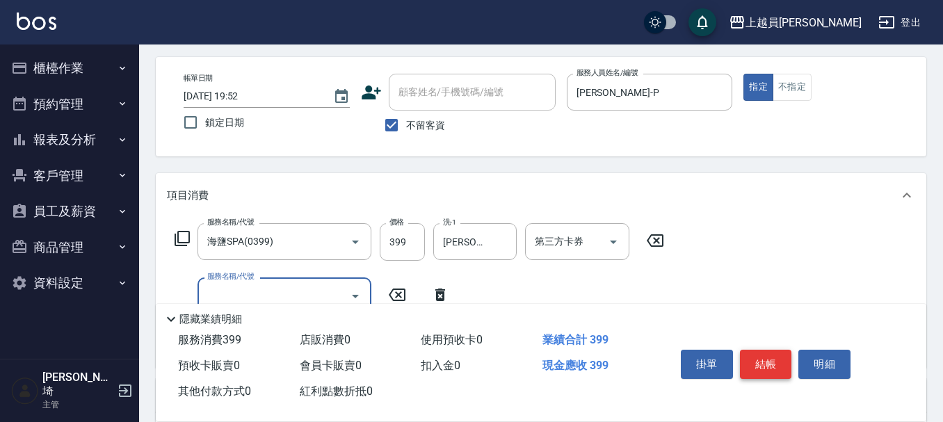
scroll to position [139, 0]
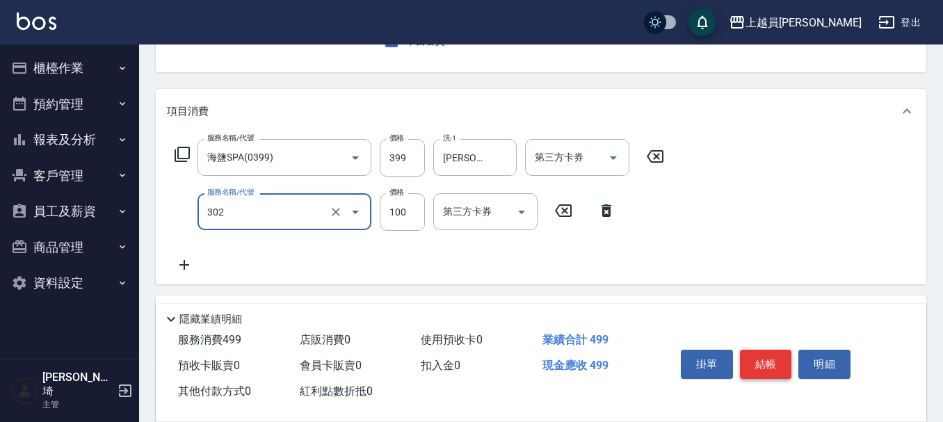
type input "剪髮(302)"
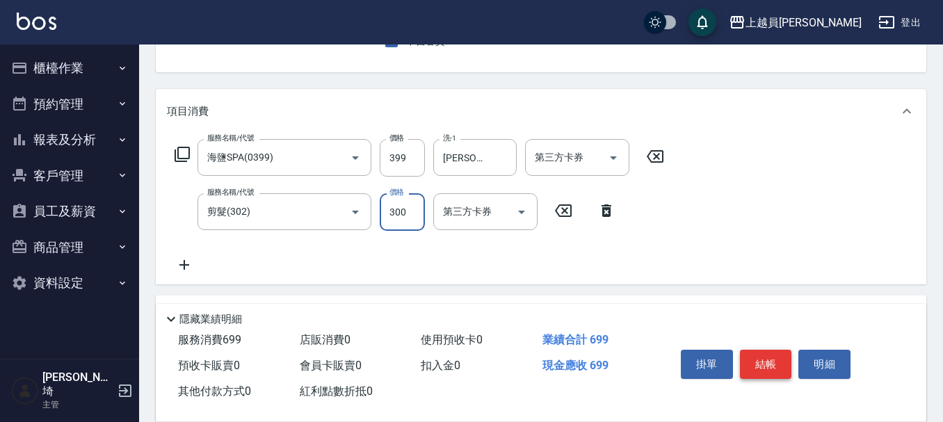
type input "300"
click at [408, 164] on input "399" at bounding box center [402, 158] width 45 height 38
type input "400"
click at [761, 350] on button "結帳" at bounding box center [766, 364] width 52 height 29
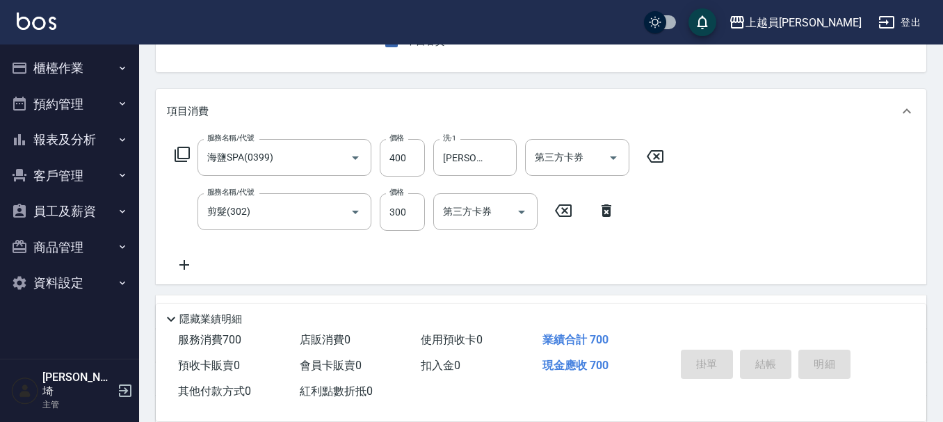
scroll to position [135, 0]
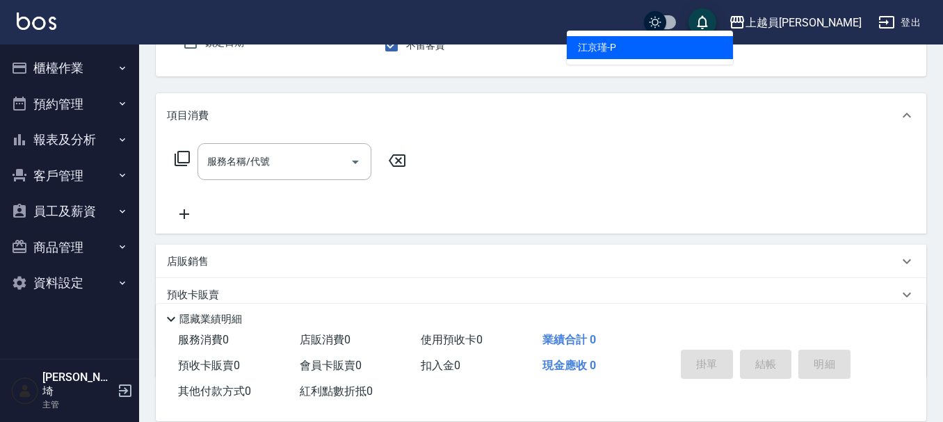
type input "[PERSON_NAME]-P"
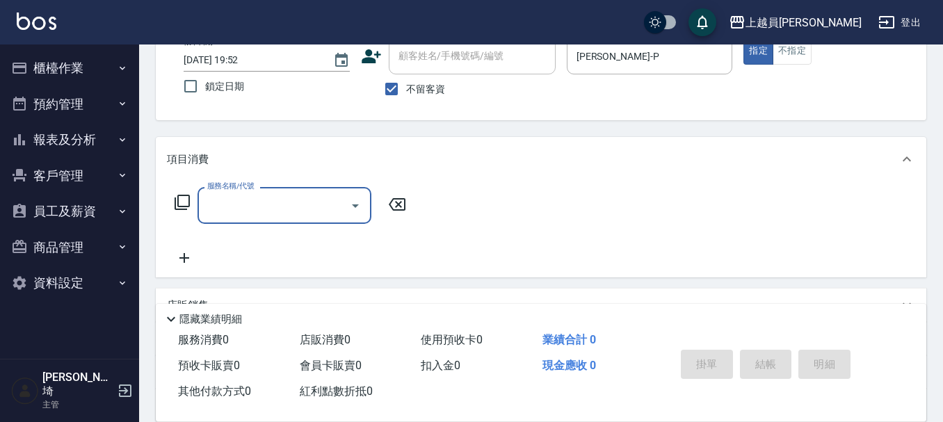
scroll to position [59, 0]
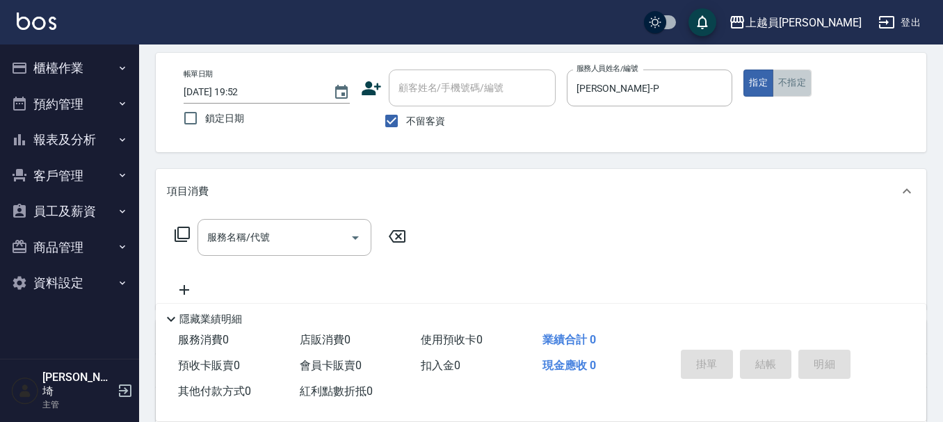
click at [786, 89] on button "不指定" at bounding box center [792, 83] width 39 height 27
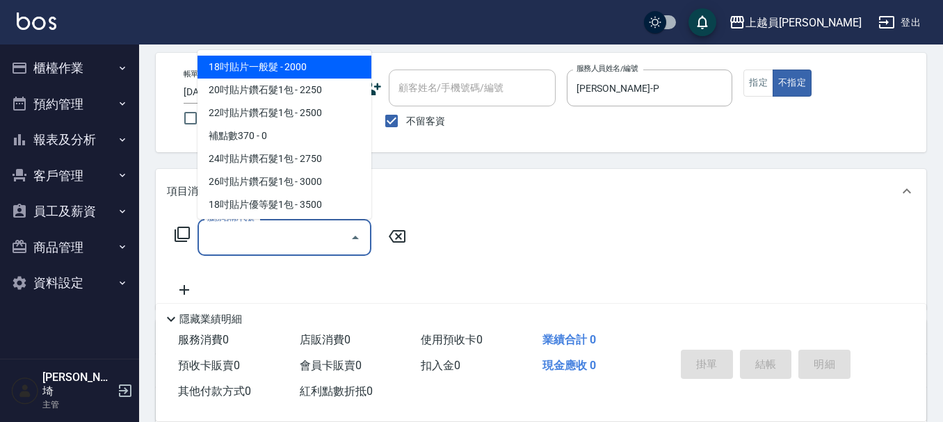
click at [301, 232] on input "服務名稱/代號" at bounding box center [274, 237] width 140 height 24
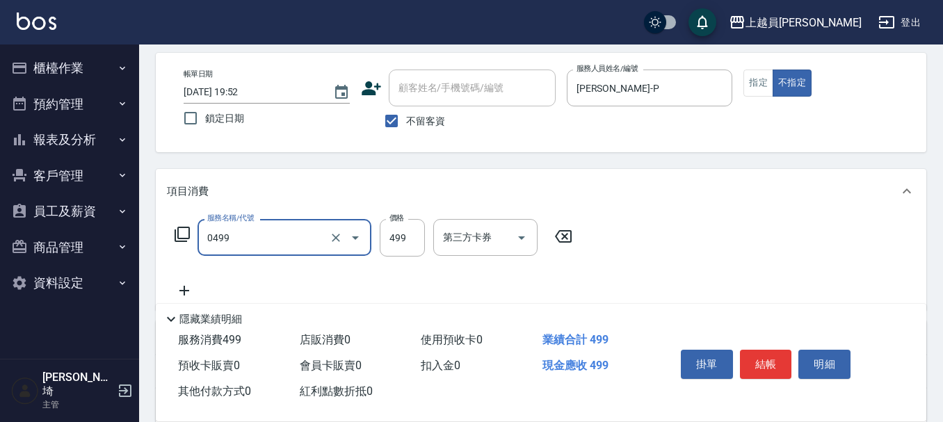
type input "去角質洗髮(0499)"
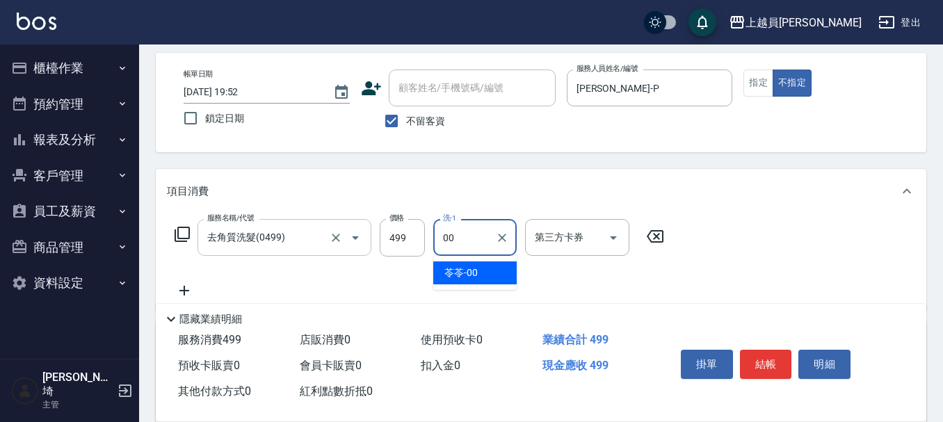
type input "苓苓-00"
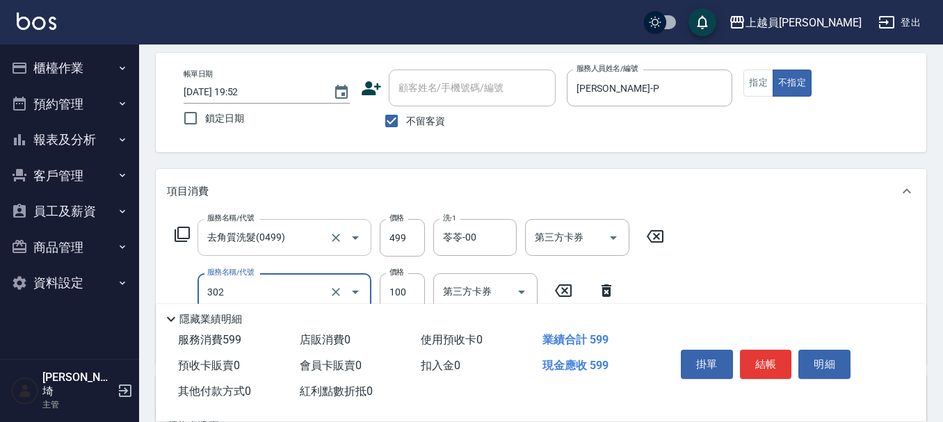
type input "剪髮(302)"
type input "160"
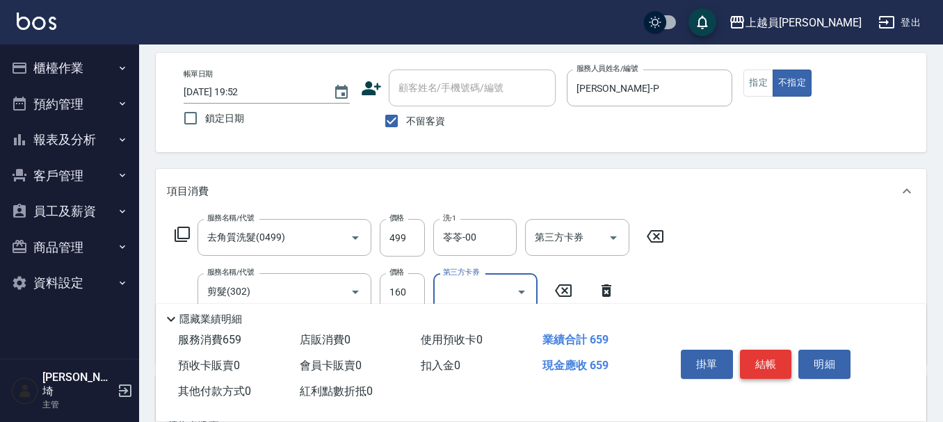
click at [787, 359] on button "結帳" at bounding box center [766, 364] width 52 height 29
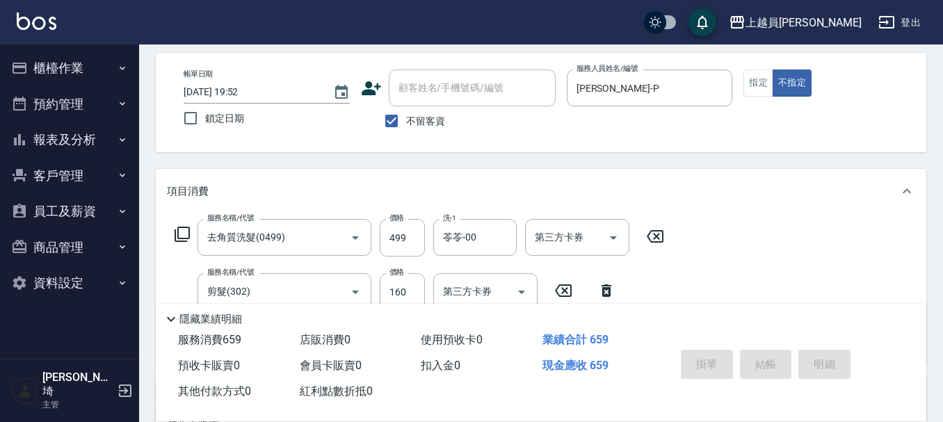
type input "[DATE] 19:53"
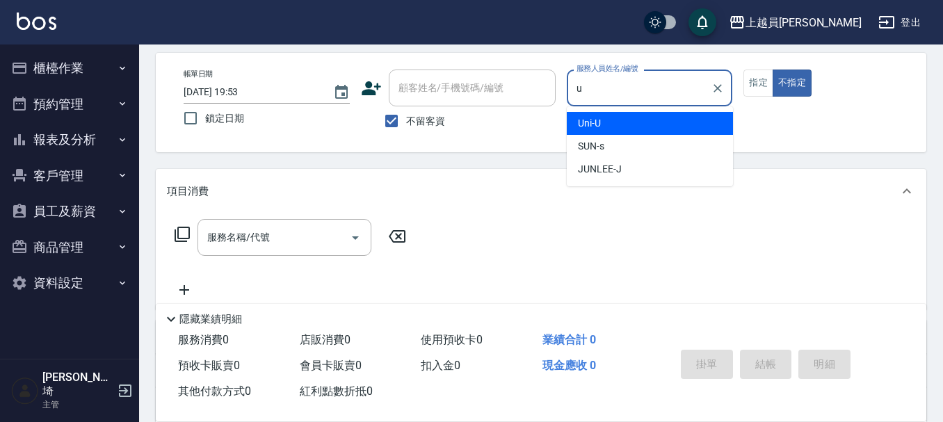
type input "Uni-U"
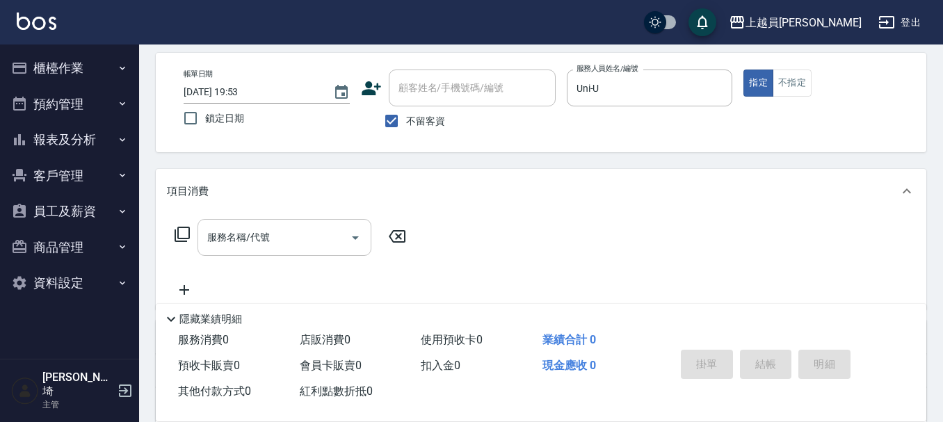
click at [281, 248] on input "服務名稱/代號" at bounding box center [274, 237] width 140 height 24
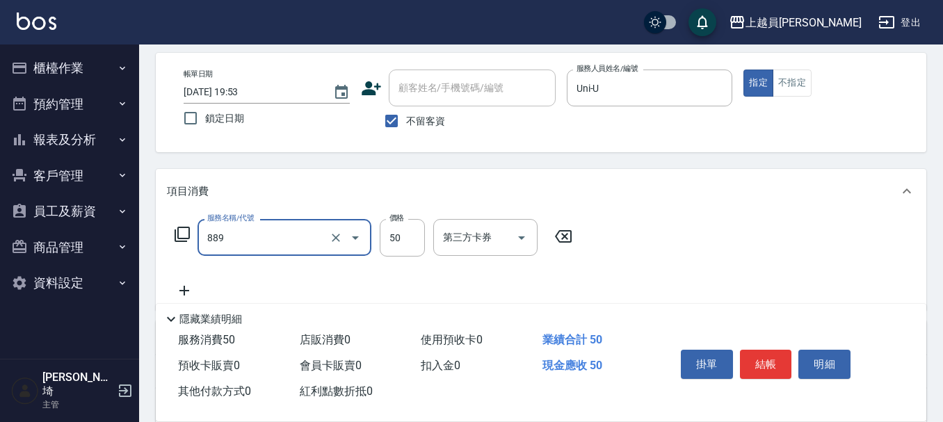
type input "精油(889)"
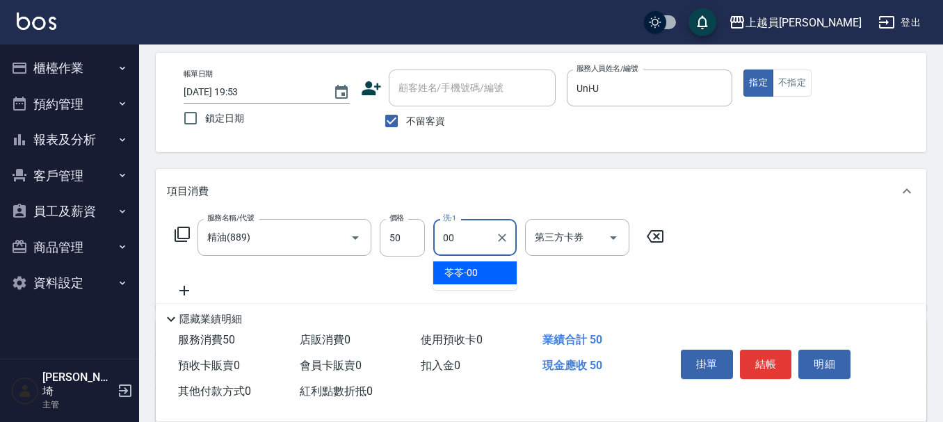
type input "苓苓-00"
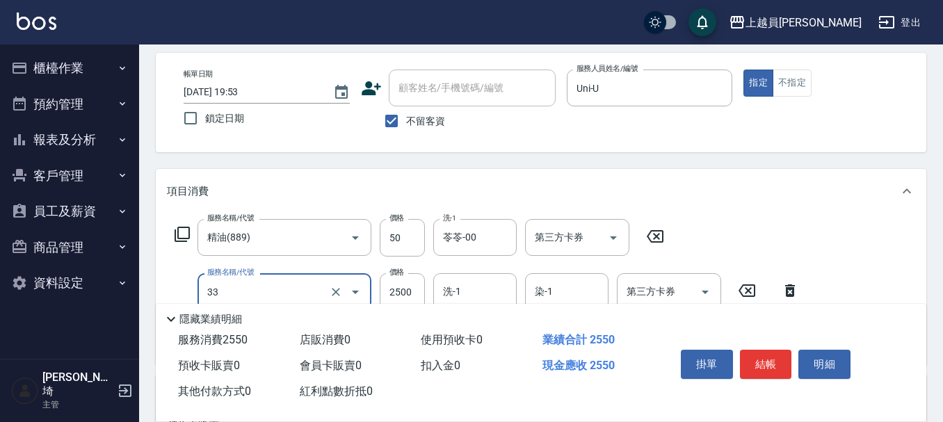
type input "染髮B餐(33)"
type input "3499"
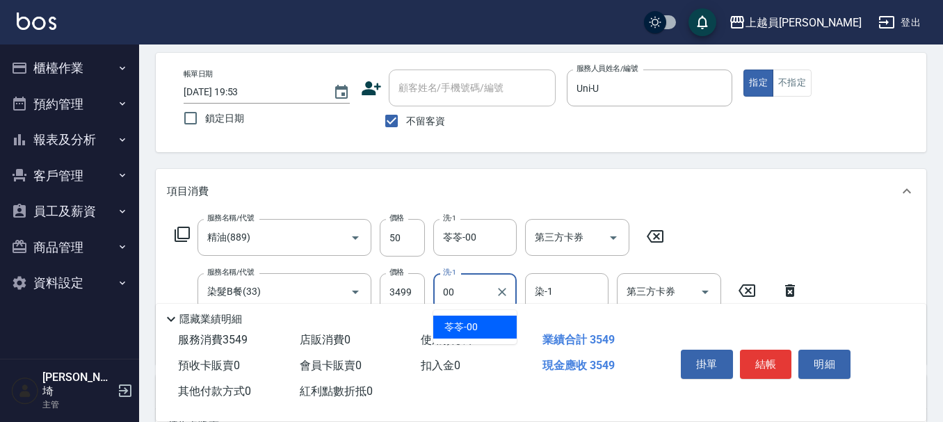
type input "苓苓-00"
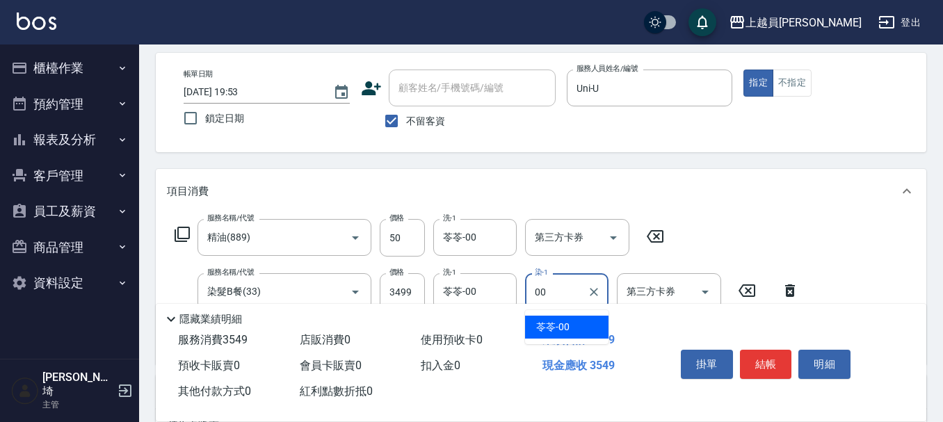
type input "苓苓-00"
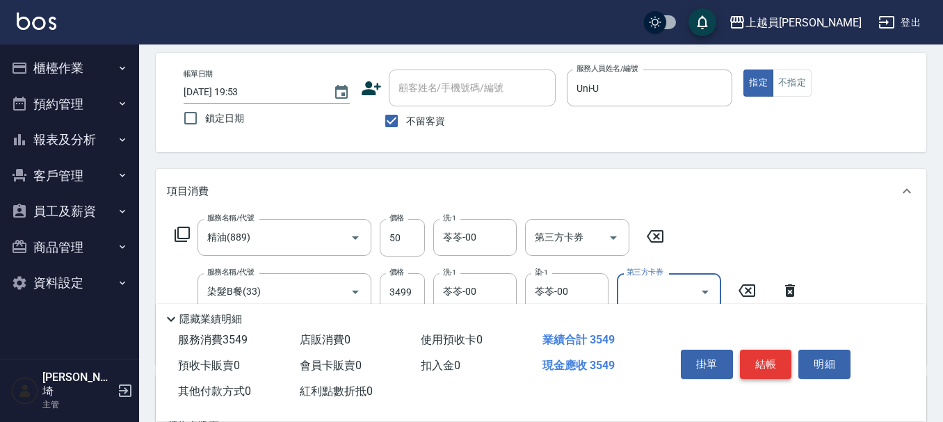
click at [763, 362] on button "結帳" at bounding box center [766, 364] width 52 height 29
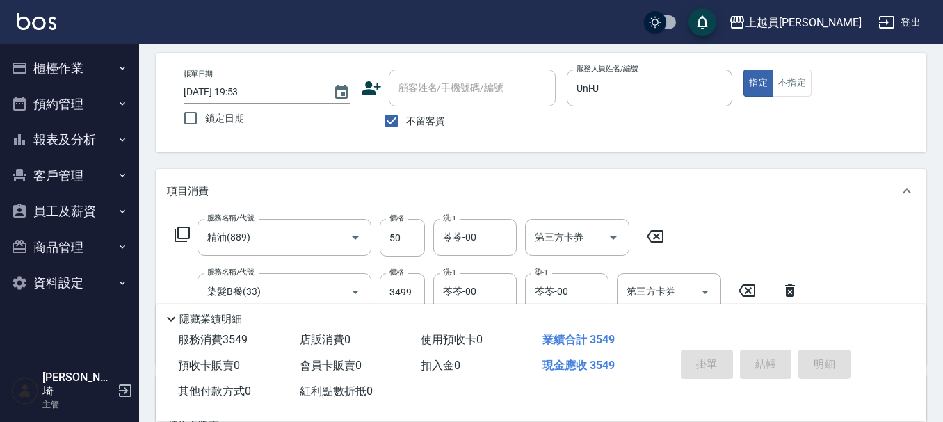
type input "[DATE] 19:55"
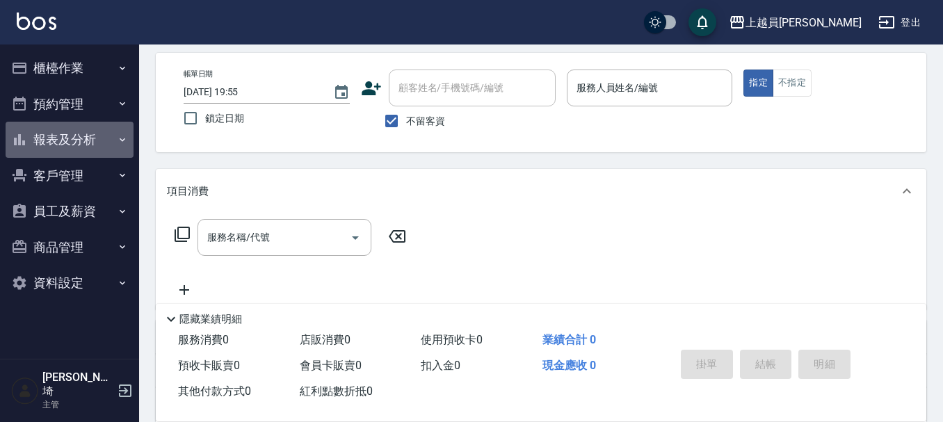
click at [74, 143] on button "報表及分析" at bounding box center [70, 140] width 128 height 36
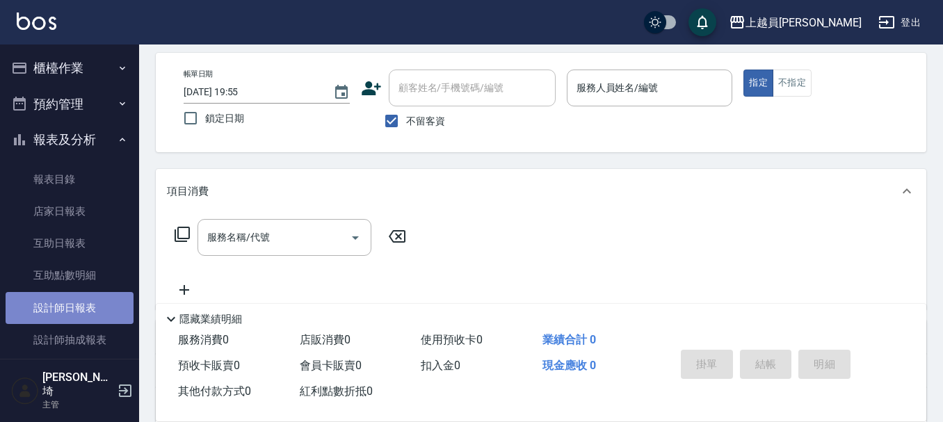
click at [72, 307] on link "設計師日報表" at bounding box center [70, 308] width 128 height 32
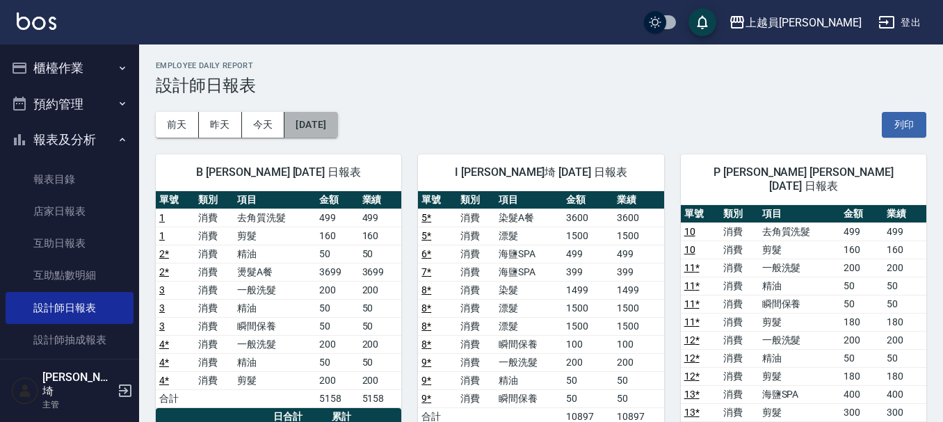
click at [337, 124] on button "[DATE]" at bounding box center [310, 125] width 53 height 26
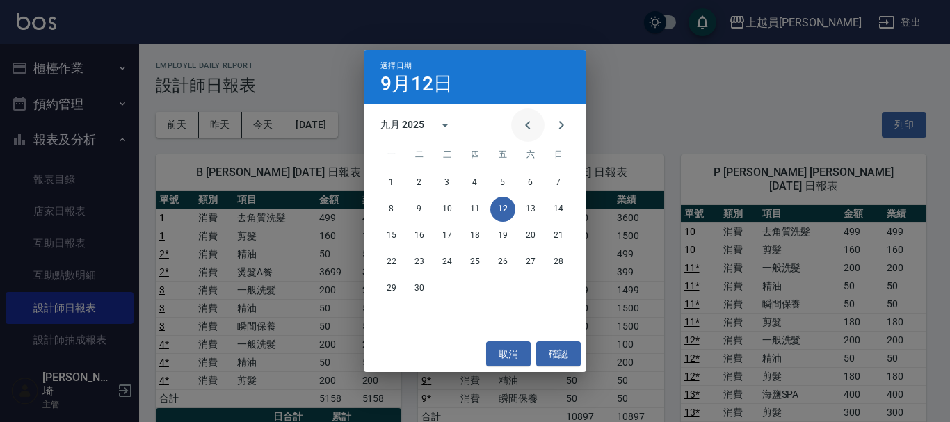
click at [534, 124] on icon "Previous month" at bounding box center [527, 125] width 17 height 17
click at [555, 289] on button "31" at bounding box center [558, 288] width 25 height 25
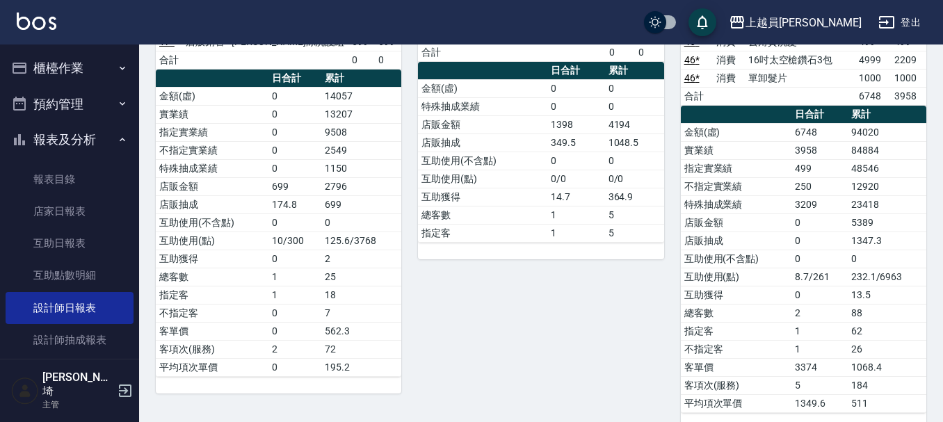
scroll to position [139, 0]
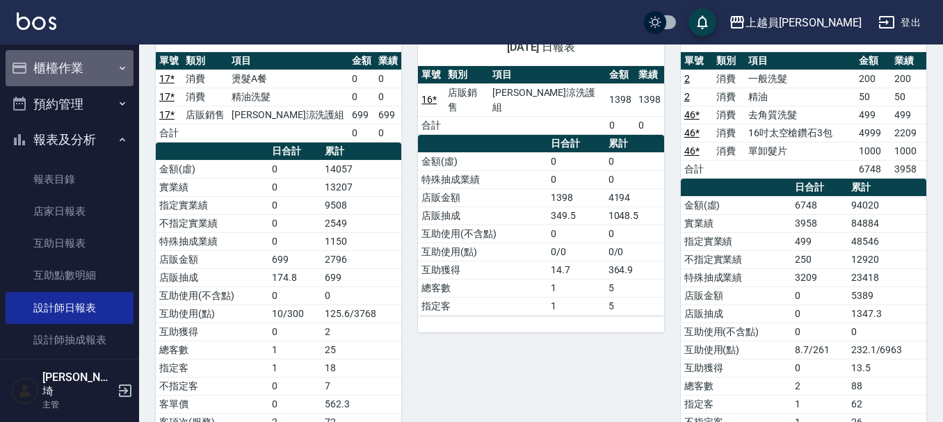
click at [90, 68] on button "櫃檯作業" at bounding box center [70, 68] width 128 height 36
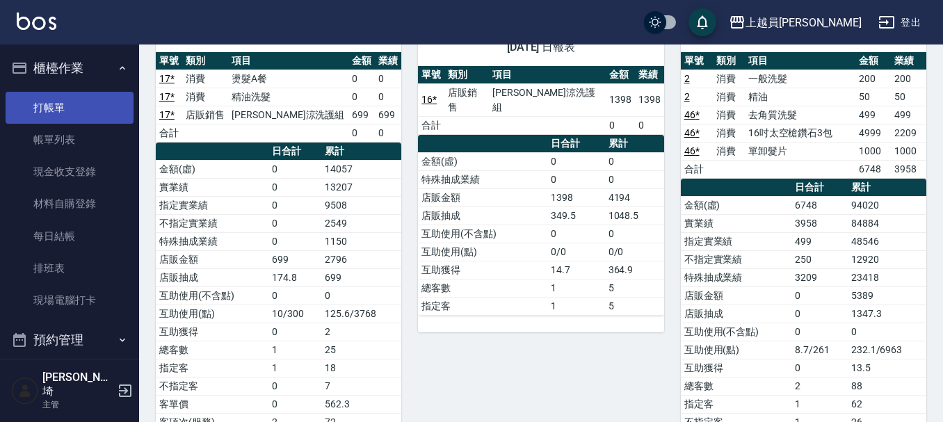
click at [72, 110] on link "打帳單" at bounding box center [70, 108] width 128 height 32
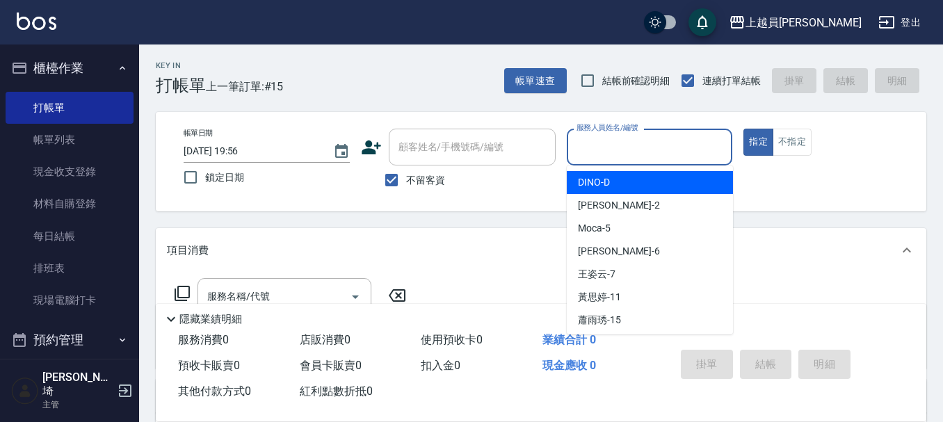
click at [656, 141] on input "服務人員姓名/編號" at bounding box center [650, 147] width 154 height 24
type input "Uni-U"
type button "true"
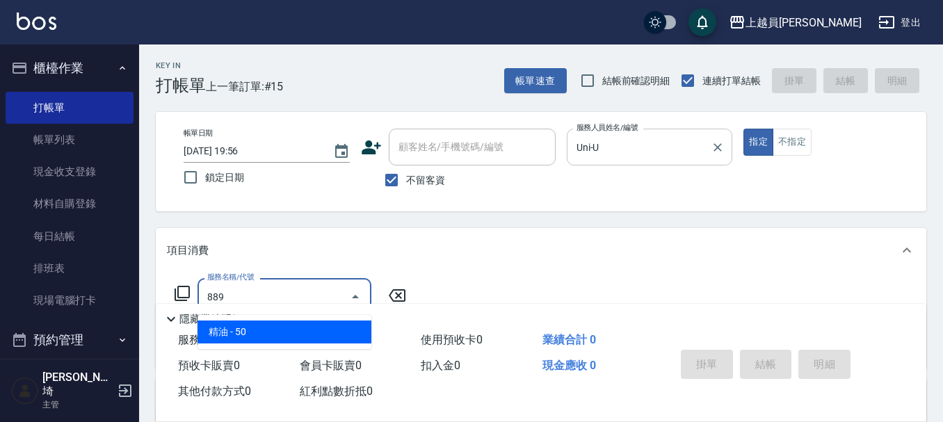
type input "精油(889)"
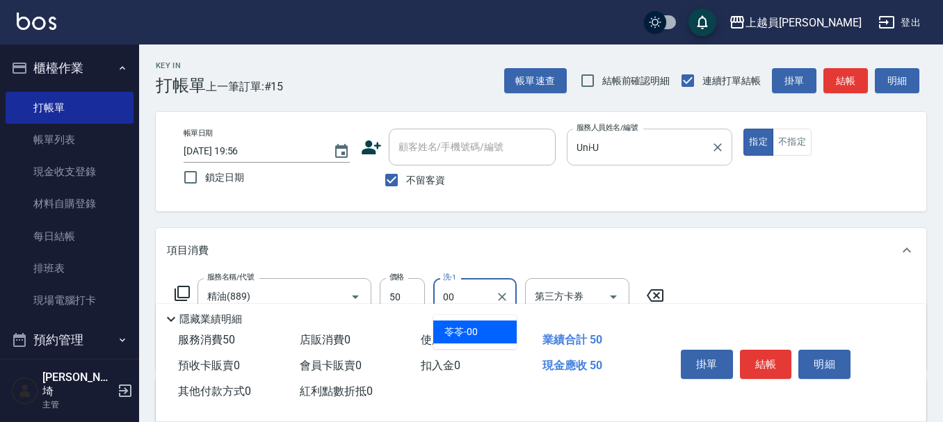
type input "苓苓-00"
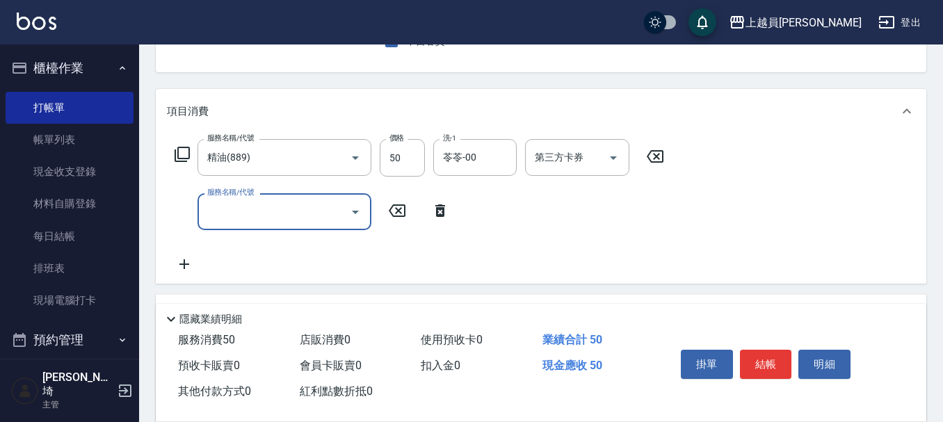
scroll to position [209, 0]
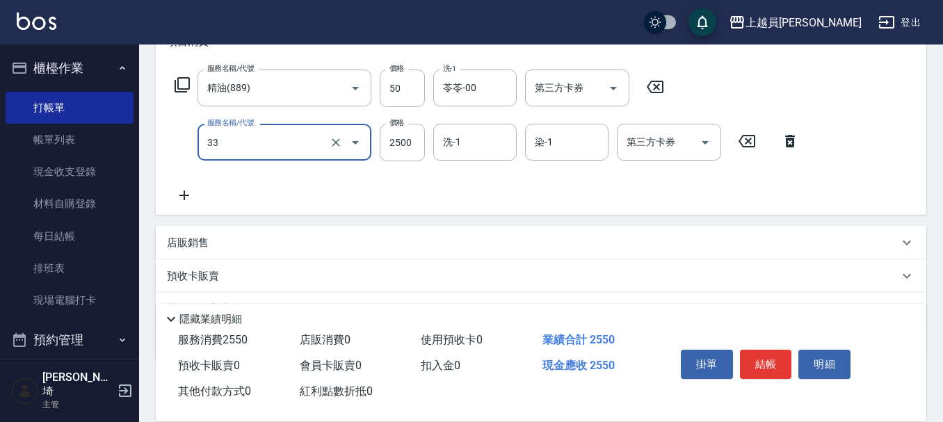
type input "染髮B餐(33)"
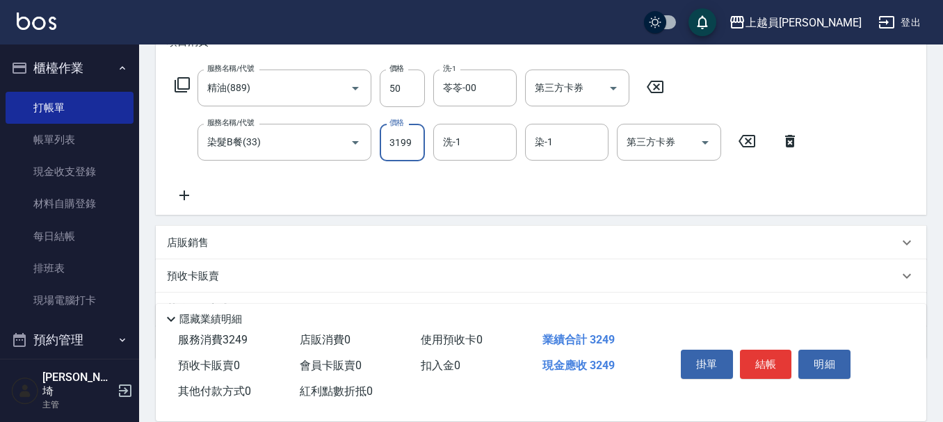
type input "3199"
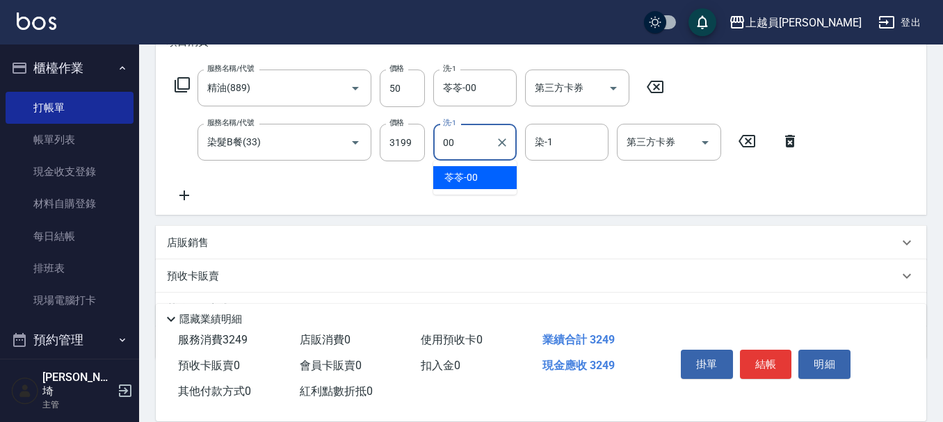
type input "苓苓-00"
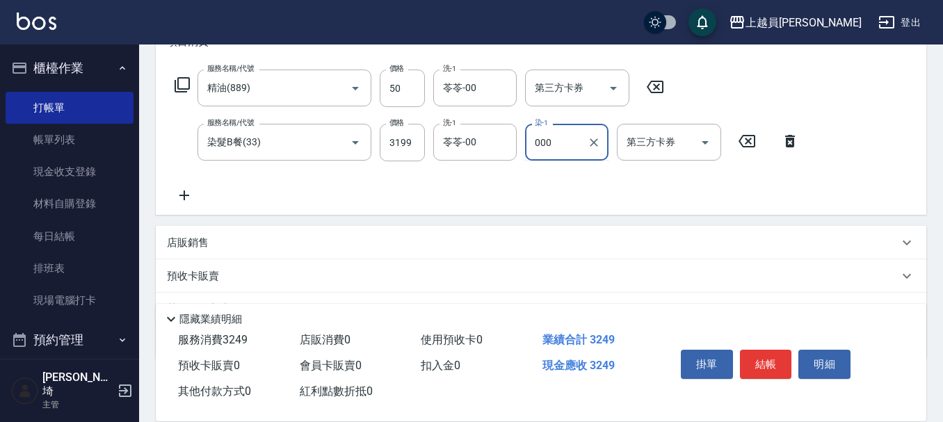
type input "000"
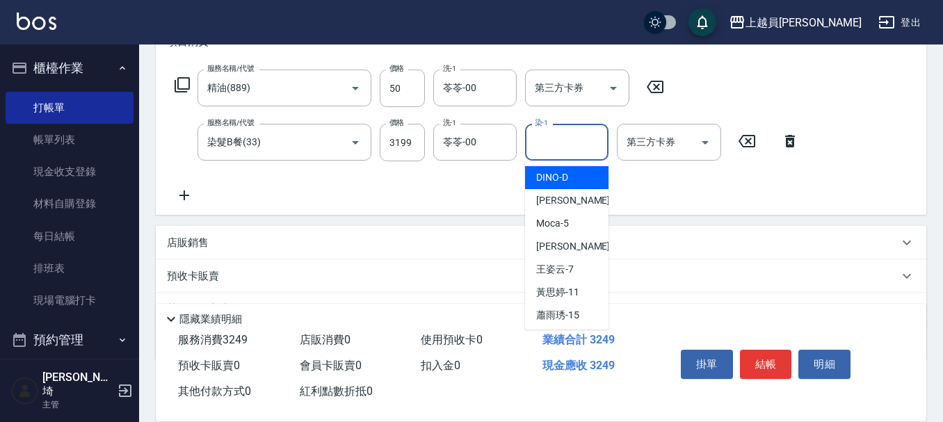
click at [563, 143] on input "染-1" at bounding box center [566, 142] width 71 height 24
type input "苓苓-00"
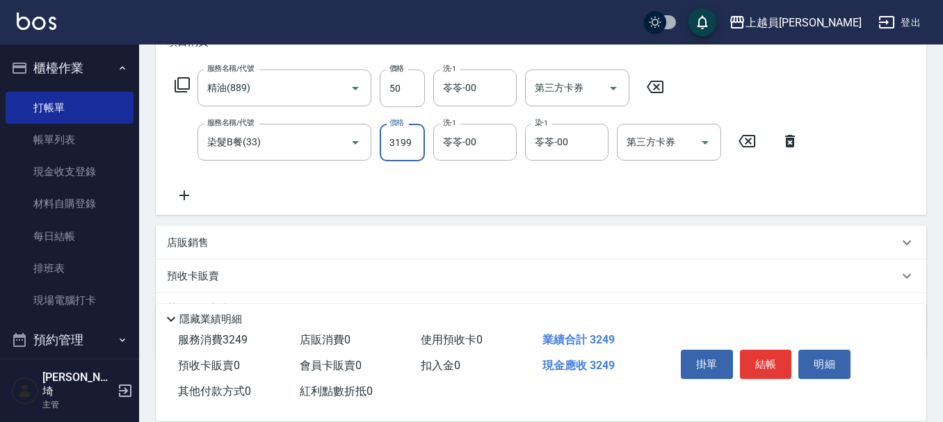
click at [424, 145] on input "3199" at bounding box center [402, 143] width 45 height 38
type input "3299"
click at [778, 356] on button "結帳" at bounding box center [766, 364] width 52 height 29
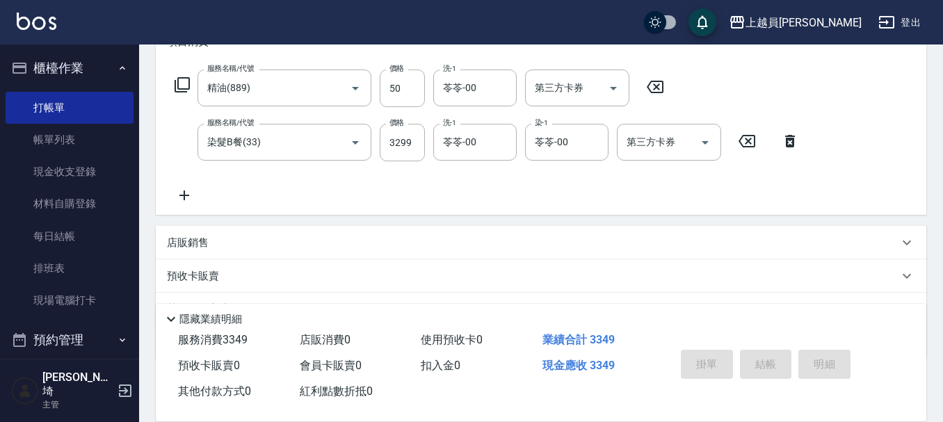
type input "[DATE] 19:57"
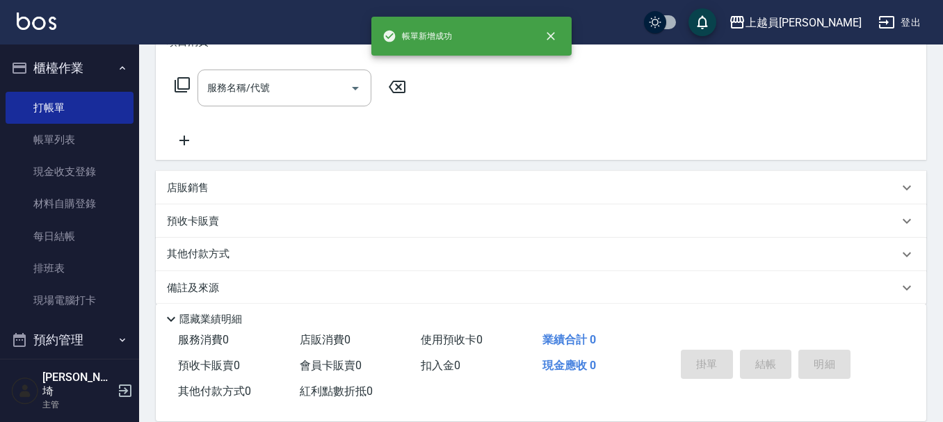
scroll to position [0, 0]
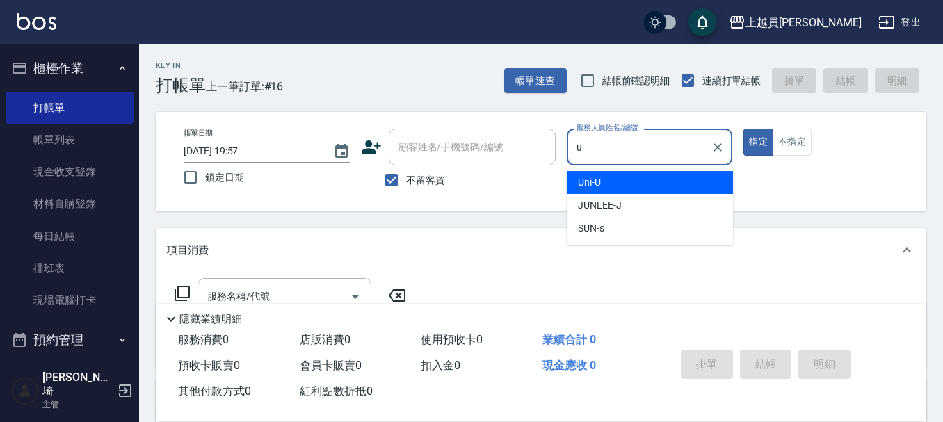
type input "Uni-U"
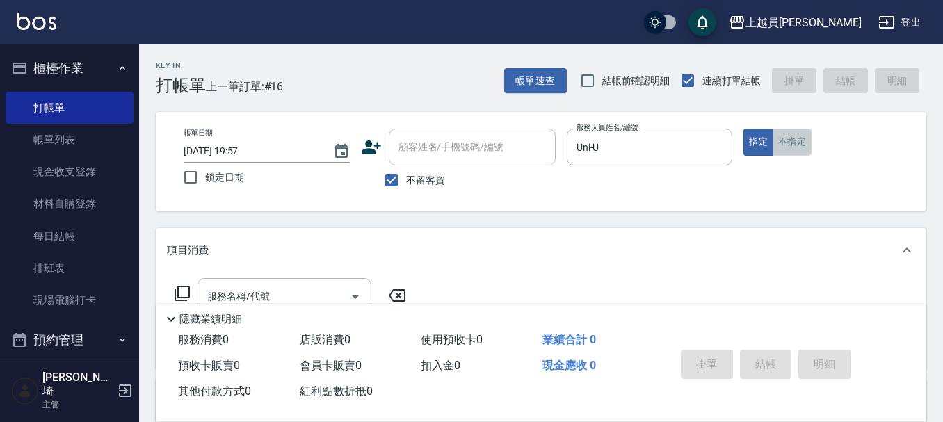
click at [780, 129] on button "不指定" at bounding box center [792, 142] width 39 height 27
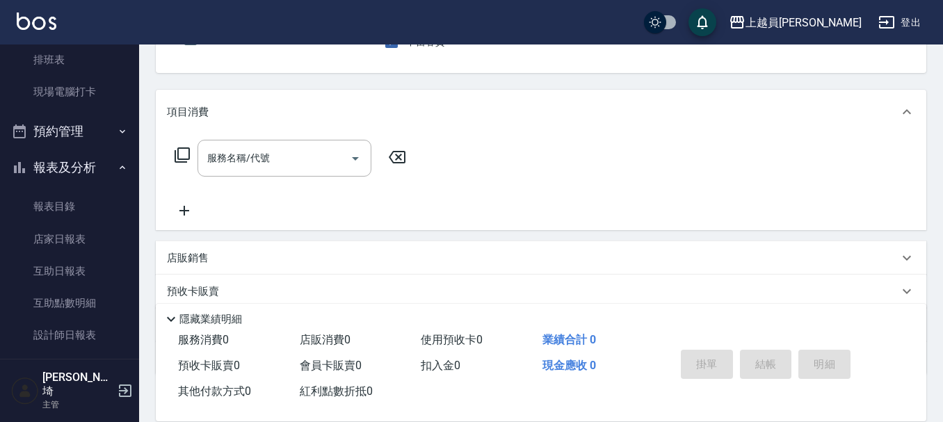
scroll to position [139, 0]
click at [321, 154] on input "服務名稱/代號" at bounding box center [274, 157] width 140 height 24
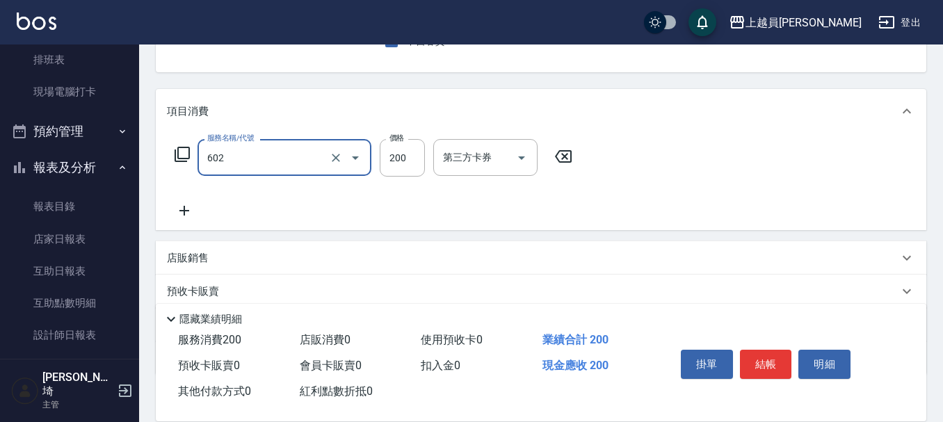
type input "一般洗髮(602)"
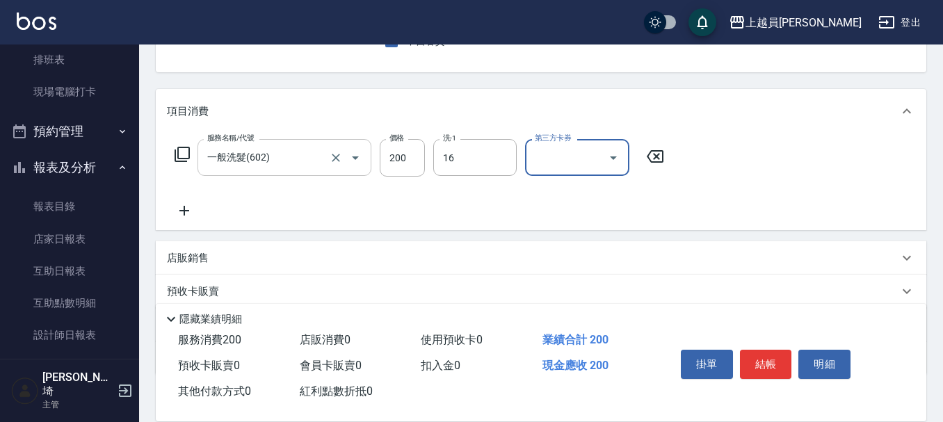
type input "[PERSON_NAME]-16"
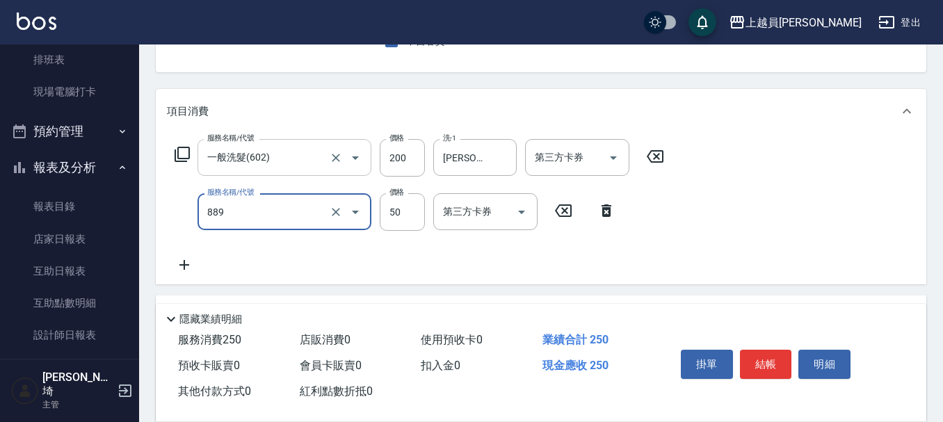
type input "精油(889)"
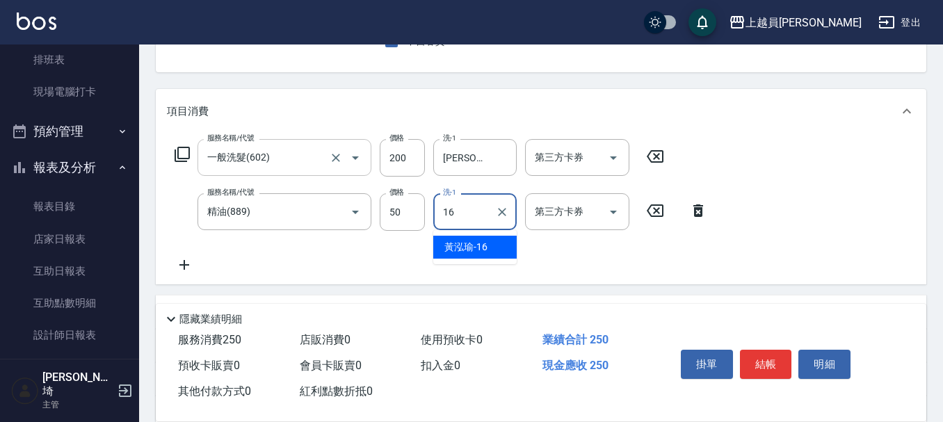
type input "[PERSON_NAME]-16"
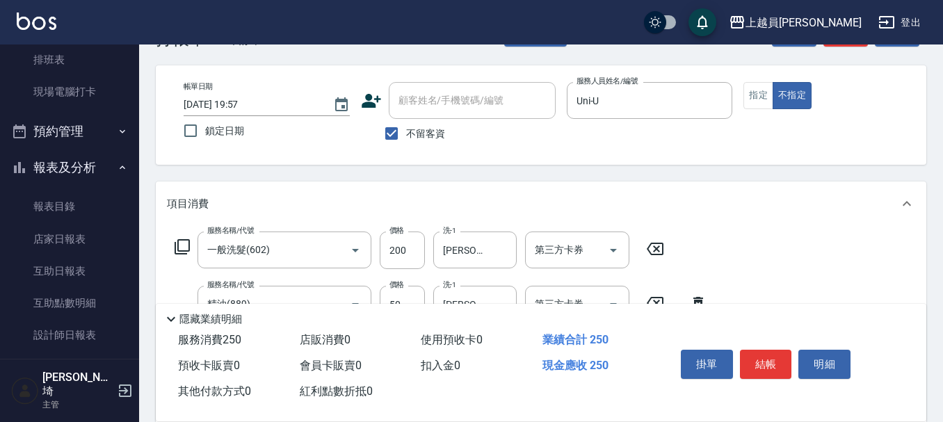
scroll to position [0, 0]
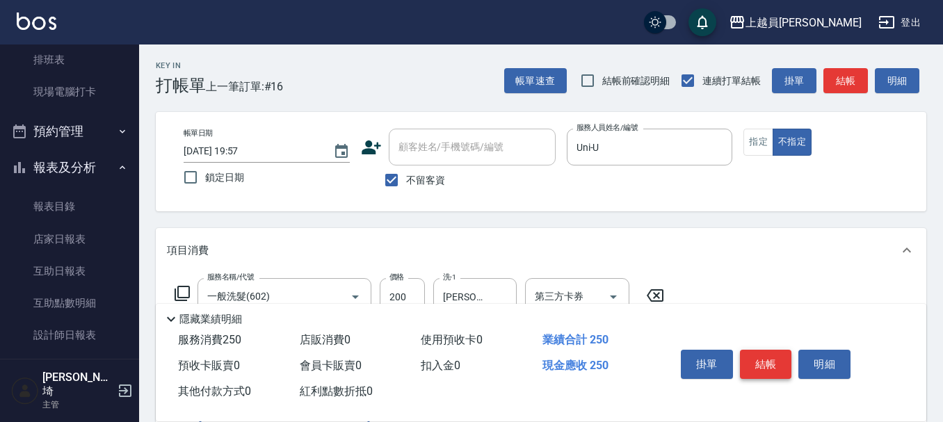
click at [752, 360] on button "結帳" at bounding box center [766, 364] width 52 height 29
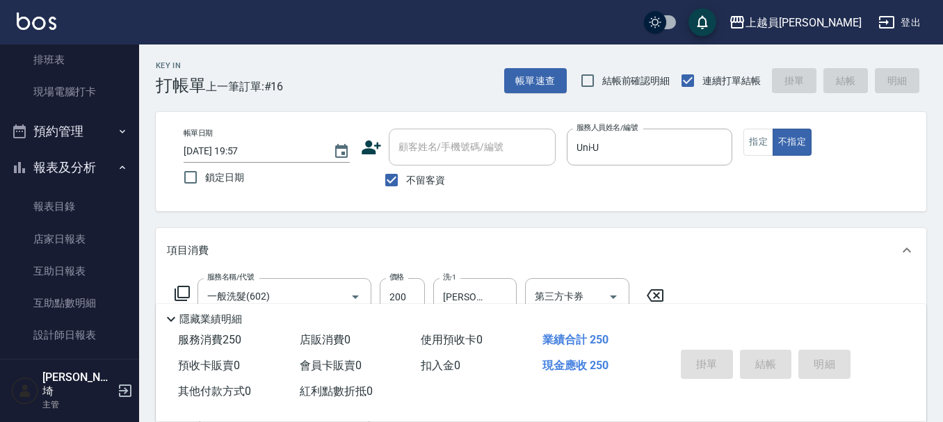
type input "[DATE] 19:58"
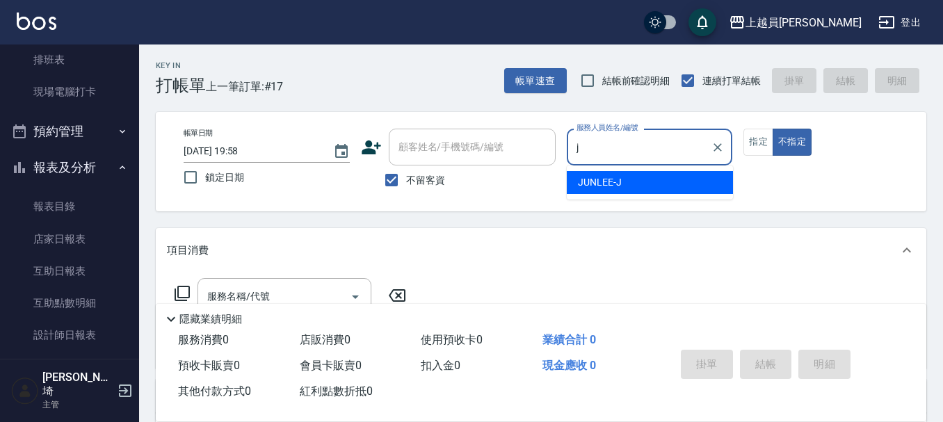
type input "[PERSON_NAME]"
type button "false"
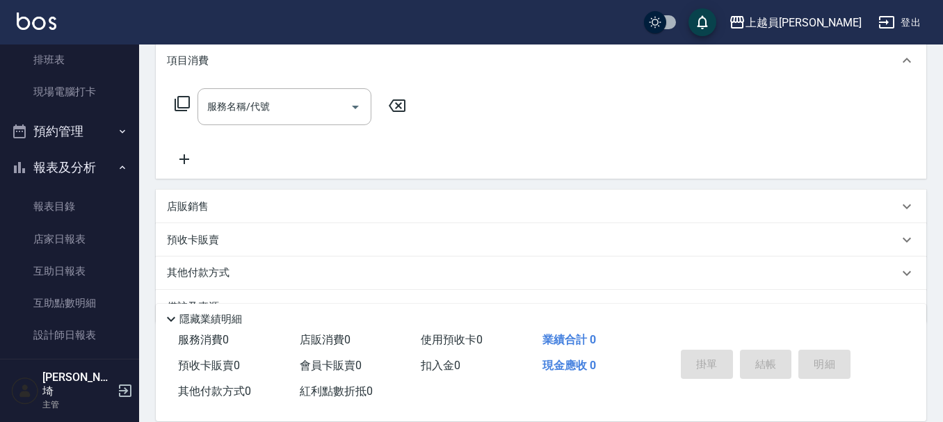
scroll to position [225, 0]
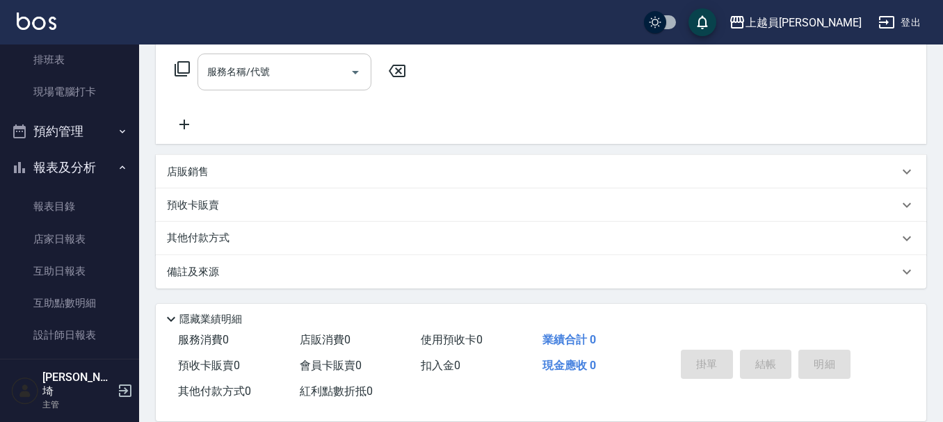
click at [261, 75] on input "服務名稱/代號" at bounding box center [274, 72] width 140 height 24
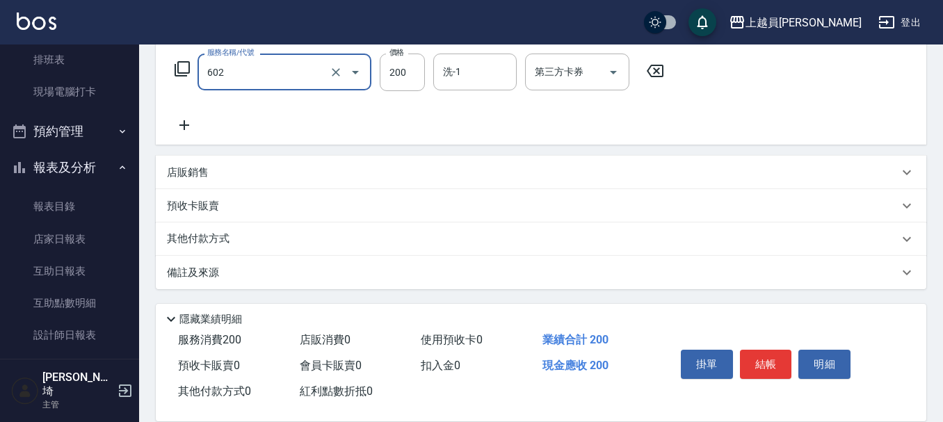
type input "一般洗髮(602)"
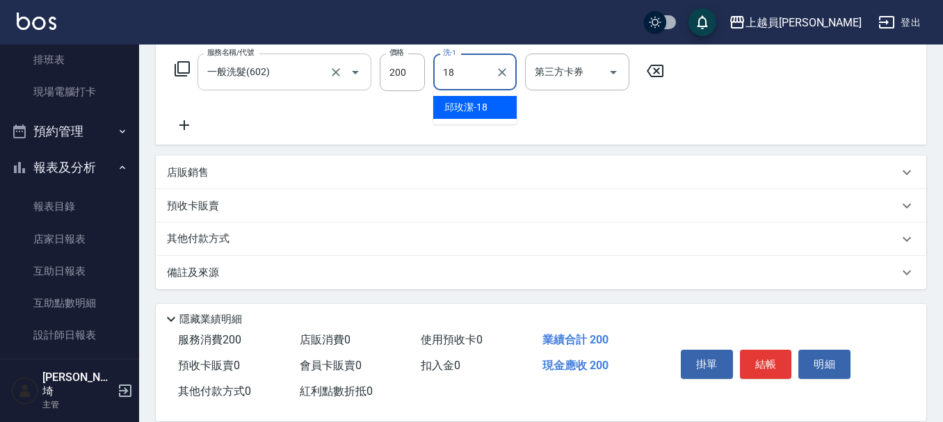
type input "[PERSON_NAME]-18"
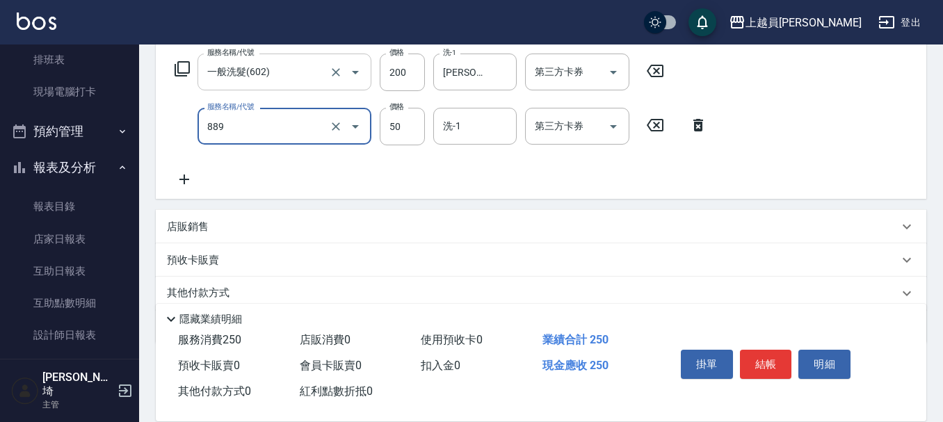
type input "精油(889)"
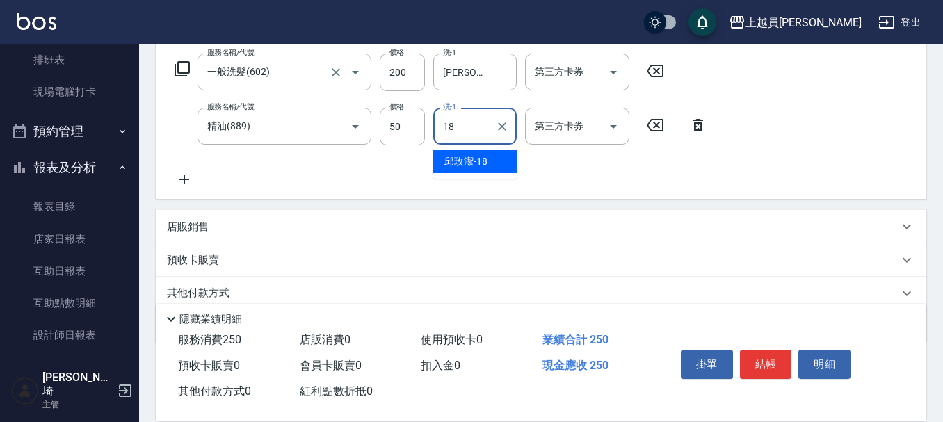
type input "[PERSON_NAME]-18"
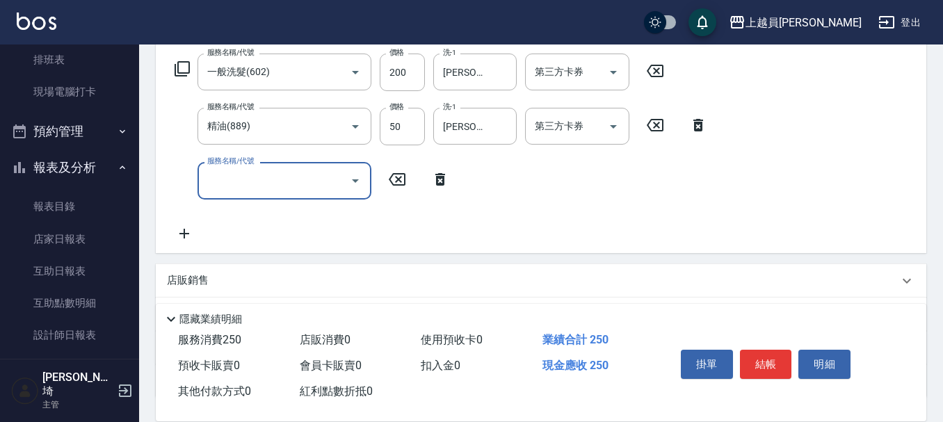
click at [856, 364] on div "服務消費 250 店販消費 0 使用預收卡 0 業績合計 250 預收卡販賣 0 會員卡販賣 0 扣入金 0 現金應收 250 其他付款方式 0 紅利點數折抵…" at bounding box center [541, 375] width 771 height 94
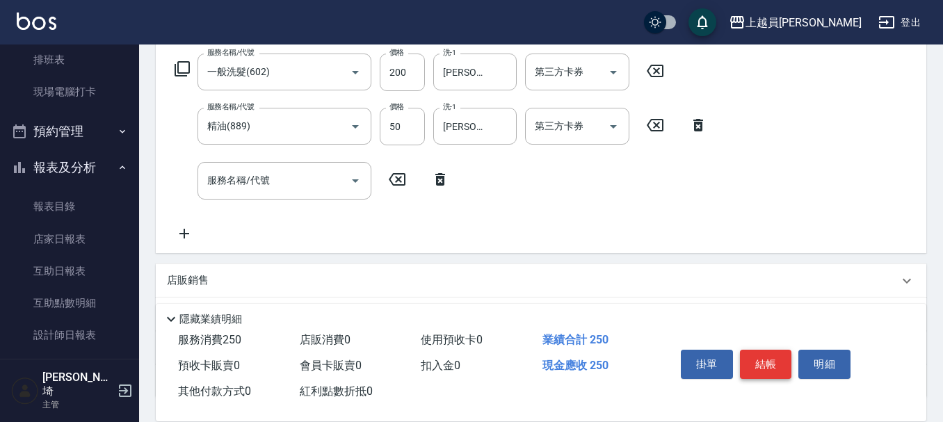
click at [763, 371] on button "結帳" at bounding box center [766, 364] width 52 height 29
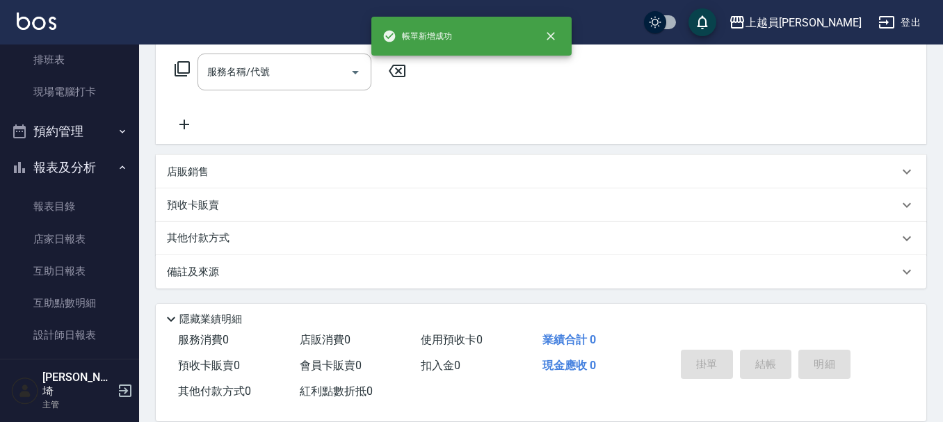
scroll to position [0, 0]
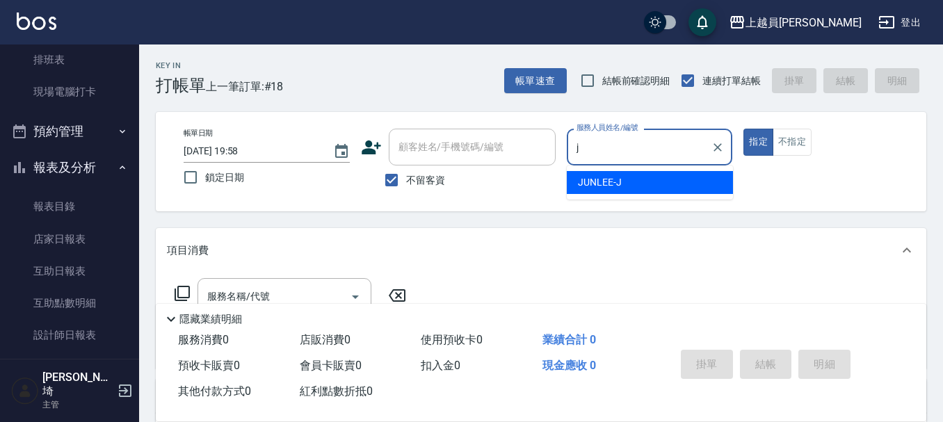
type input "[PERSON_NAME]"
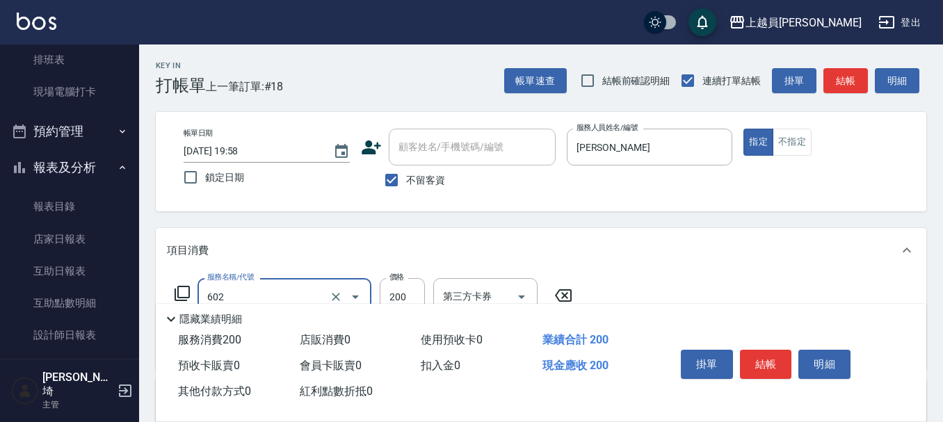
type input "一般洗髮(602)"
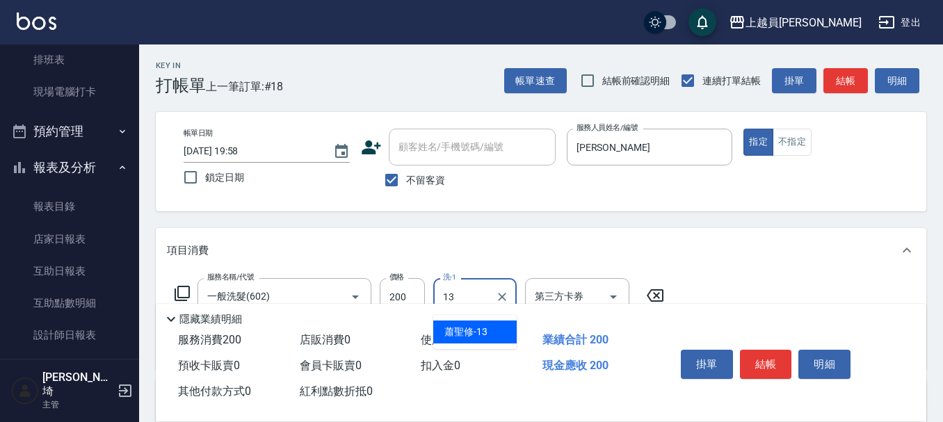
type input "[PERSON_NAME]-13"
type input "精油(889)"
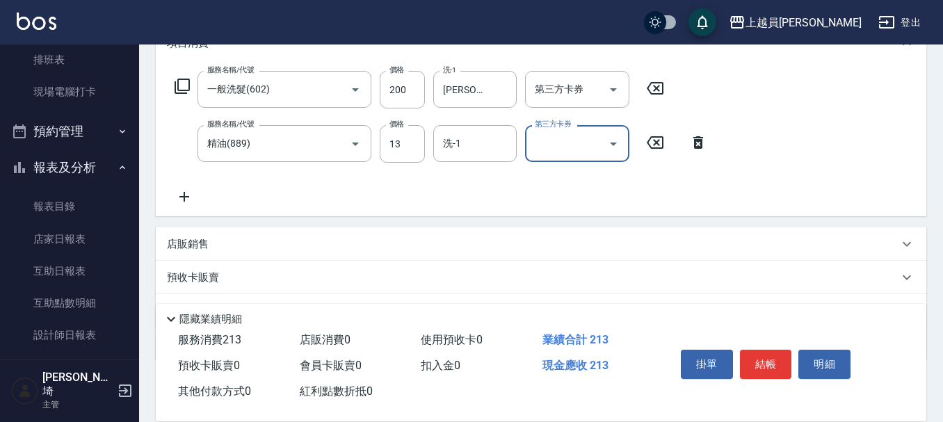
scroll to position [209, 0]
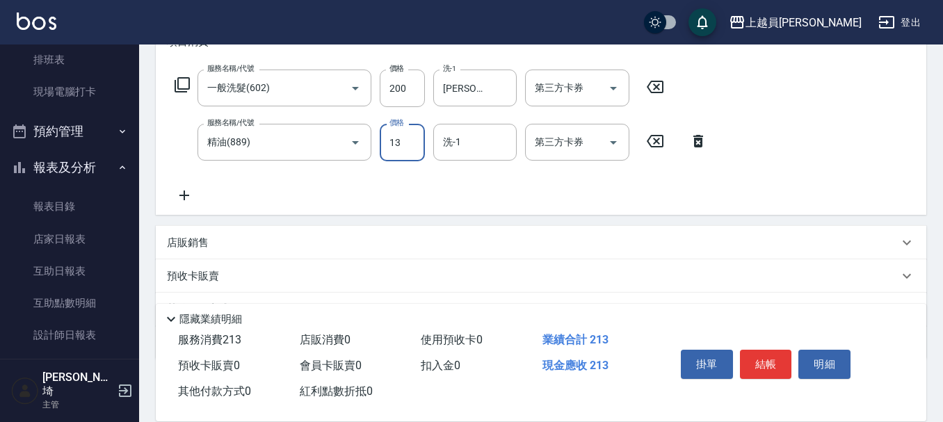
click at [394, 134] on input "13" at bounding box center [402, 143] width 45 height 38
type input "50"
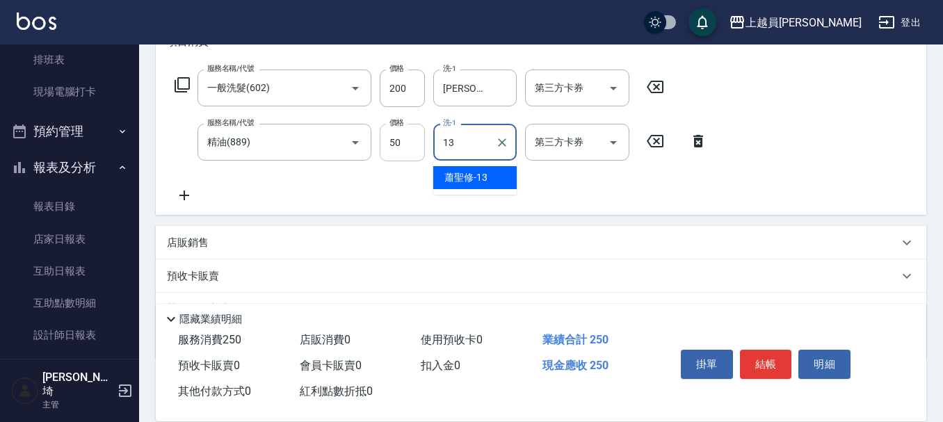
type input "[PERSON_NAME]-13"
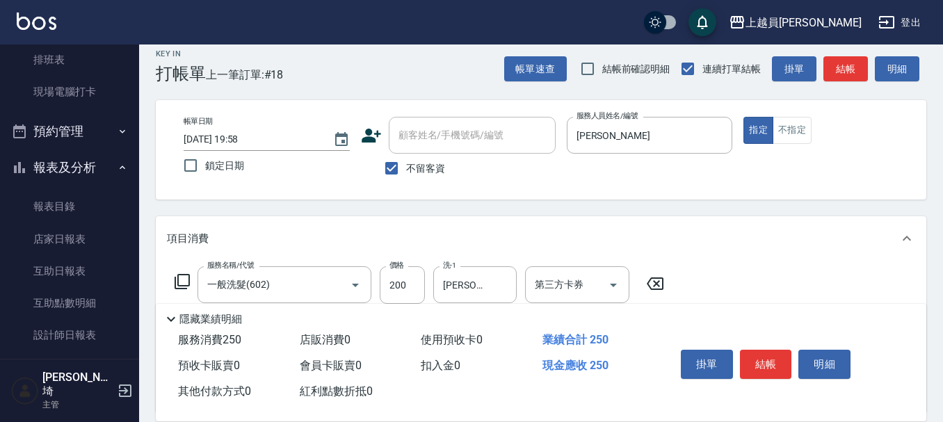
scroll to position [0, 0]
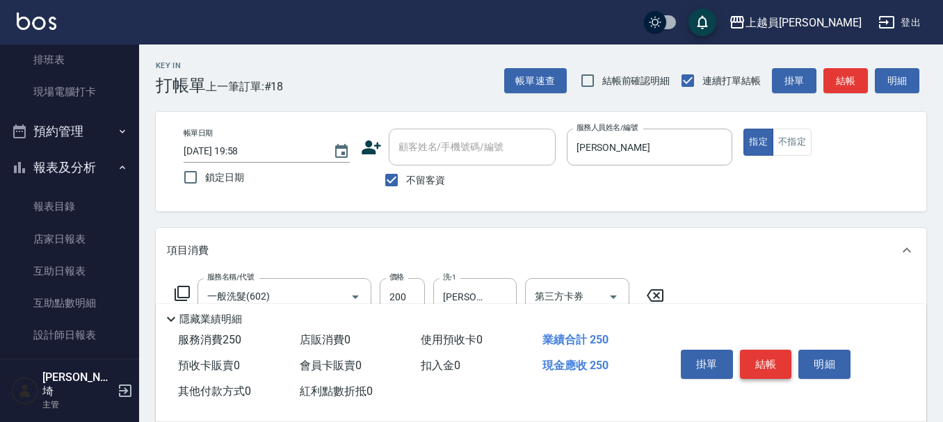
click at [774, 354] on button "結帳" at bounding box center [766, 364] width 52 height 29
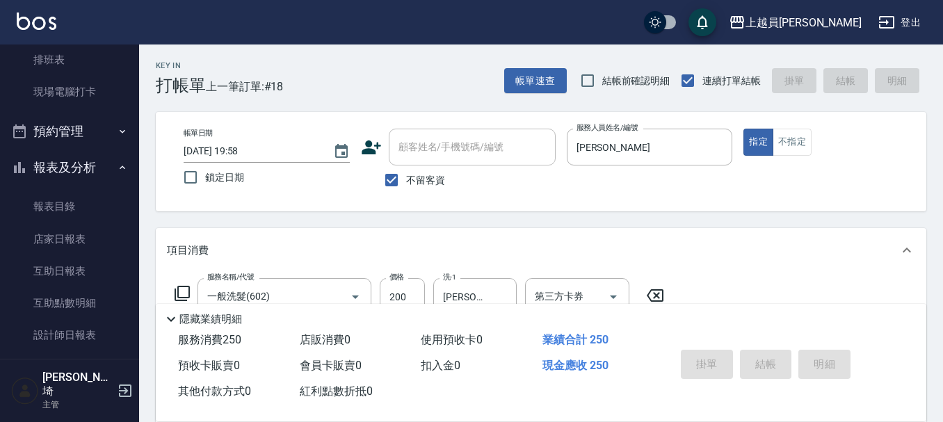
type input "[DATE] 19:59"
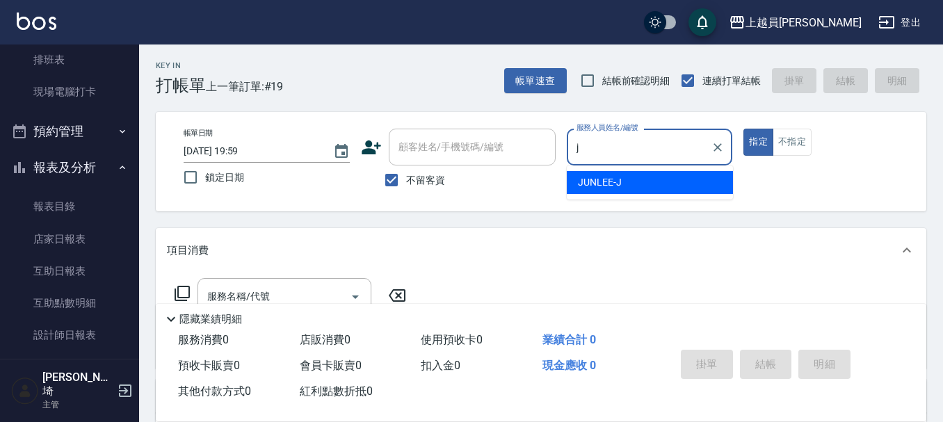
type input "[PERSON_NAME]"
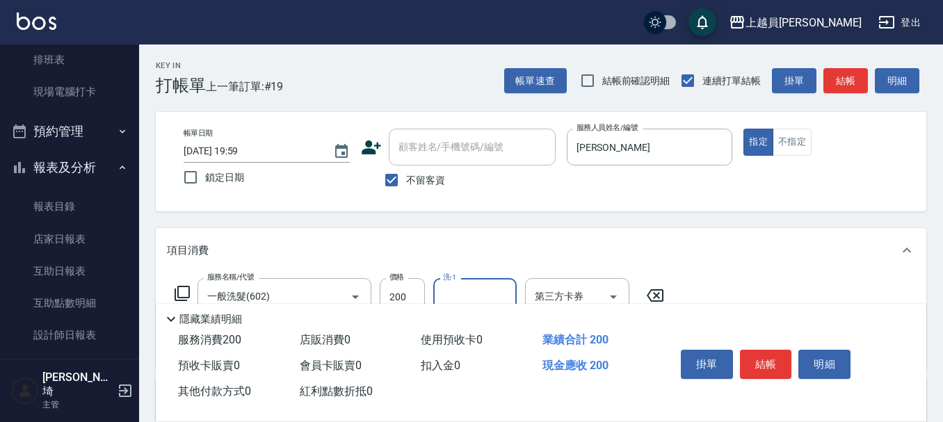
scroll to position [139, 0]
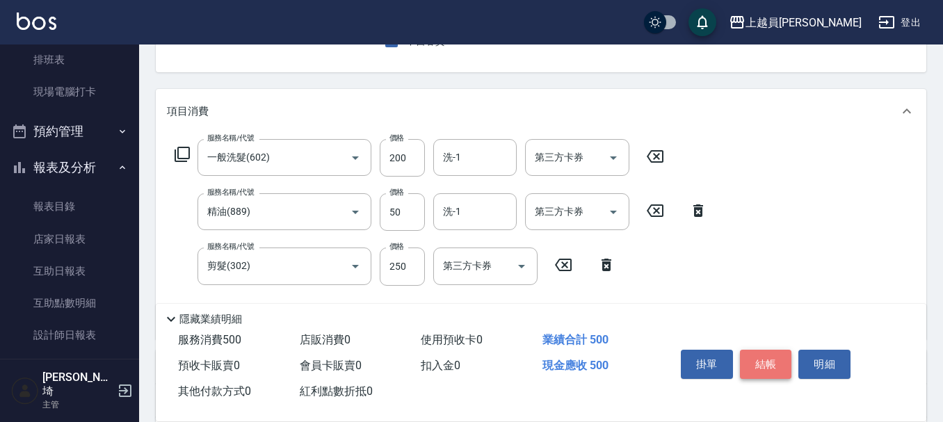
click at [766, 350] on button "結帳" at bounding box center [766, 364] width 52 height 29
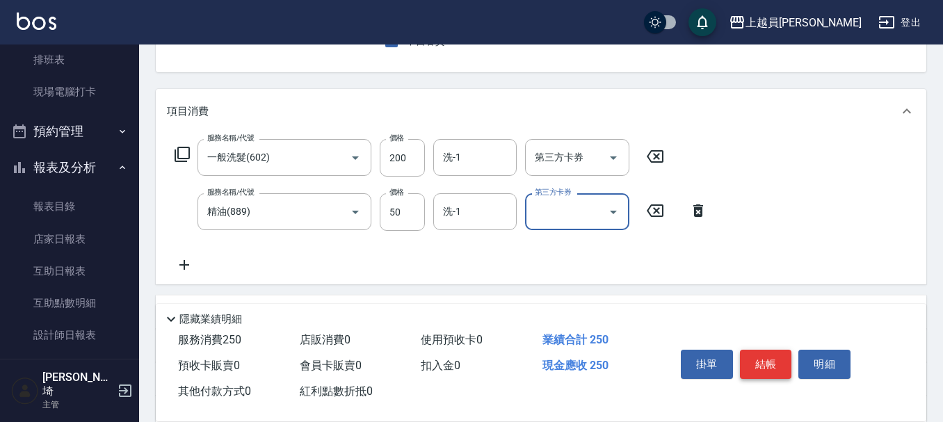
click at [762, 368] on button "結帳" at bounding box center [766, 364] width 52 height 29
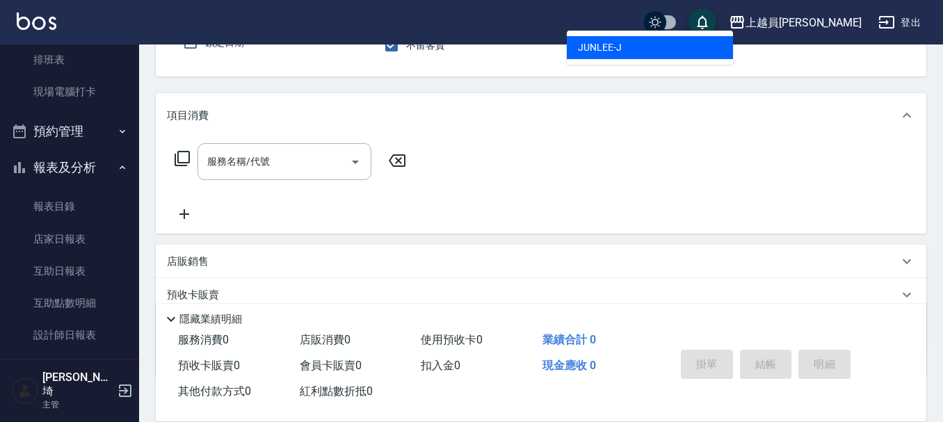
scroll to position [129, 0]
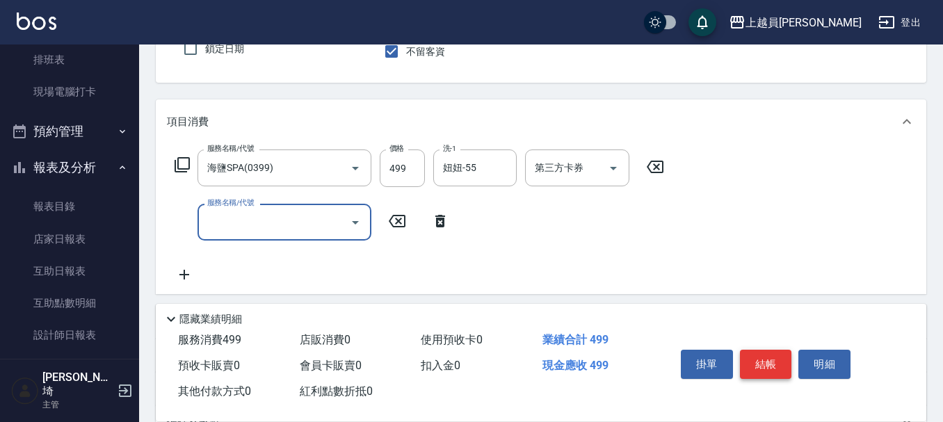
click at [773, 362] on button "結帳" at bounding box center [766, 364] width 52 height 29
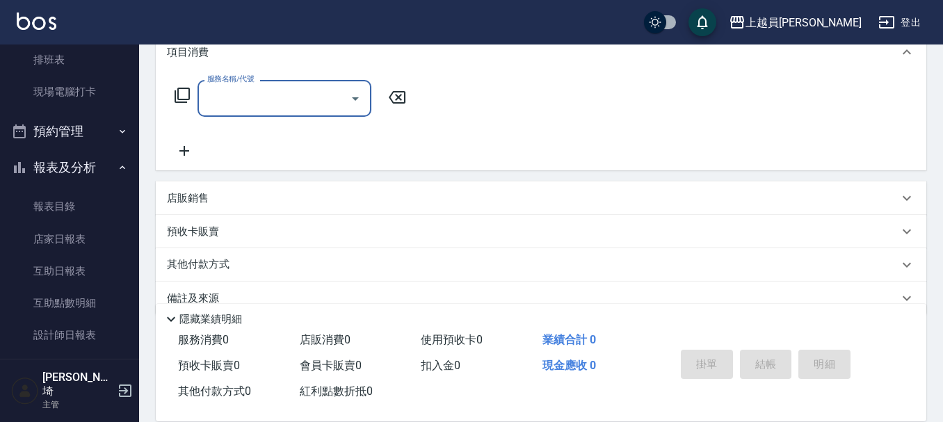
scroll to position [225, 0]
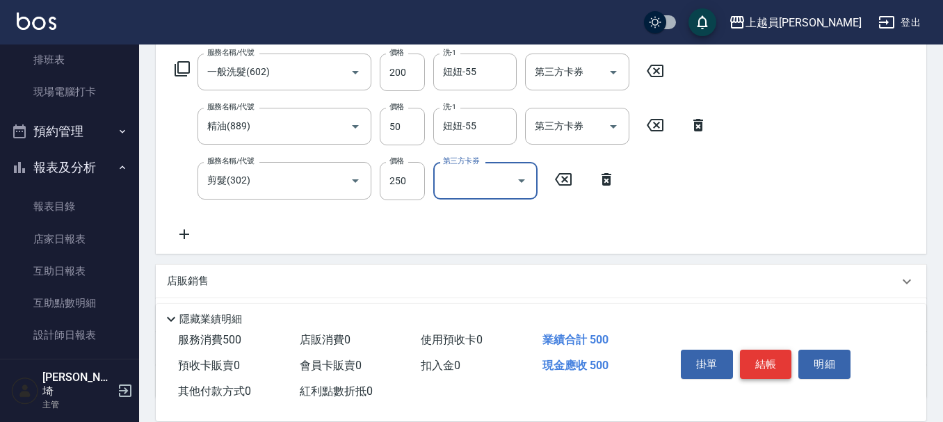
click at [772, 364] on button "結帳" at bounding box center [766, 364] width 52 height 29
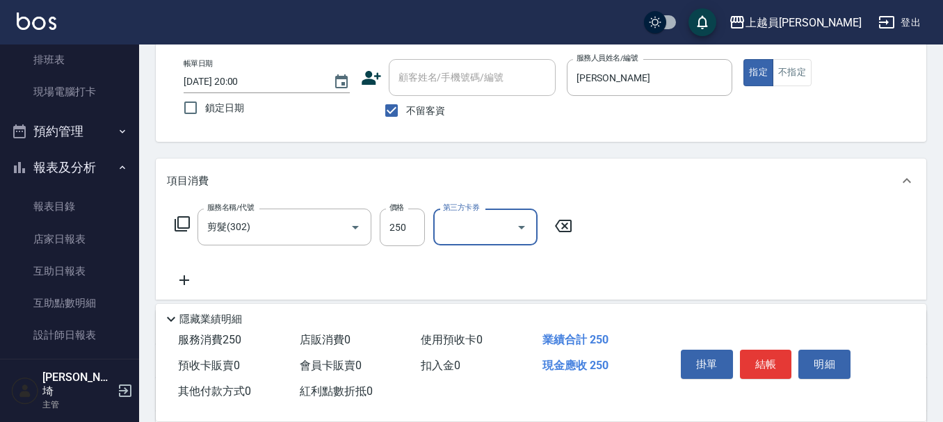
scroll to position [139, 0]
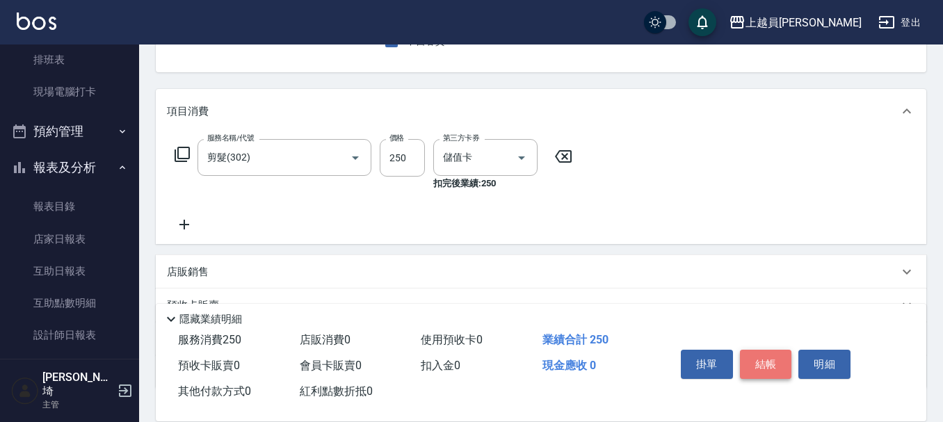
click at [771, 359] on button "結帳" at bounding box center [766, 364] width 52 height 29
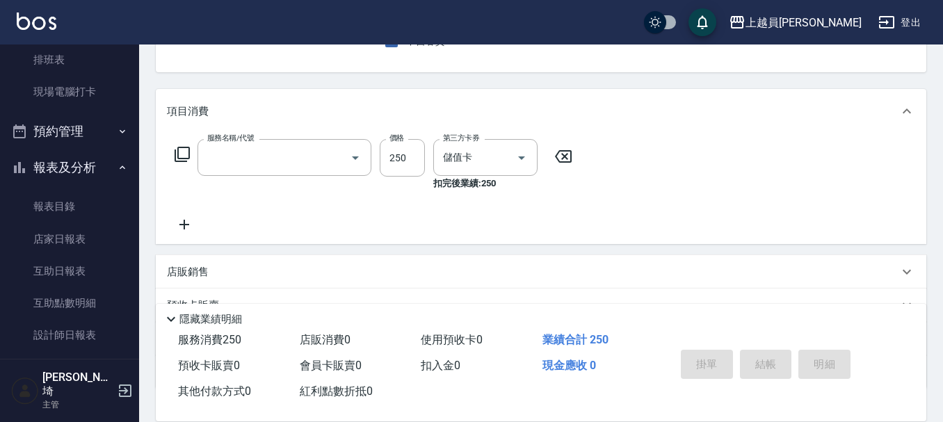
scroll to position [135, 0]
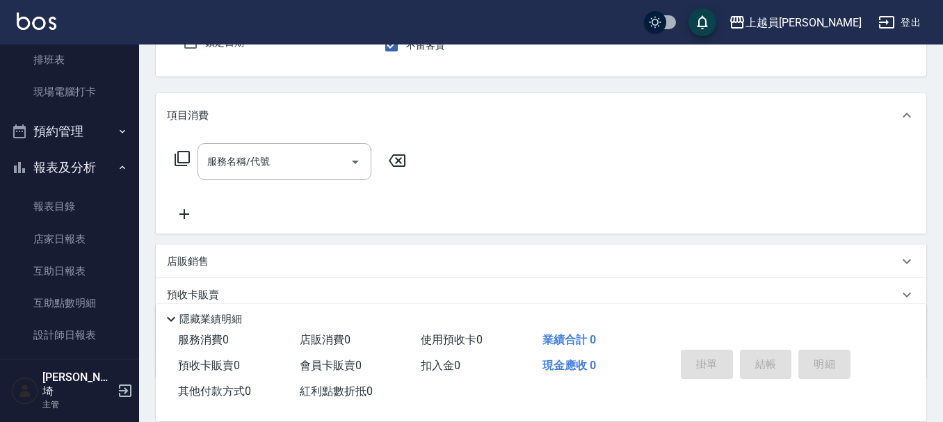
click at [743, 0] on button "指定" at bounding box center [758, 7] width 30 height 27
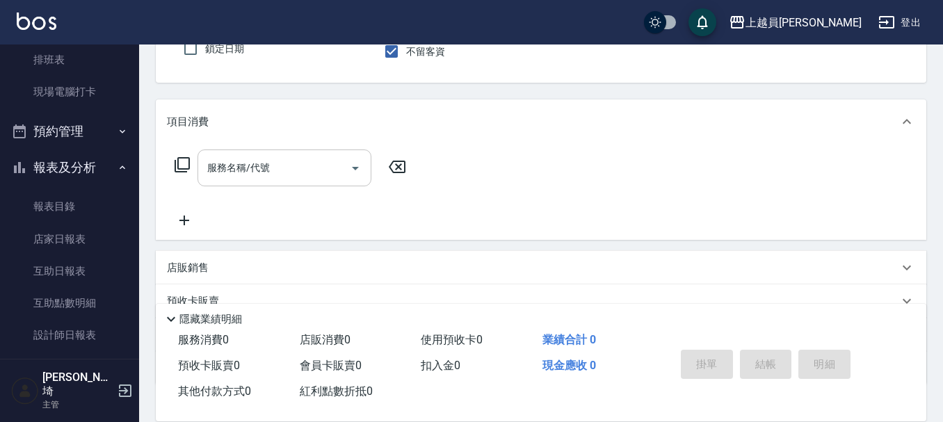
scroll to position [59, 0]
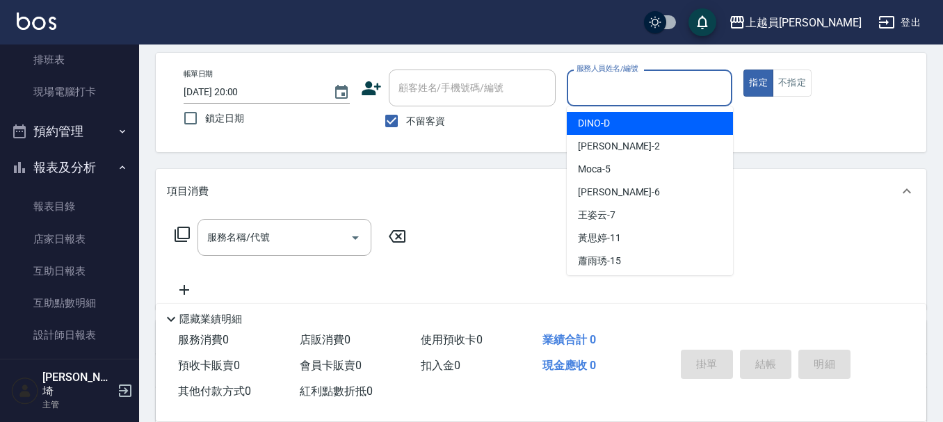
click at [596, 87] on input "服務人員姓名/編號" at bounding box center [650, 88] width 154 height 24
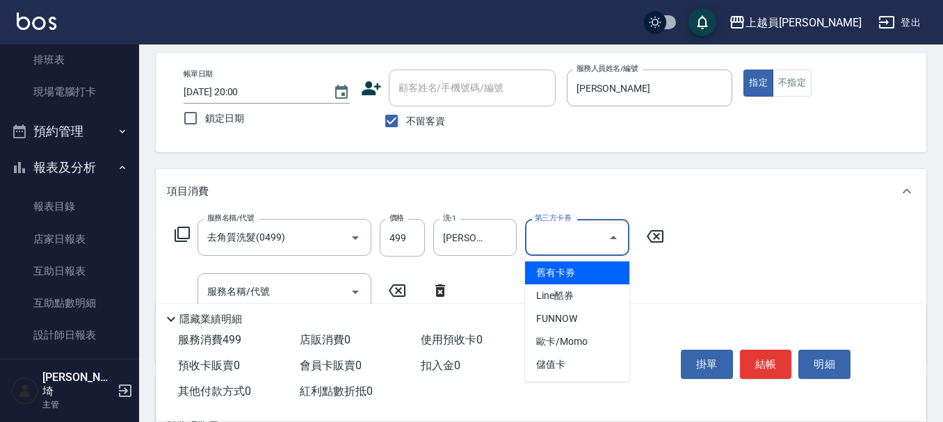
click at [595, 232] on input "第三方卡券" at bounding box center [566, 237] width 71 height 24
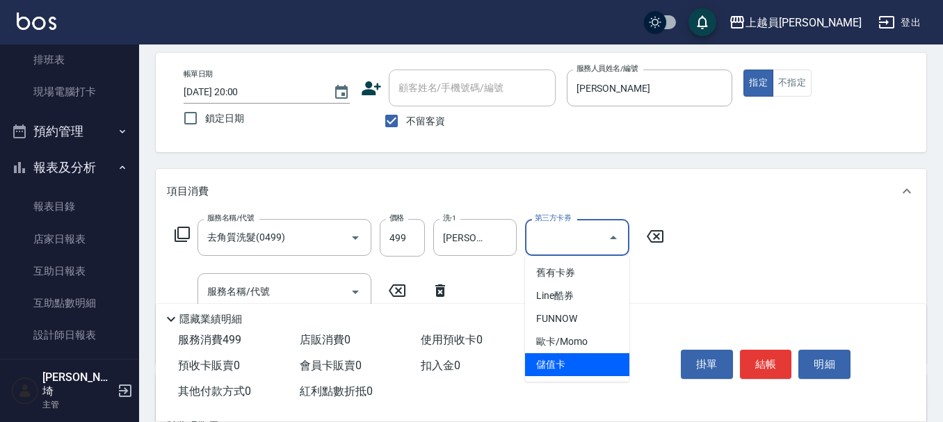
click at [577, 374] on ul "舊有卡券 Line酷券 FUNNOW 歐卡/Momo 儲值卡" at bounding box center [577, 319] width 104 height 126
click at [576, 367] on span "儲值卡" at bounding box center [577, 364] width 104 height 23
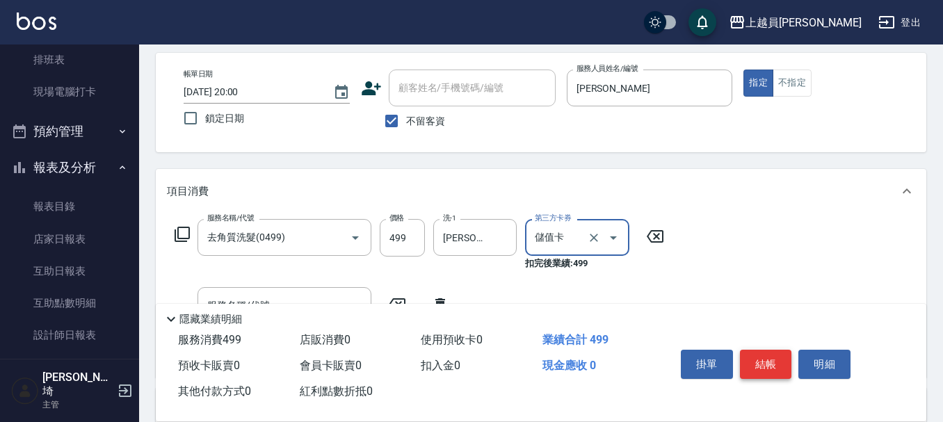
click at [771, 360] on button "結帳" at bounding box center [766, 364] width 52 height 29
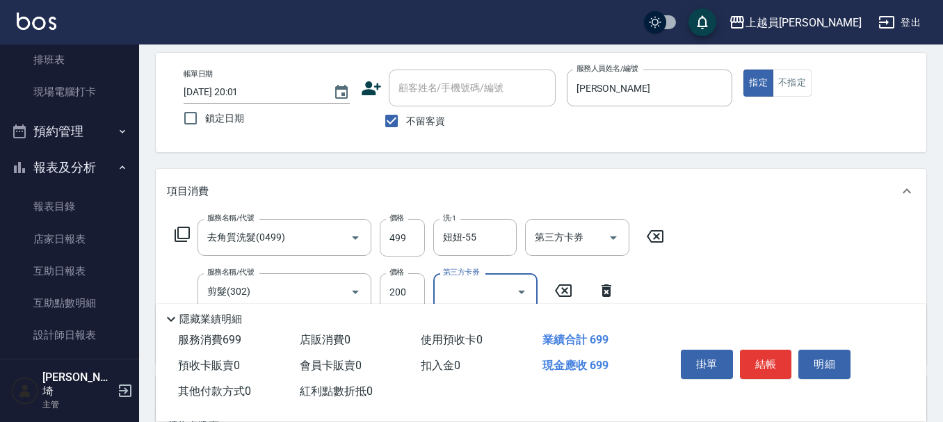
click at [766, 355] on button "結帳" at bounding box center [766, 364] width 52 height 29
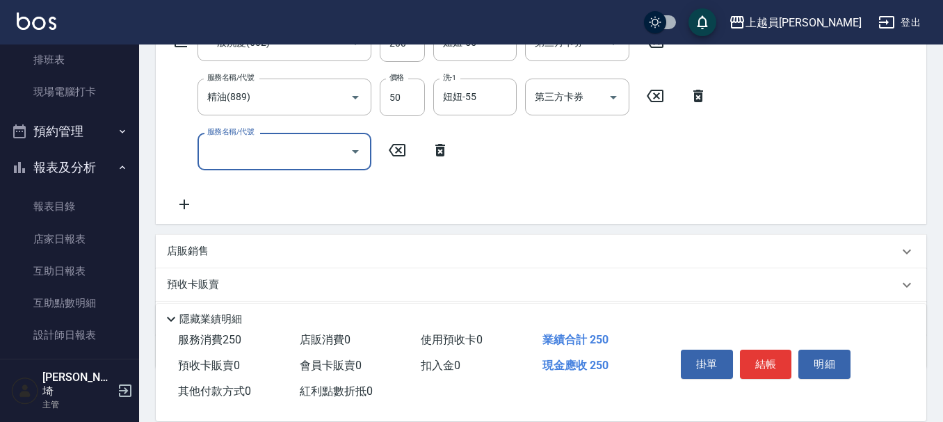
scroll to position [278, 0]
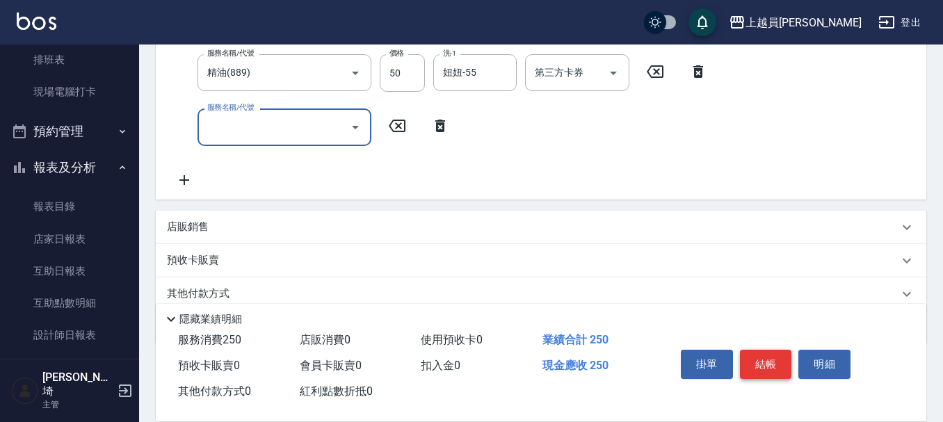
click at [758, 357] on button "結帳" at bounding box center [766, 364] width 52 height 29
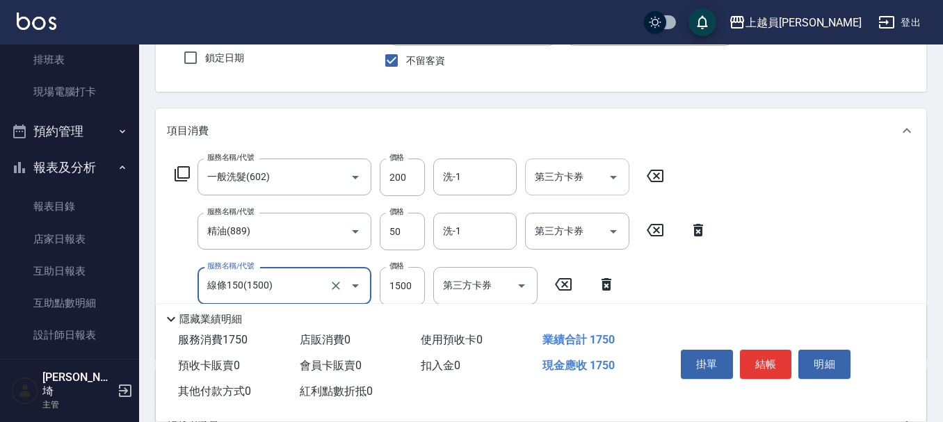
scroll to position [139, 0]
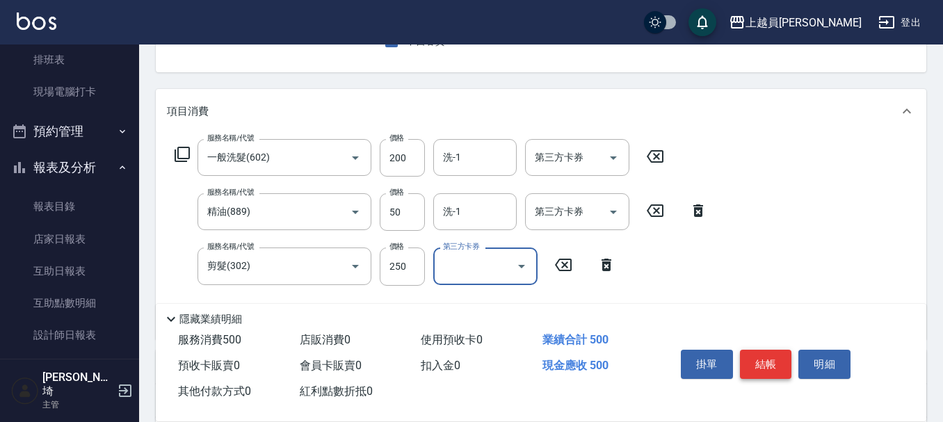
click at [758, 352] on button "結帳" at bounding box center [766, 364] width 52 height 29
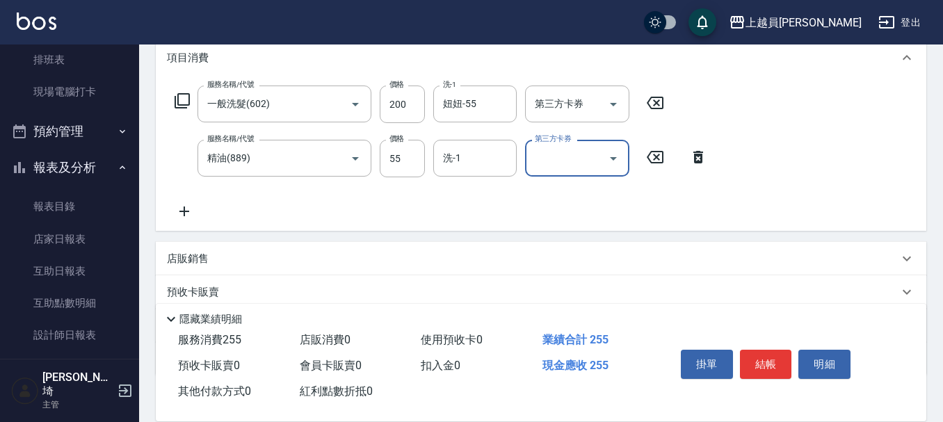
scroll to position [209, 0]
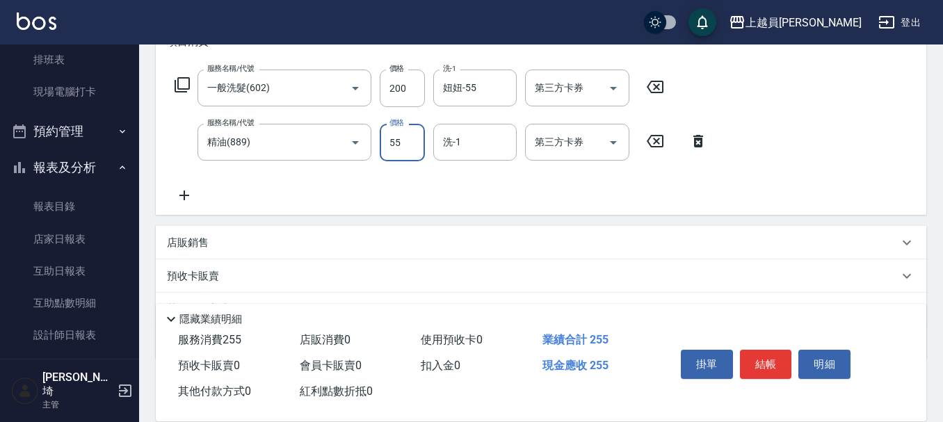
click at [420, 149] on input "55" at bounding box center [402, 143] width 45 height 38
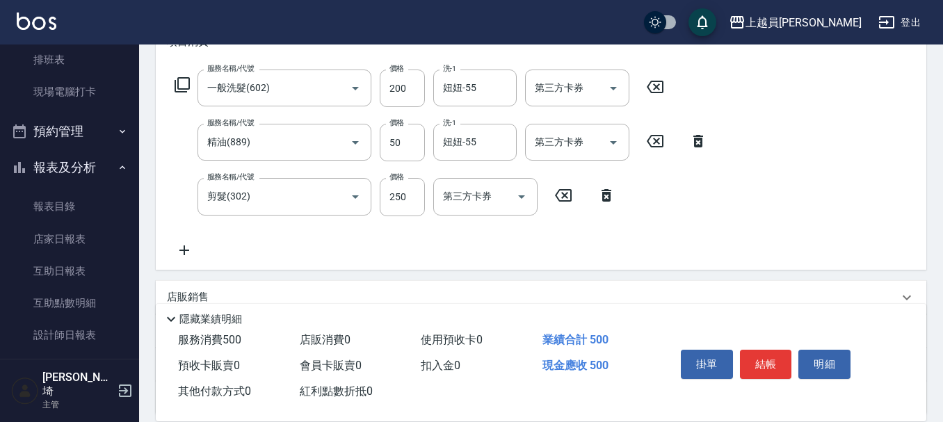
click at [738, 349] on div "掛單 結帳 明細" at bounding box center [766, 366] width 182 height 44
click at [759, 355] on button "結帳" at bounding box center [766, 364] width 52 height 29
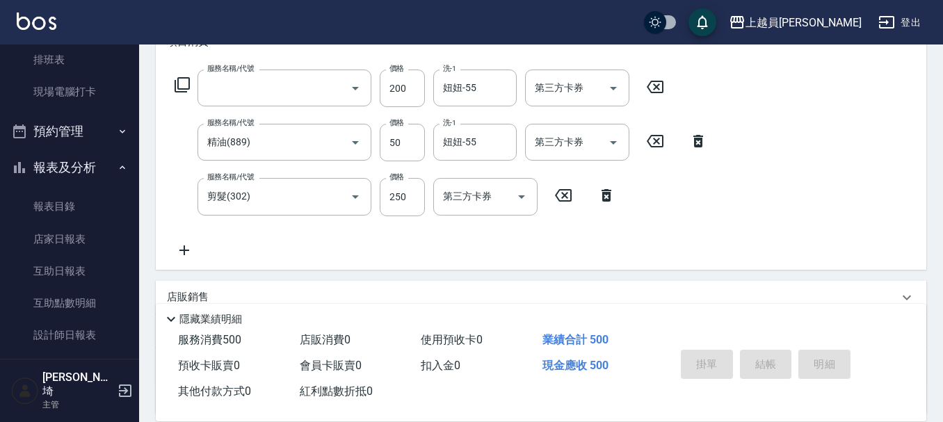
scroll to position [0, 0]
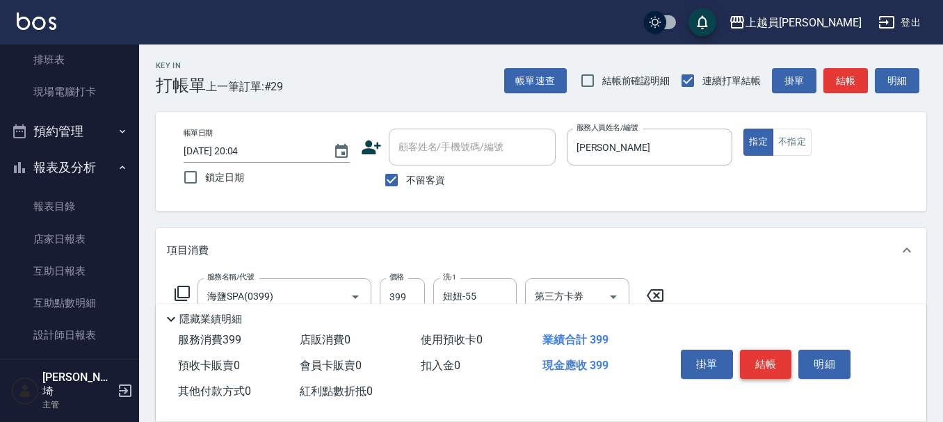
click at [764, 372] on div "掛單 結帳 明細" at bounding box center [766, 366] width 182 height 44
click at [762, 359] on button "結帳" at bounding box center [766, 364] width 52 height 29
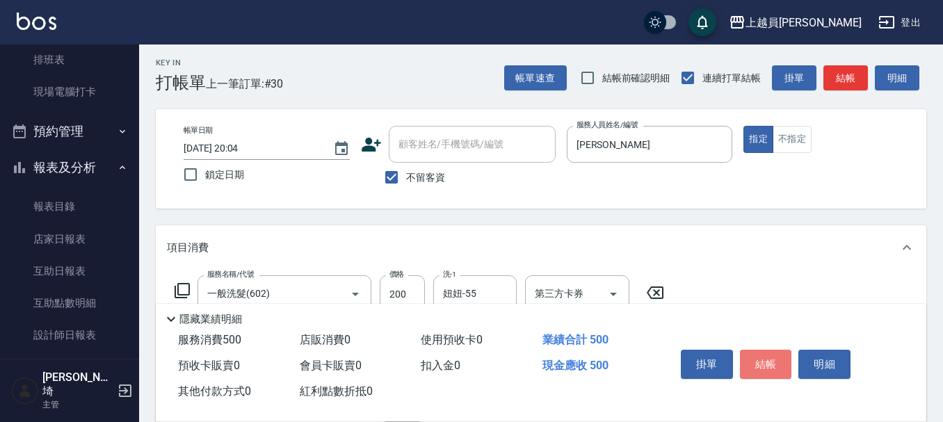
click at [762, 357] on button "結帳" at bounding box center [766, 364] width 52 height 29
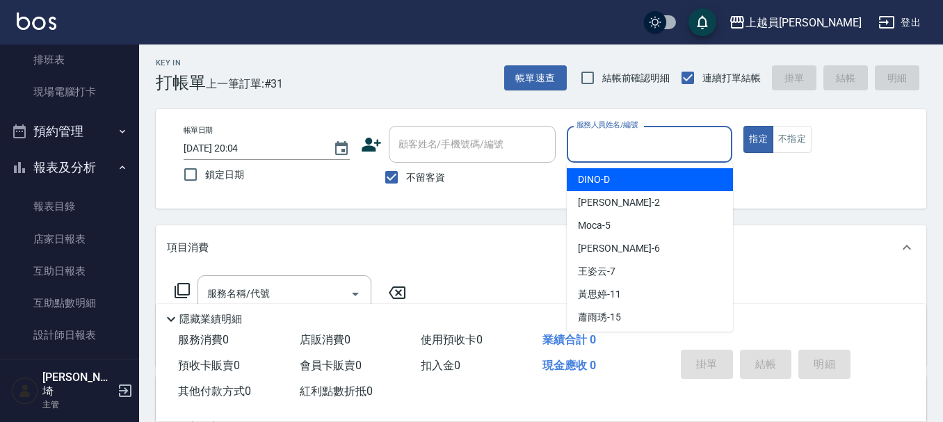
click at [664, 134] on input "服務人員姓名/編號" at bounding box center [650, 144] width 154 height 24
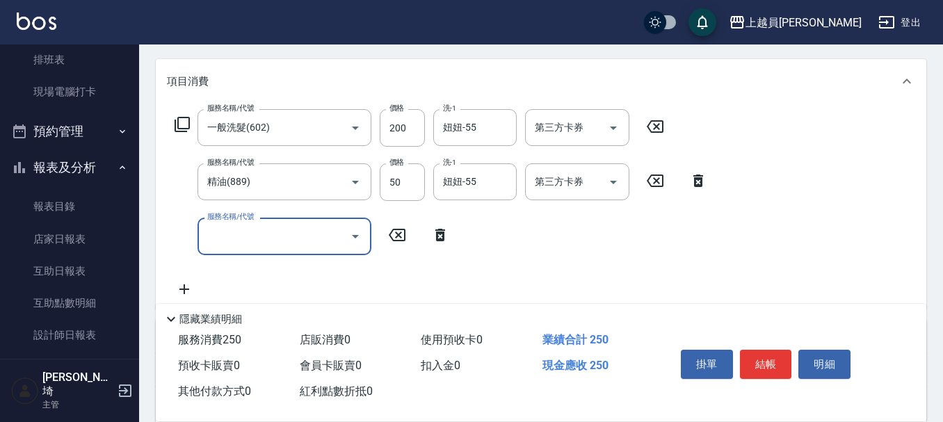
scroll to position [211, 0]
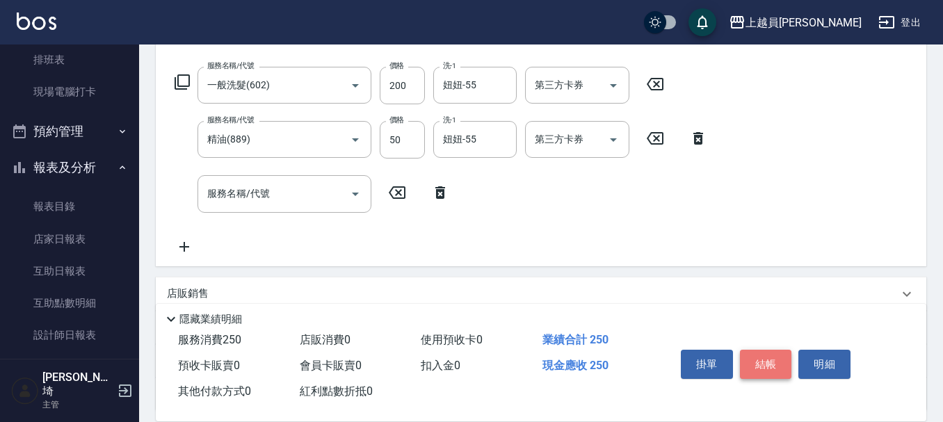
click at [775, 362] on button "結帳" at bounding box center [766, 364] width 52 height 29
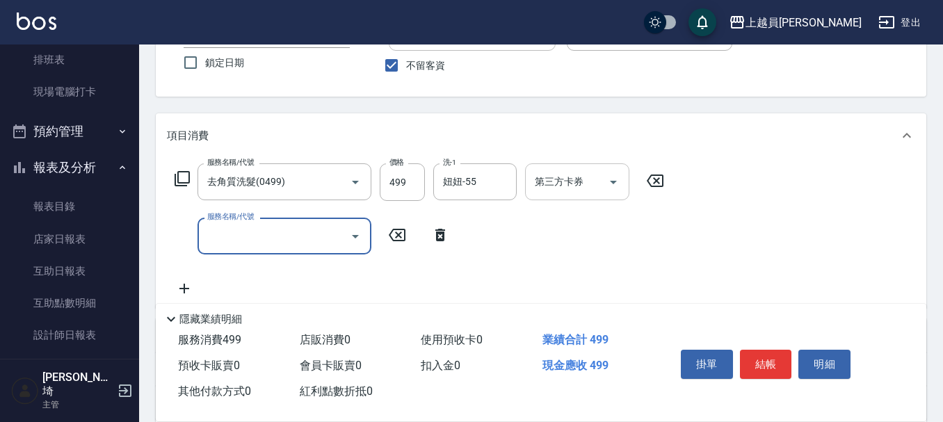
scroll to position [139, 0]
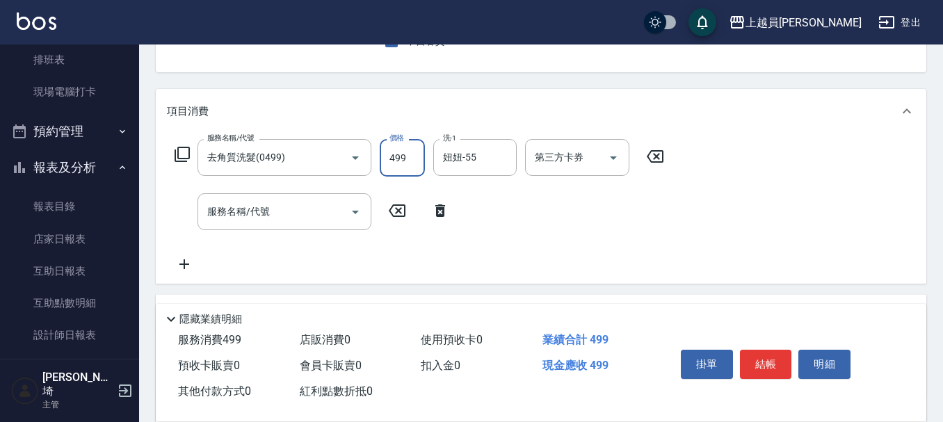
click at [382, 161] on input "499" at bounding box center [402, 158] width 45 height 38
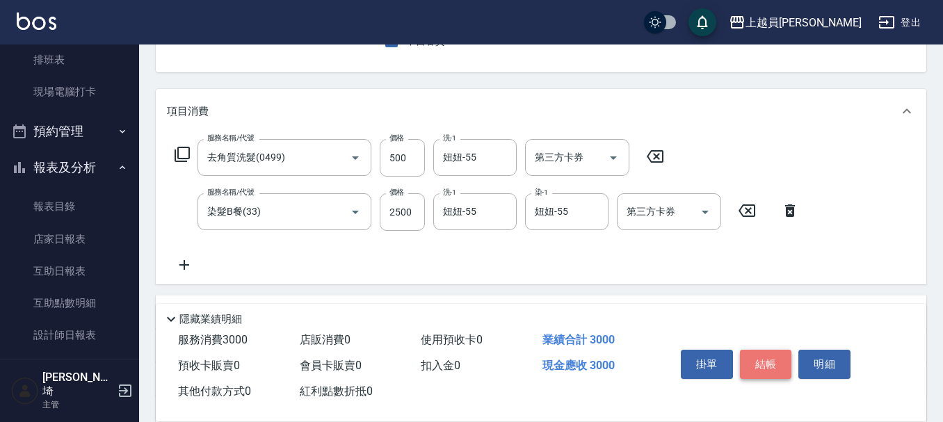
click at [775, 361] on button "結帳" at bounding box center [766, 364] width 52 height 29
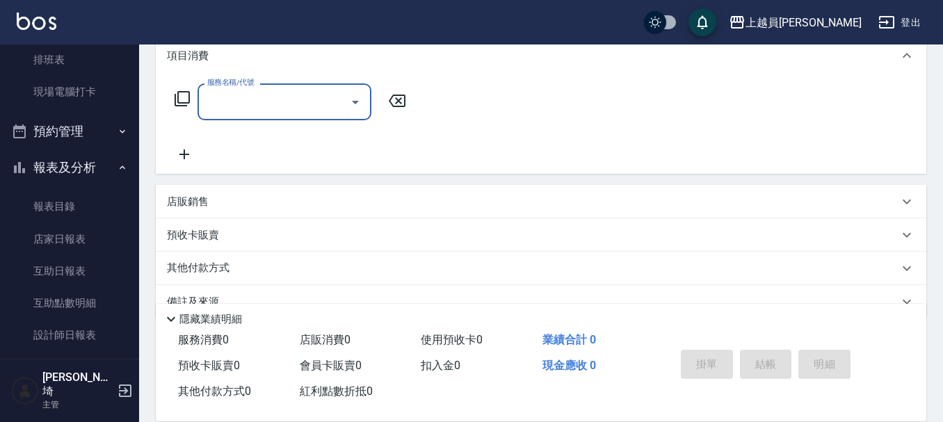
scroll to position [209, 0]
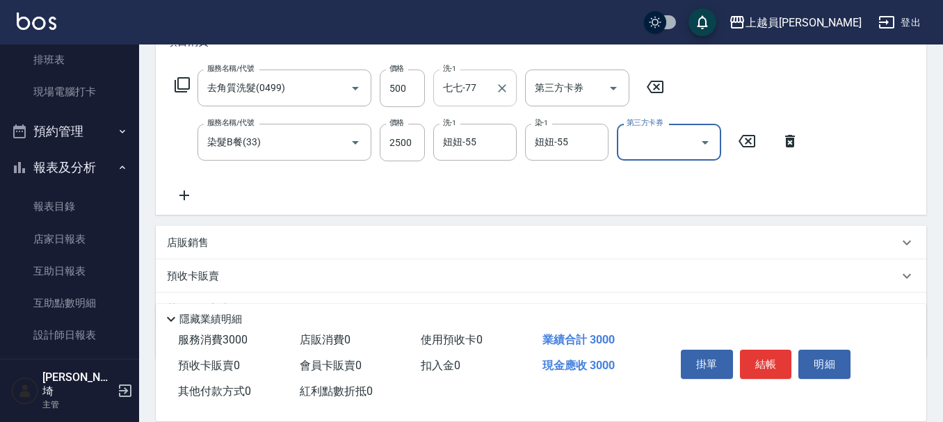
click at [475, 98] on input "七七-77" at bounding box center [465, 88] width 50 height 24
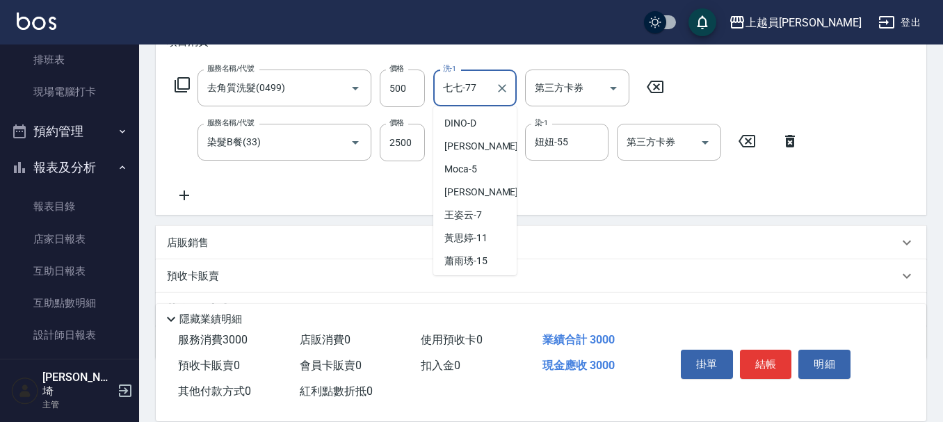
scroll to position [631, 0]
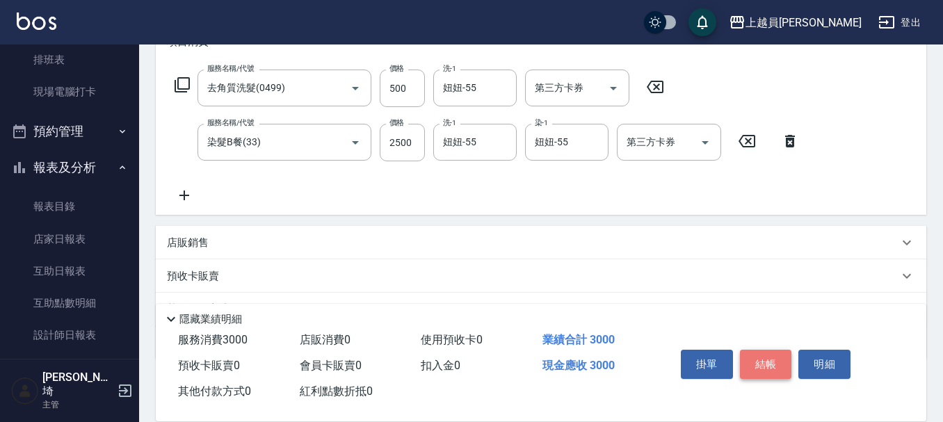
click at [771, 361] on button "結帳" at bounding box center [766, 364] width 52 height 29
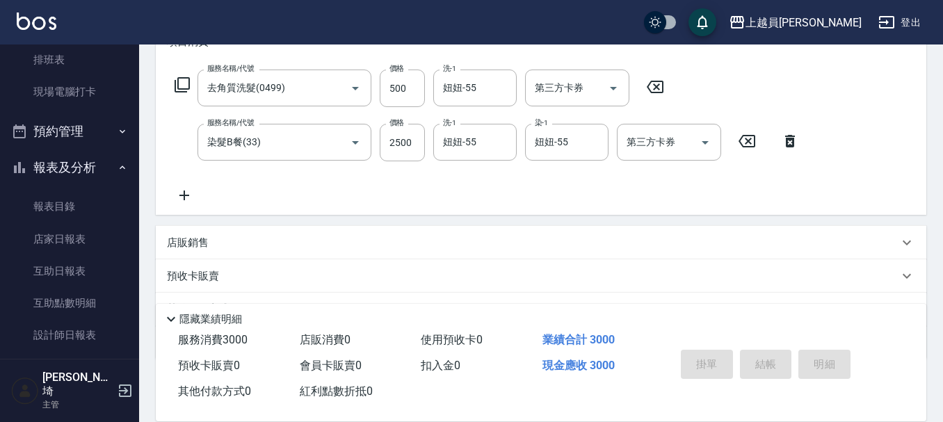
scroll to position [0, 0]
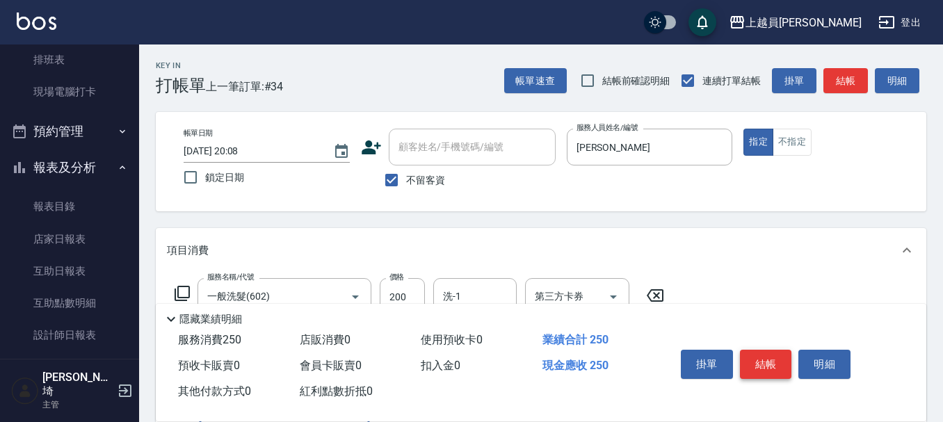
click at [779, 360] on button "結帳" at bounding box center [766, 364] width 52 height 29
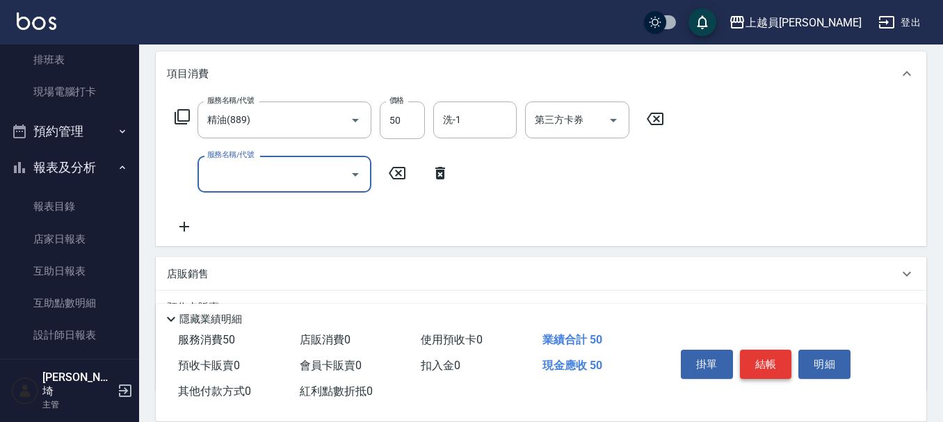
scroll to position [209, 0]
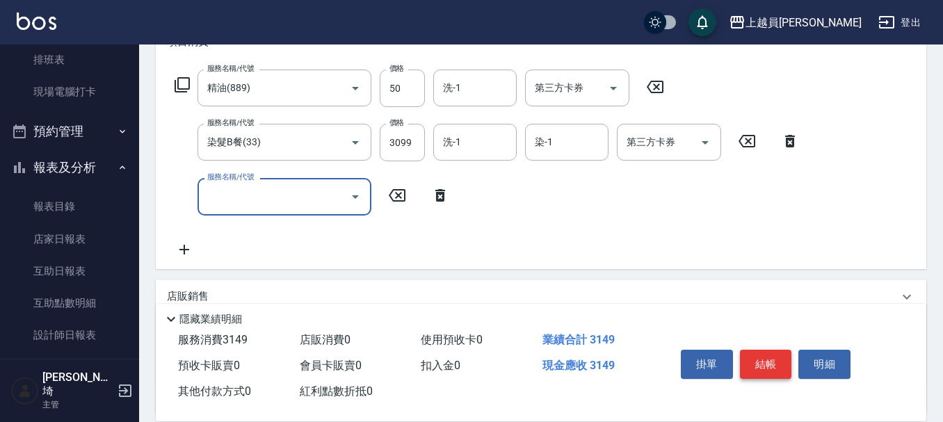
click at [766, 357] on button "結帳" at bounding box center [766, 364] width 52 height 29
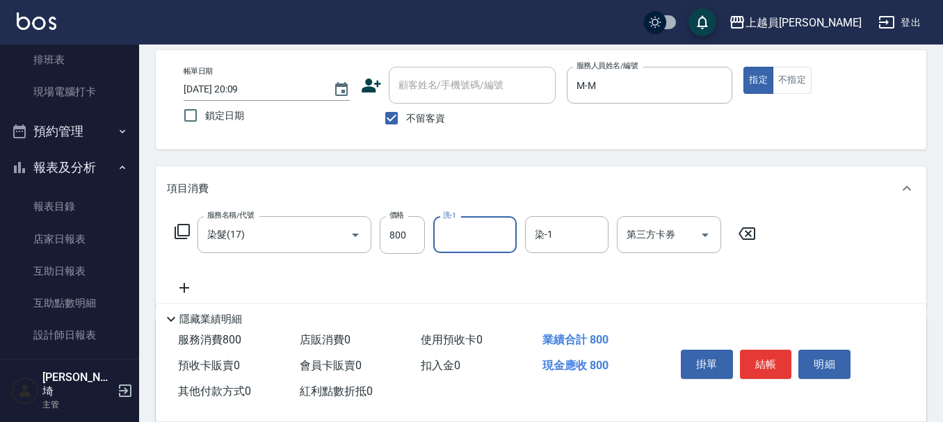
scroll to position [139, 0]
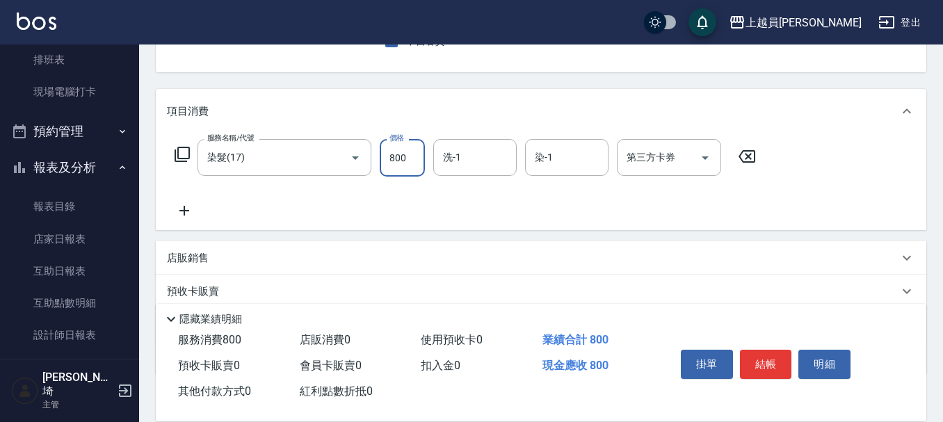
click at [412, 154] on input "800" at bounding box center [402, 158] width 45 height 38
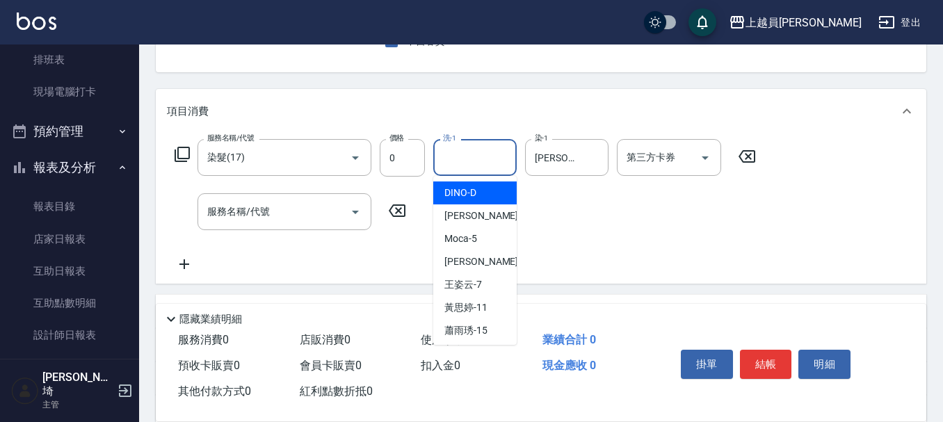
click at [482, 156] on input "洗-1" at bounding box center [475, 157] width 71 height 24
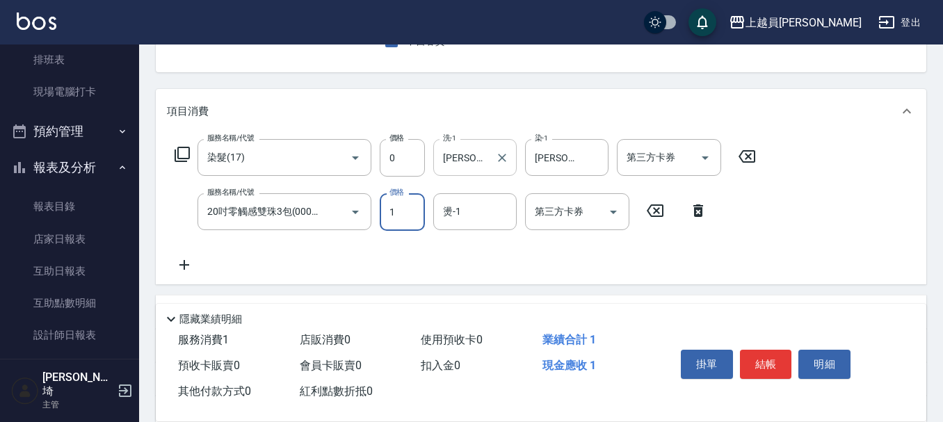
scroll to position [0, 0]
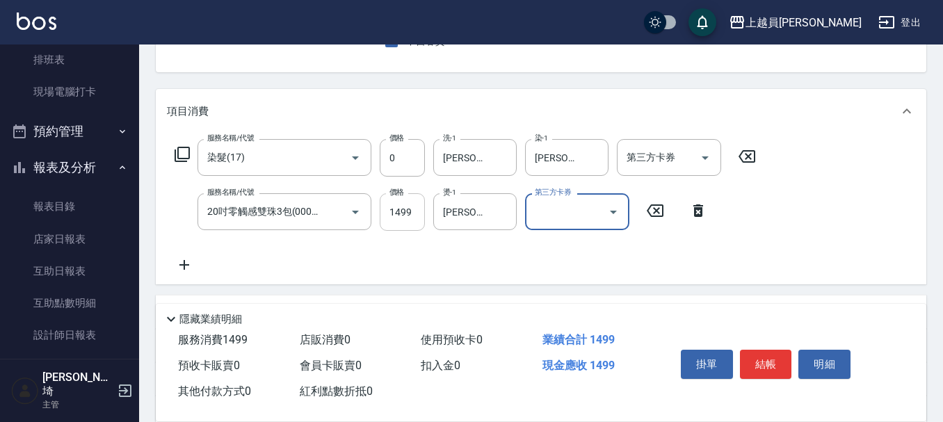
click at [423, 209] on input "1499" at bounding box center [402, 212] width 45 height 38
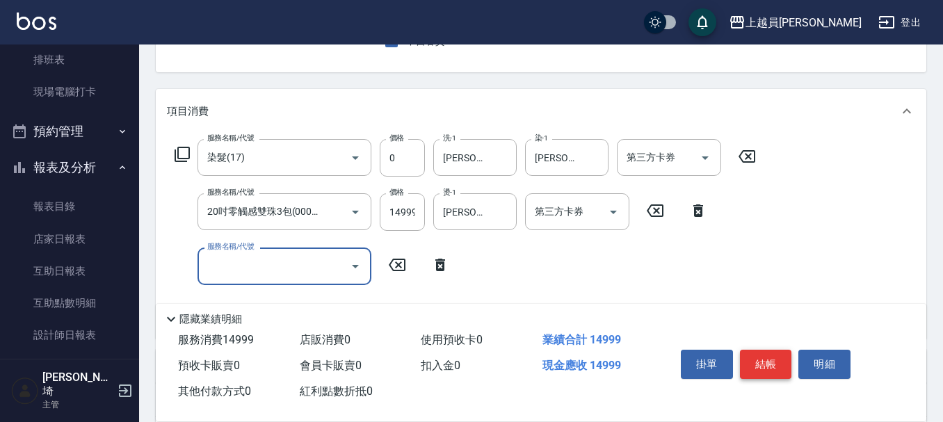
click at [752, 350] on button "結帳" at bounding box center [766, 364] width 52 height 29
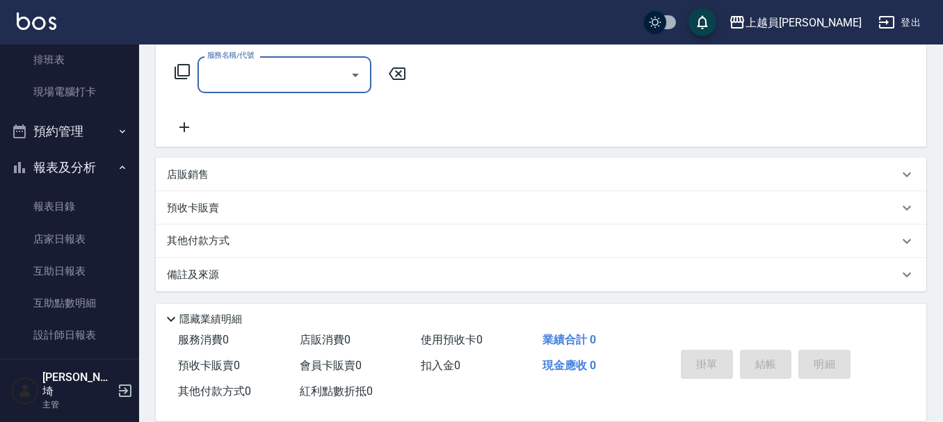
scroll to position [225, 0]
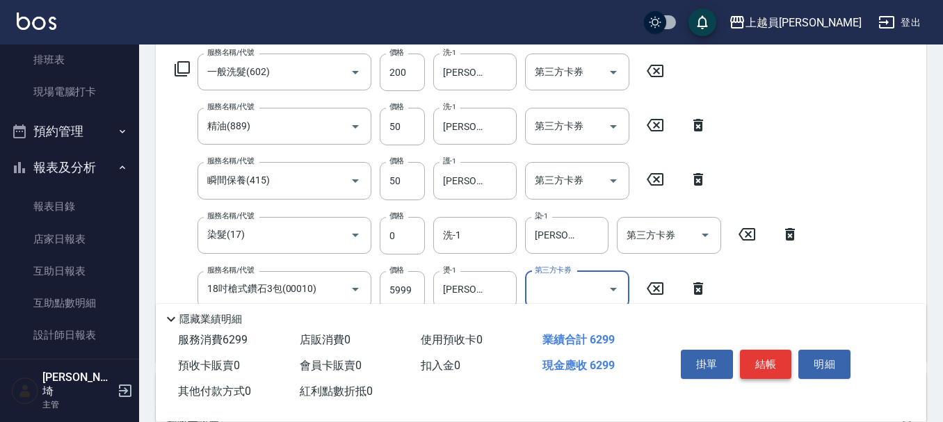
click at [769, 365] on button "結帳" at bounding box center [766, 364] width 52 height 29
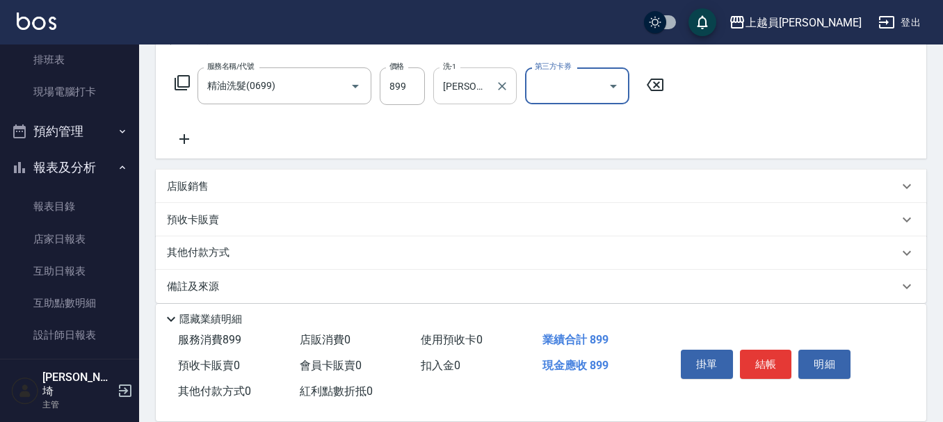
scroll to position [225, 0]
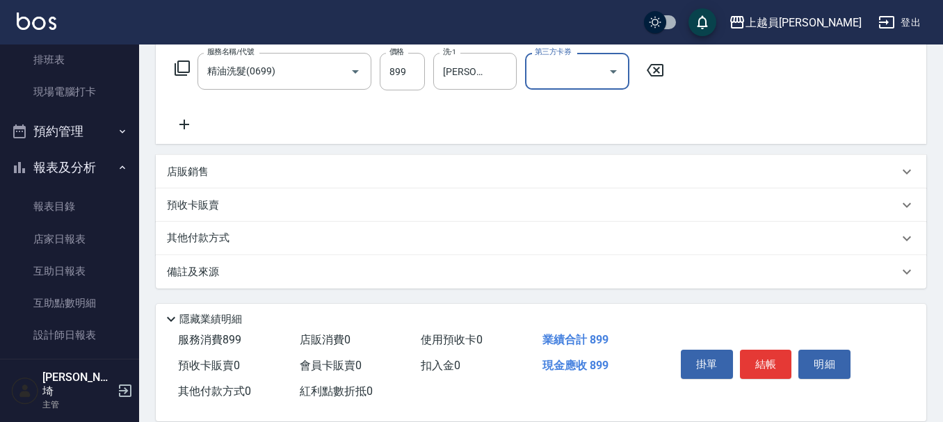
click at [576, 72] on input "第三方卡券" at bounding box center [566, 71] width 71 height 24
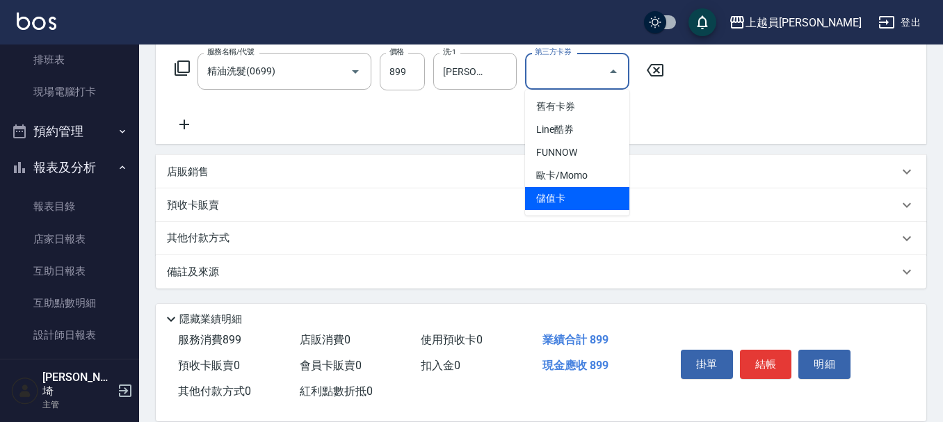
click at [571, 193] on span "儲值卡" at bounding box center [577, 198] width 104 height 23
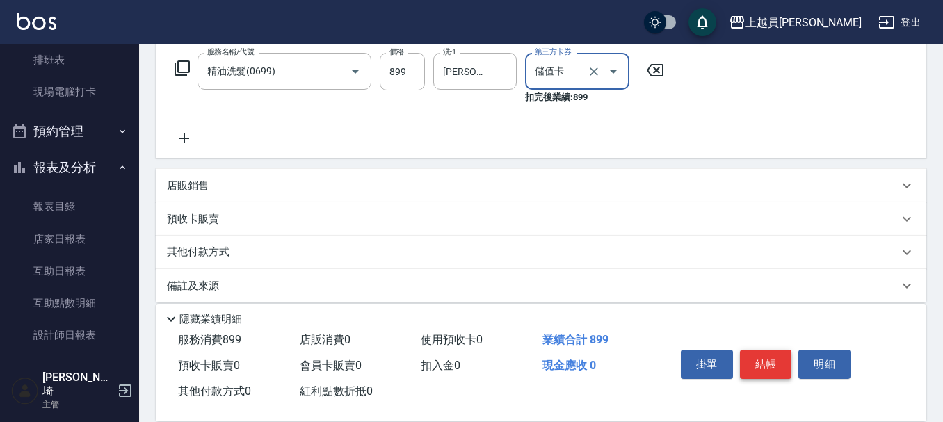
click at [764, 360] on button "結帳" at bounding box center [766, 364] width 52 height 29
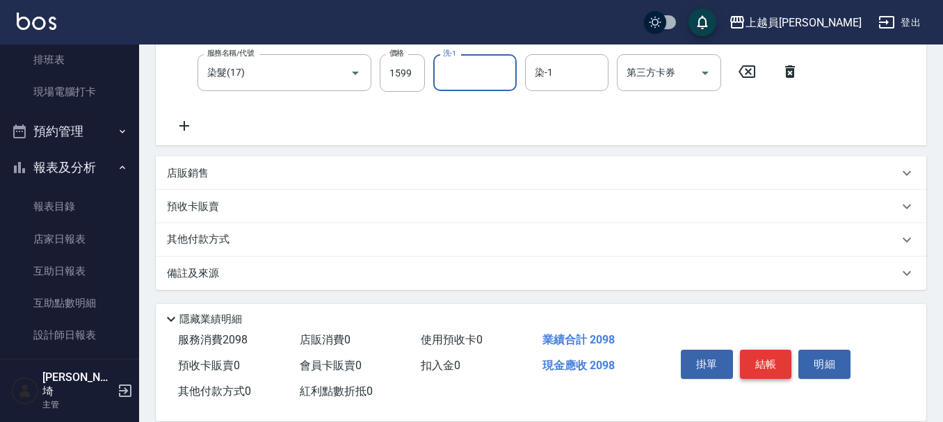
scroll to position [209, 0]
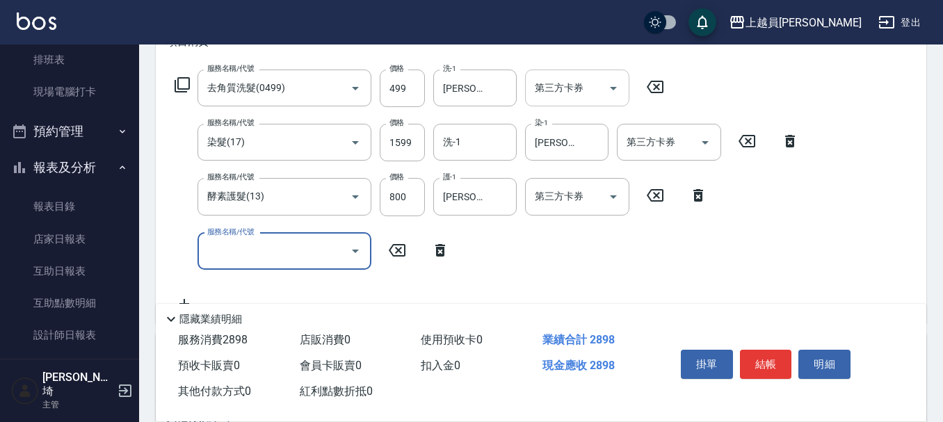
click at [587, 83] on input "第三方卡券" at bounding box center [566, 88] width 71 height 24
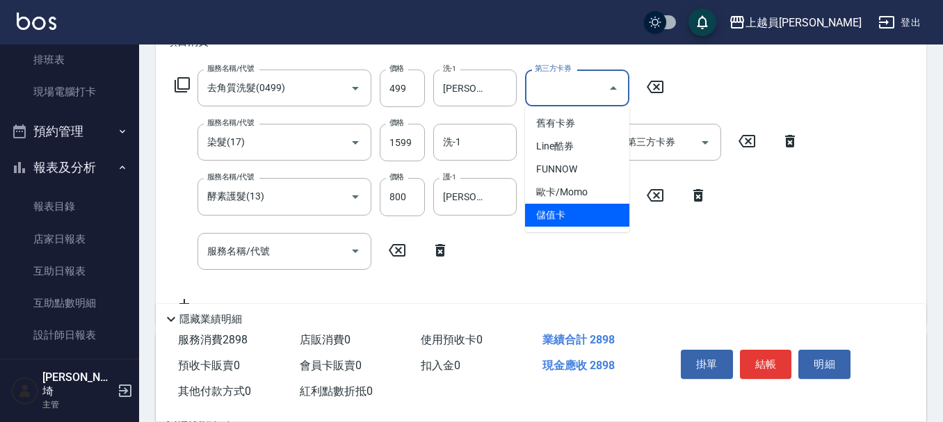
click at [564, 211] on span "儲值卡" at bounding box center [577, 215] width 104 height 23
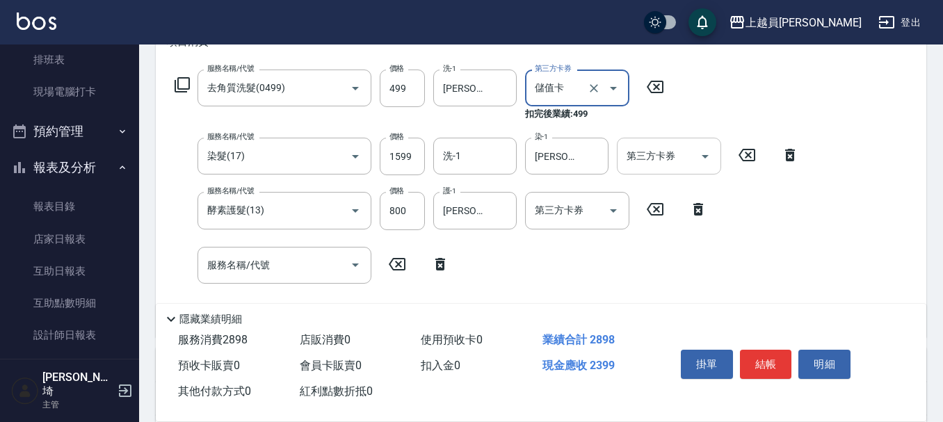
click at [648, 158] on input "第三方卡券" at bounding box center [658, 156] width 71 height 24
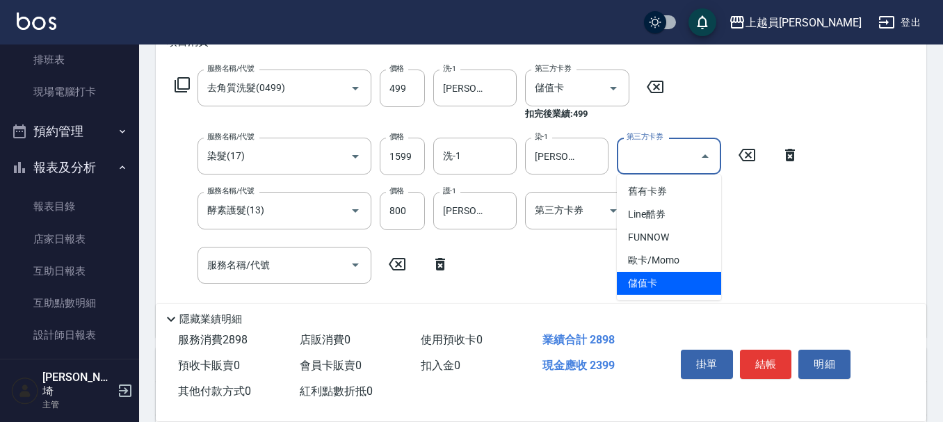
click at [672, 279] on span "儲值卡" at bounding box center [669, 283] width 104 height 23
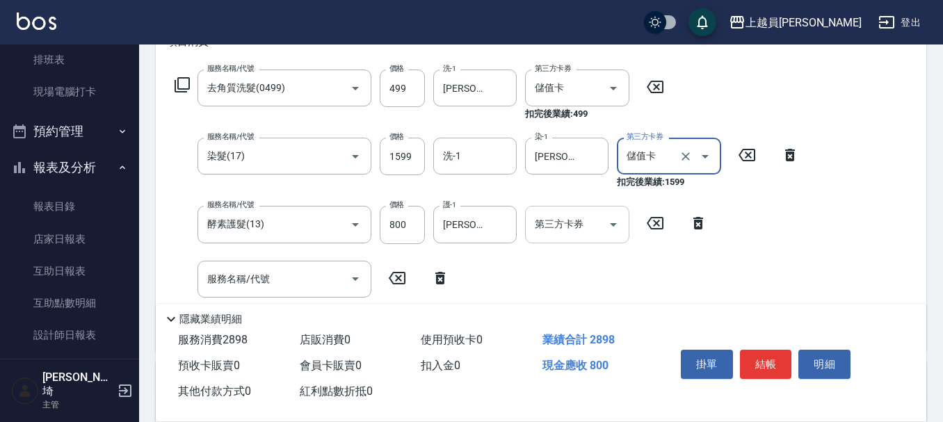
click at [591, 234] on input "第三方卡券" at bounding box center [566, 224] width 71 height 24
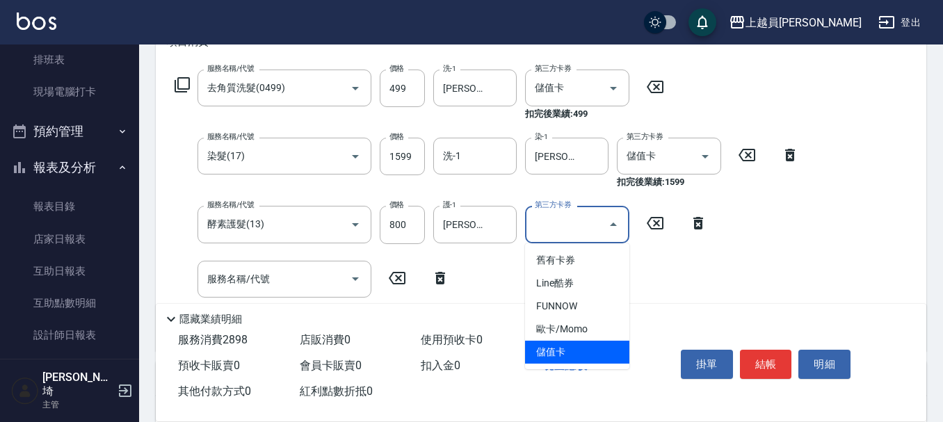
click at [601, 355] on span "儲值卡" at bounding box center [577, 352] width 104 height 23
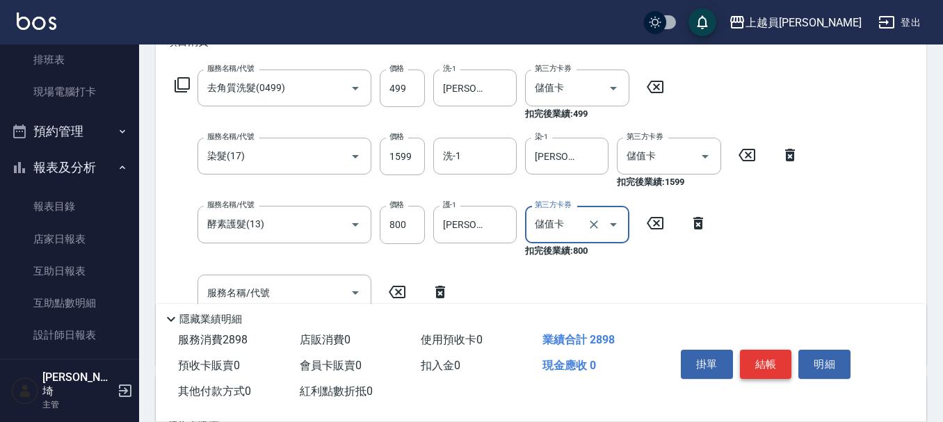
click at [768, 358] on button "結帳" at bounding box center [766, 364] width 52 height 29
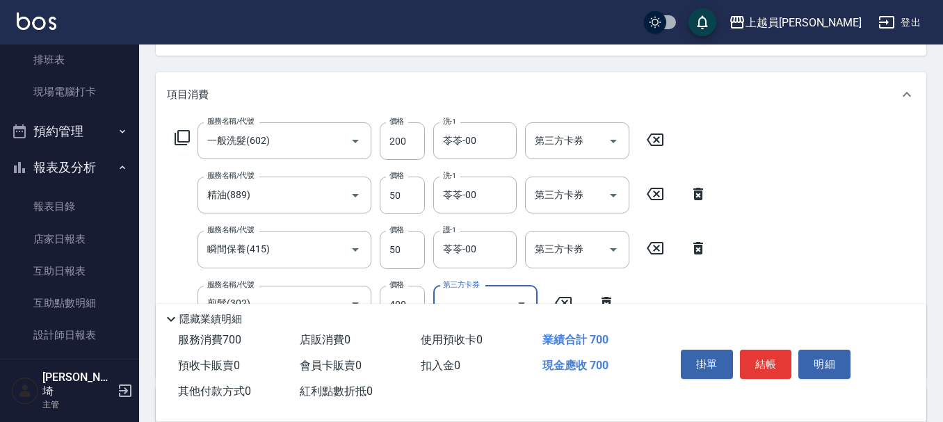
scroll to position [278, 0]
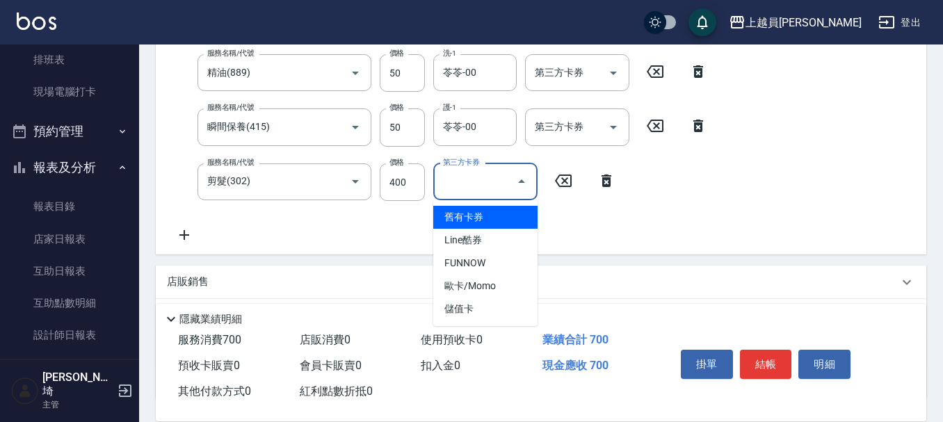
click at [486, 182] on input "第三方卡券" at bounding box center [475, 182] width 71 height 24
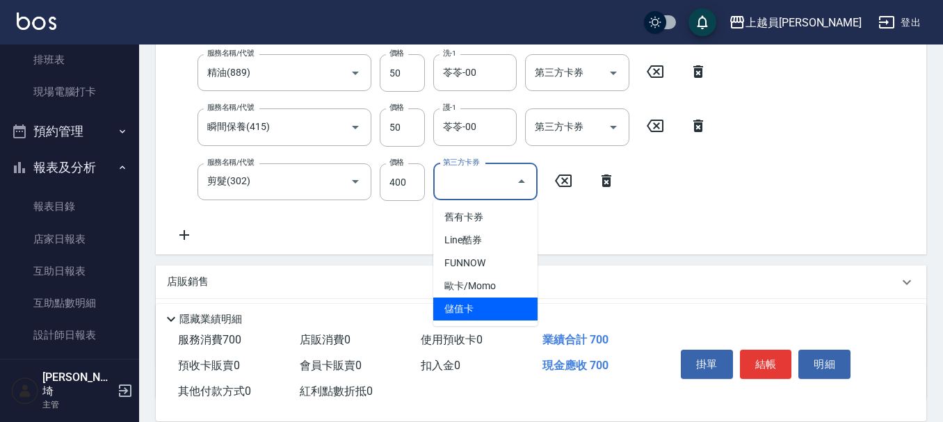
drag, startPoint x: 509, startPoint y: 303, endPoint x: 499, endPoint y: 286, distance: 19.7
click at [508, 302] on span "儲值卡" at bounding box center [485, 309] width 104 height 23
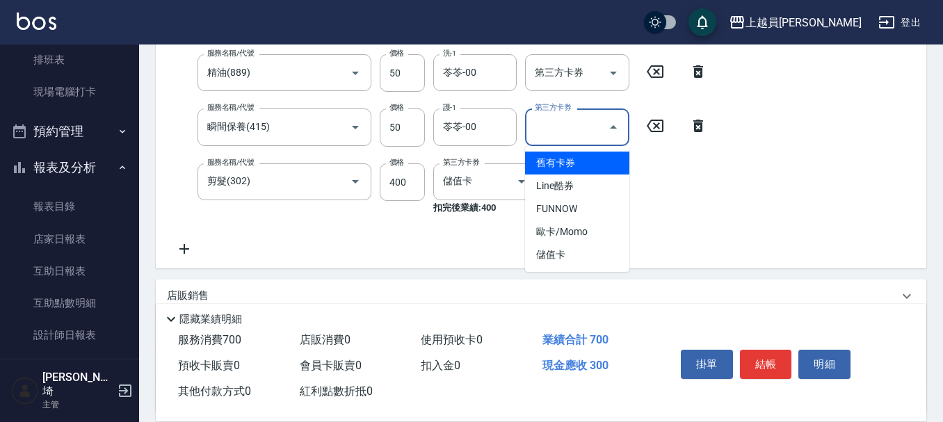
click at [569, 135] on input "第三方卡券" at bounding box center [566, 127] width 71 height 24
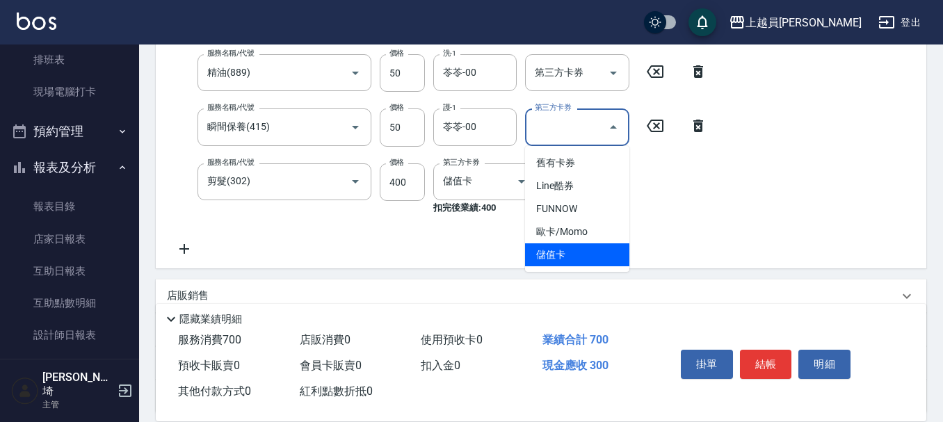
click at [594, 244] on span "儲值卡" at bounding box center [577, 254] width 104 height 23
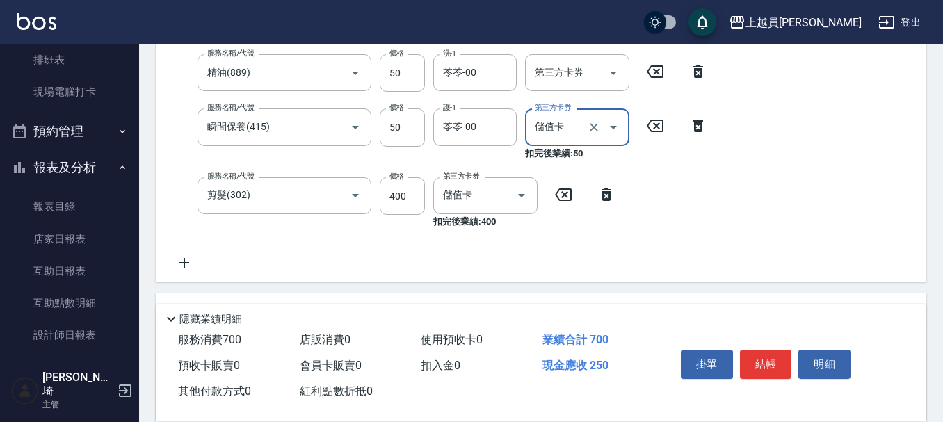
scroll to position [209, 0]
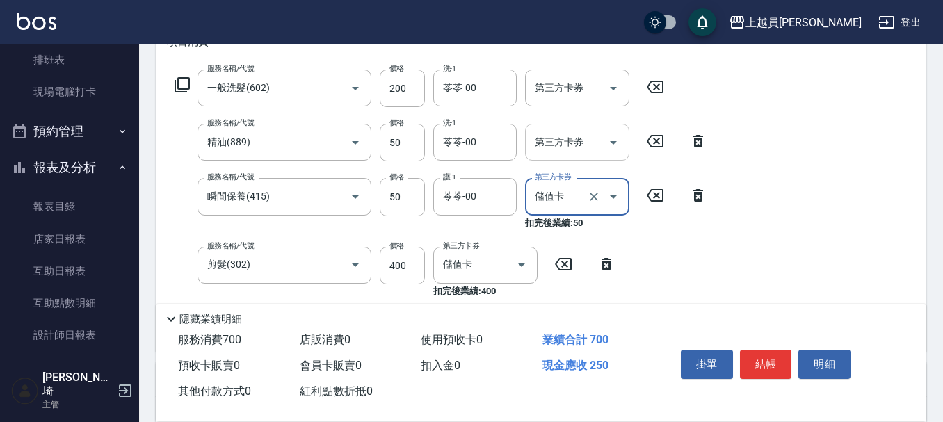
click at [568, 155] on div "第三方卡券" at bounding box center [577, 142] width 104 height 37
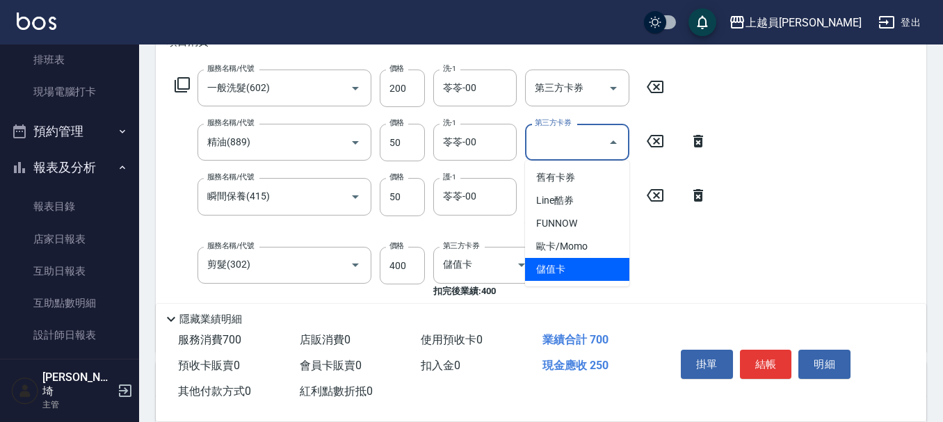
click at [579, 270] on span "儲值卡" at bounding box center [577, 269] width 104 height 23
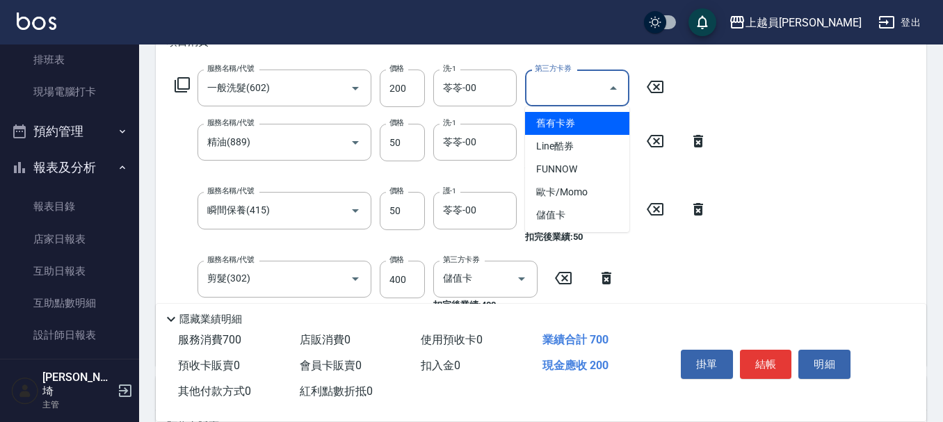
click at [565, 91] on input "第三方卡券" at bounding box center [566, 88] width 71 height 24
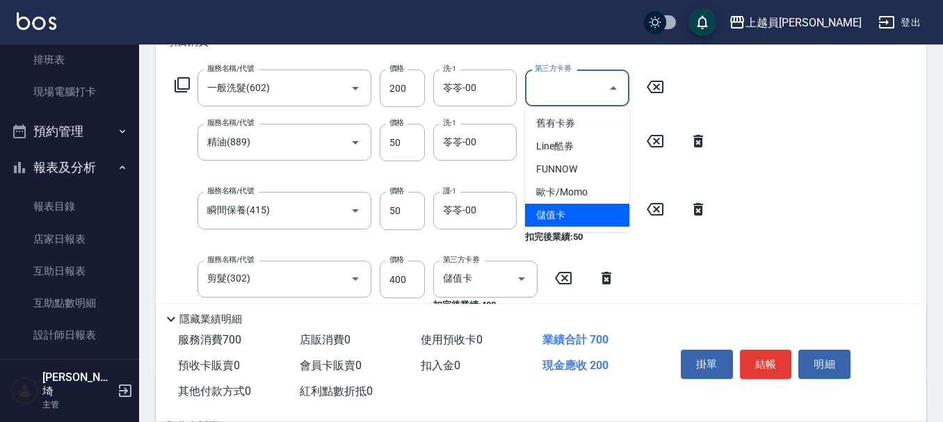
click at [572, 225] on span "儲值卡" at bounding box center [577, 215] width 104 height 23
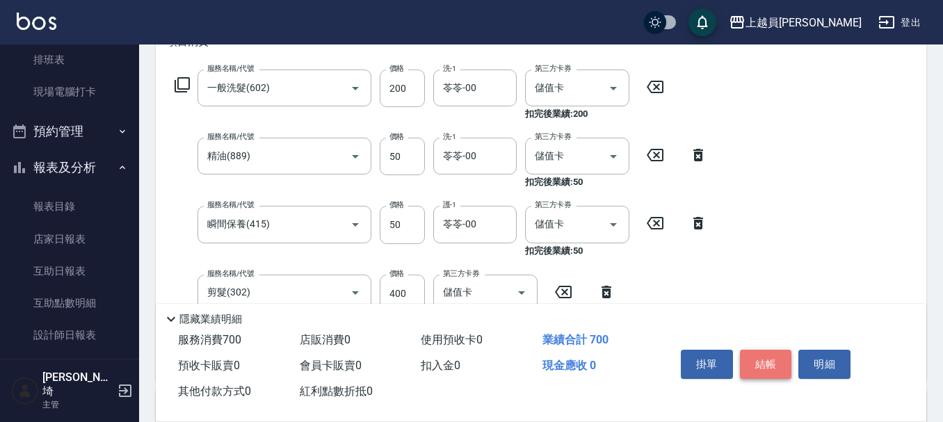
drag, startPoint x: 756, startPoint y: 358, endPoint x: 755, endPoint y: 332, distance: 25.8
click at [755, 358] on button "結帳" at bounding box center [766, 364] width 52 height 29
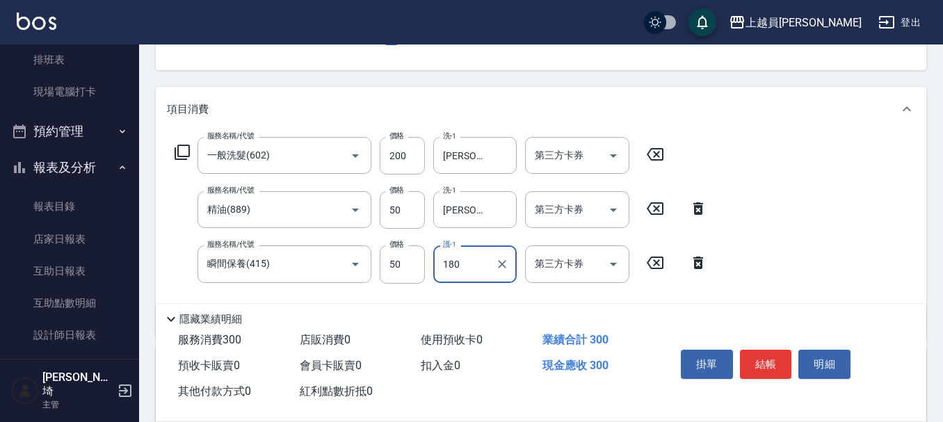
scroll to position [142, 0]
click at [572, 162] on input "第三方卡券" at bounding box center [566, 155] width 71 height 24
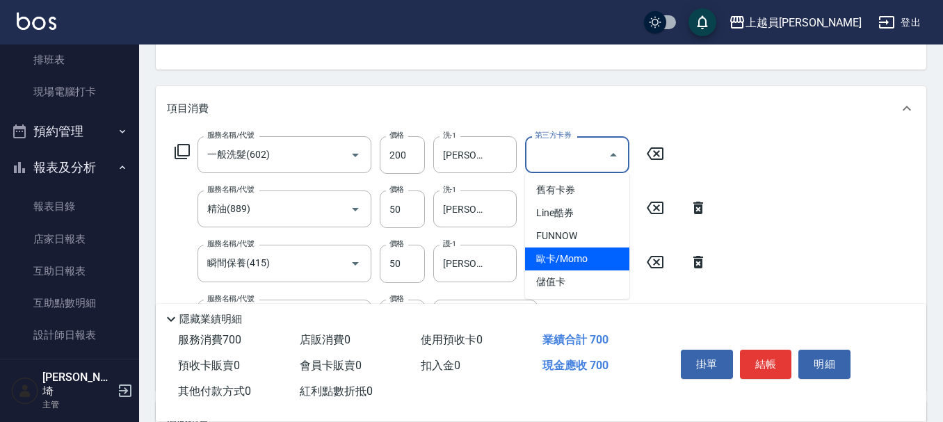
click at [595, 266] on span "歐卡/Momo" at bounding box center [577, 259] width 104 height 23
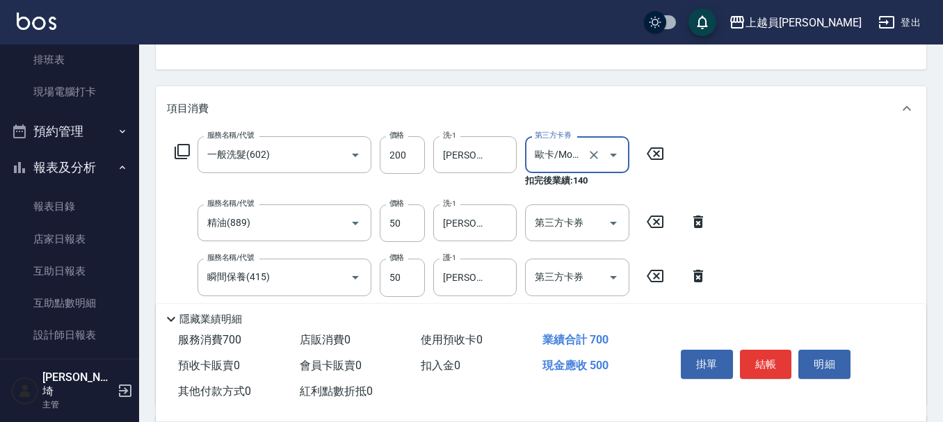
click at [579, 159] on input "歐卡/Momo" at bounding box center [557, 155] width 53 height 24
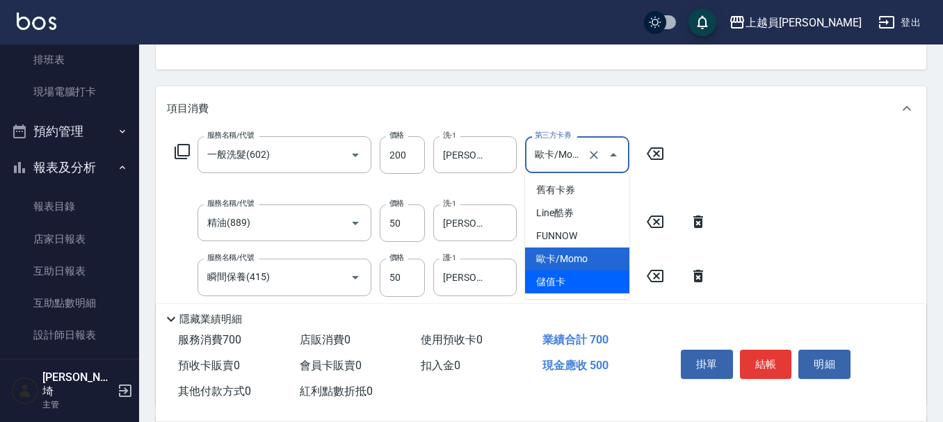
click at [565, 283] on span "儲值卡" at bounding box center [577, 282] width 104 height 23
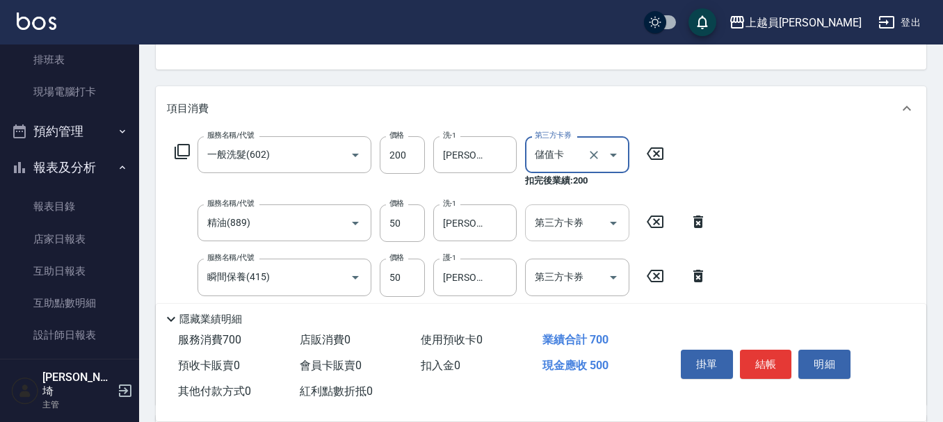
click at [558, 219] on div "第三方卡券 第三方卡券" at bounding box center [577, 222] width 104 height 37
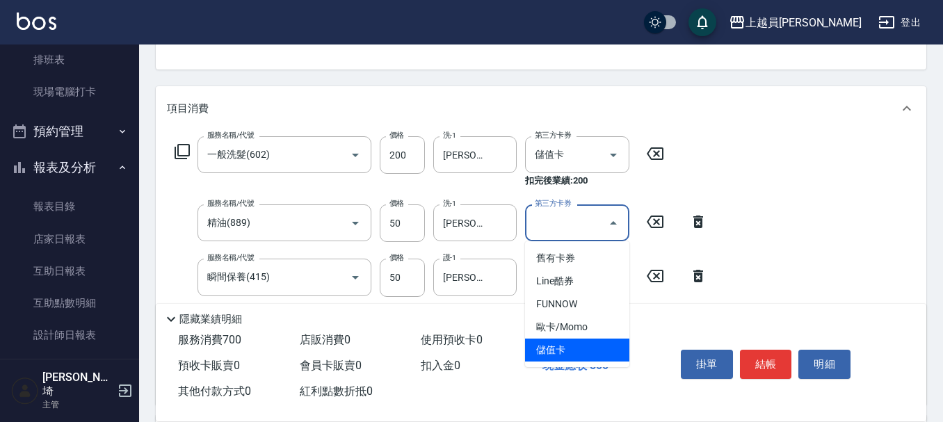
click at [571, 349] on span "儲值卡" at bounding box center [577, 350] width 104 height 23
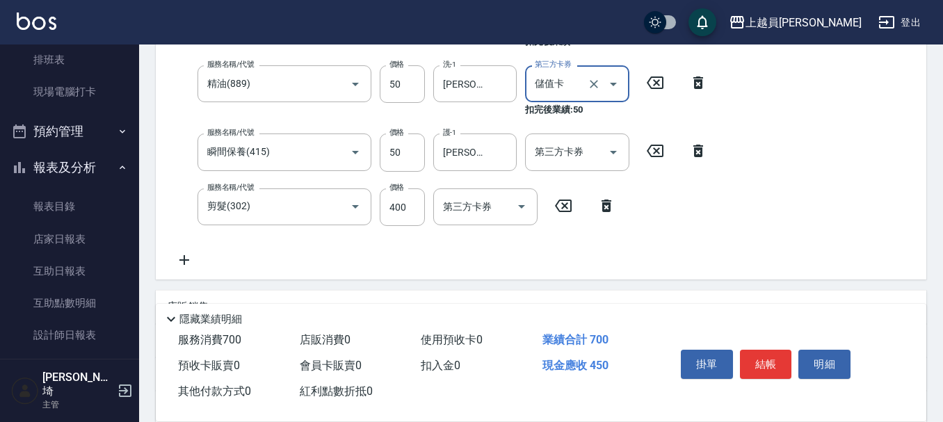
scroll to position [277, 0]
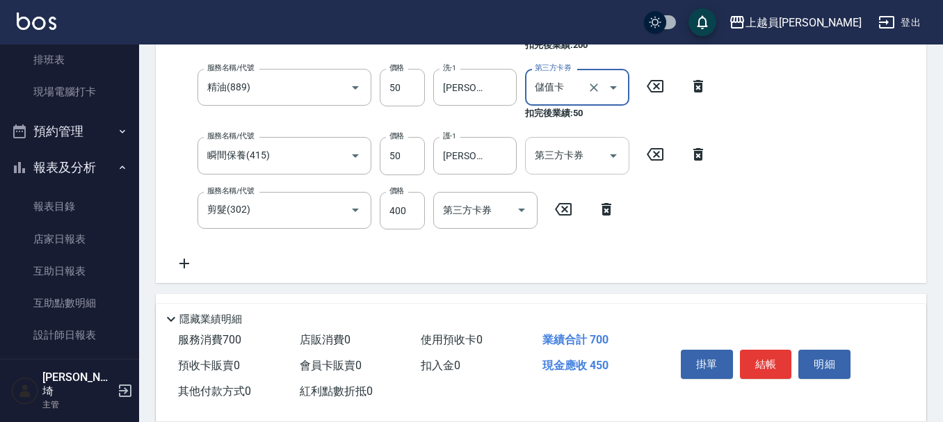
click at [561, 145] on div "第三方卡券 第三方卡券" at bounding box center [577, 155] width 104 height 37
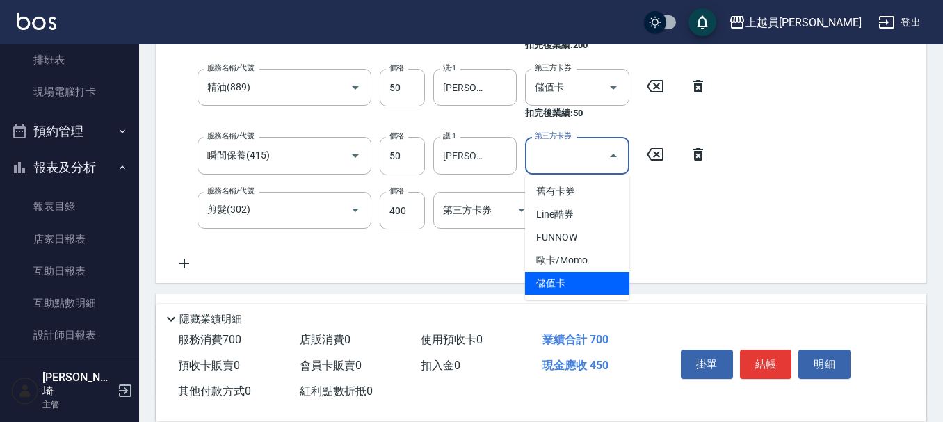
click at [566, 283] on span "儲值卡" at bounding box center [577, 283] width 104 height 23
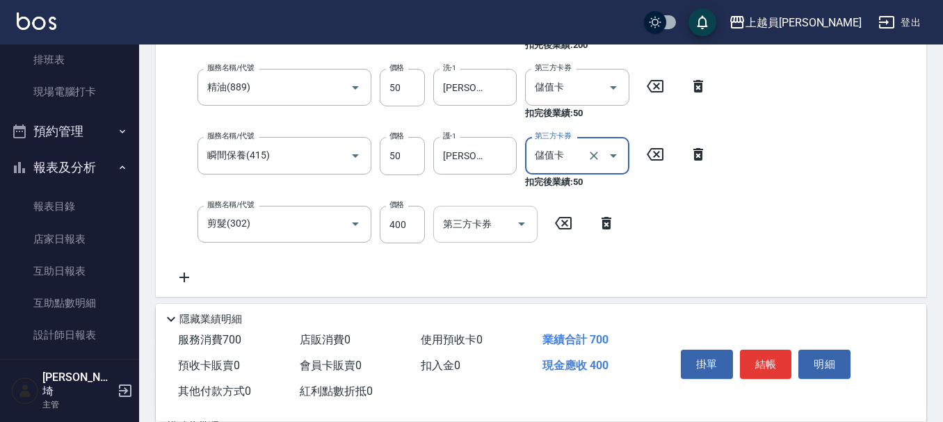
click at [486, 230] on input "第三方卡券" at bounding box center [475, 224] width 71 height 24
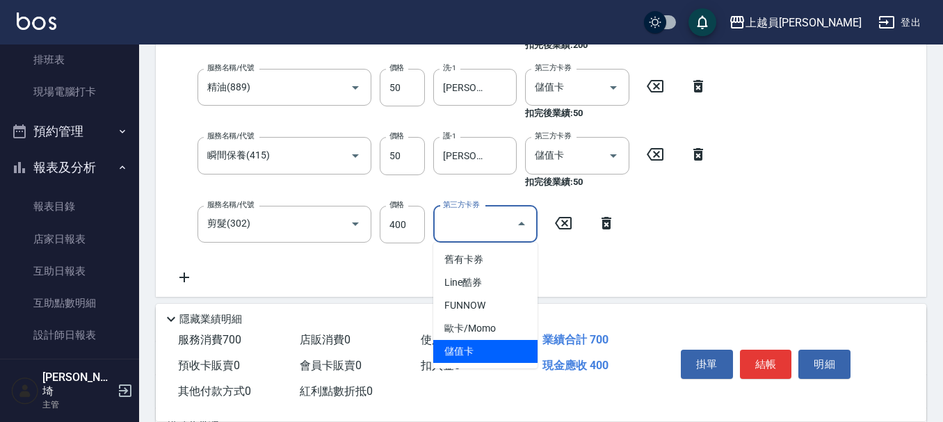
click at [478, 348] on span "儲值卡" at bounding box center [485, 351] width 104 height 23
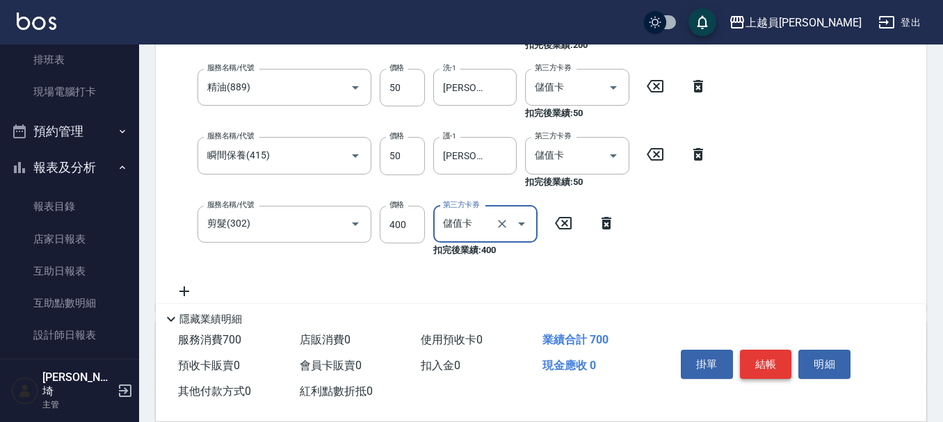
click at [779, 358] on button "結帳" at bounding box center [766, 364] width 52 height 29
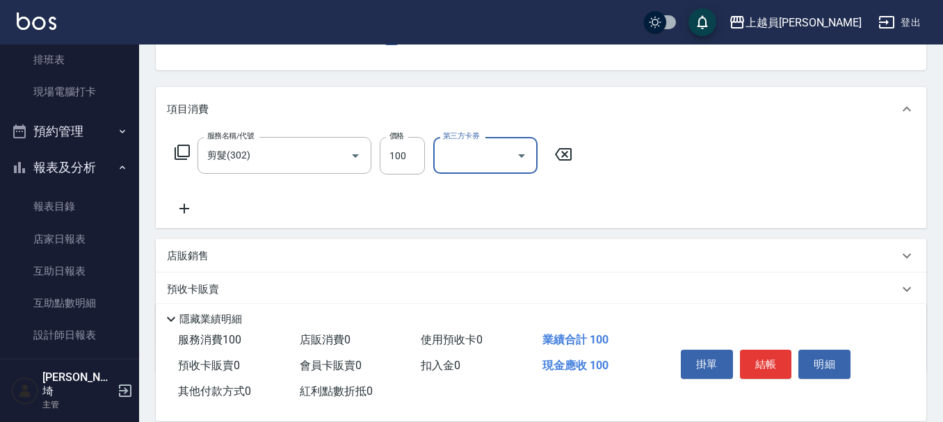
scroll to position [209, 0]
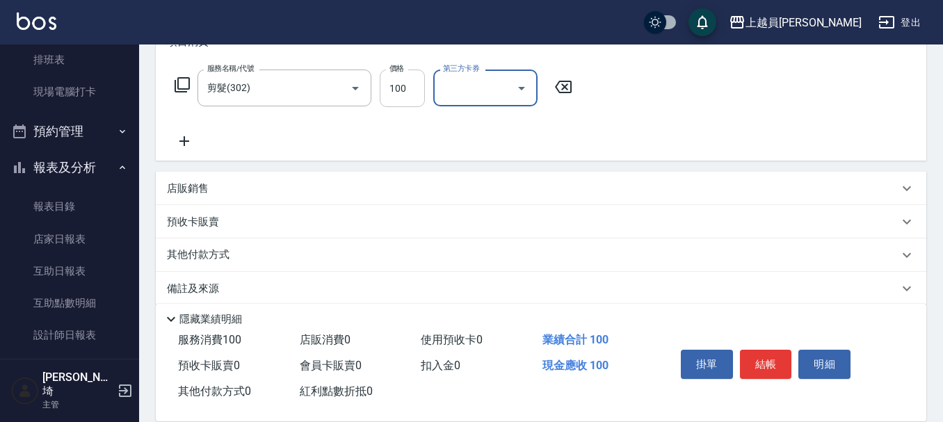
click at [401, 92] on input "100" at bounding box center [402, 89] width 45 height 38
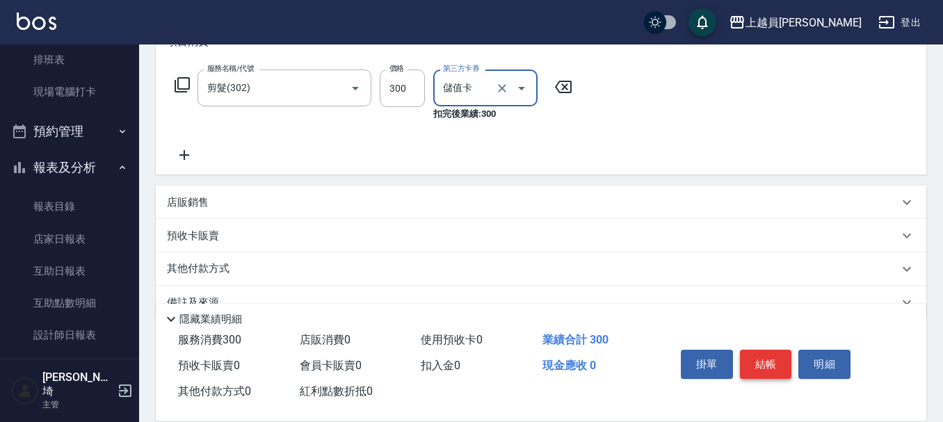
click at [764, 369] on button "結帳" at bounding box center [766, 364] width 52 height 29
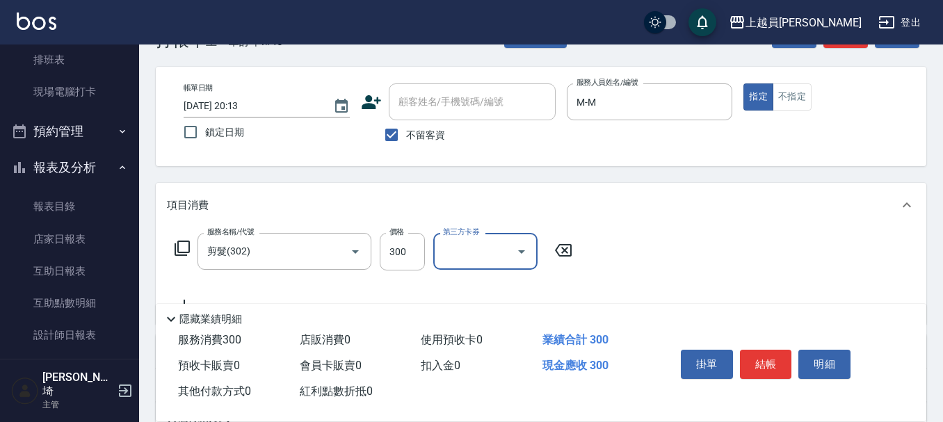
scroll to position [70, 0]
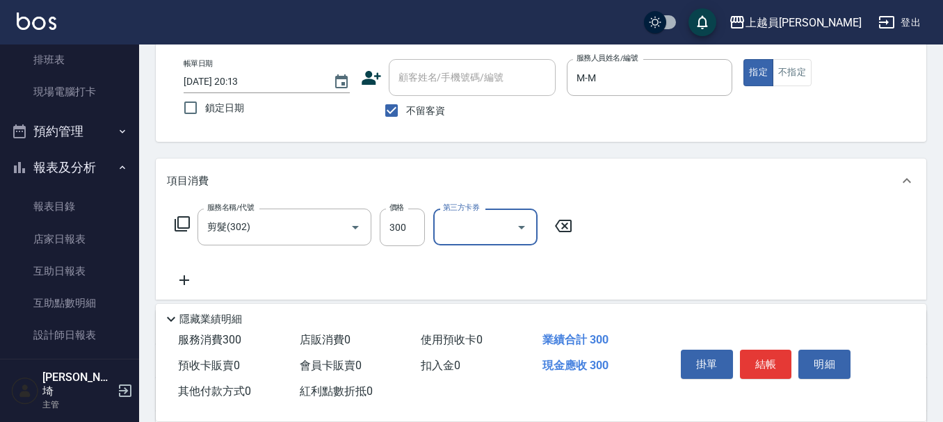
click at [488, 211] on div "第三方卡券" at bounding box center [485, 227] width 104 height 37
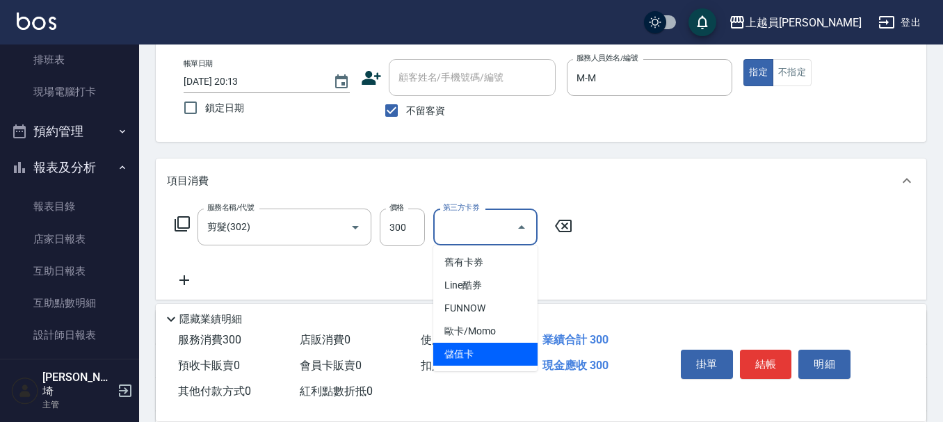
click at [476, 361] on span "儲值卡" at bounding box center [485, 354] width 104 height 23
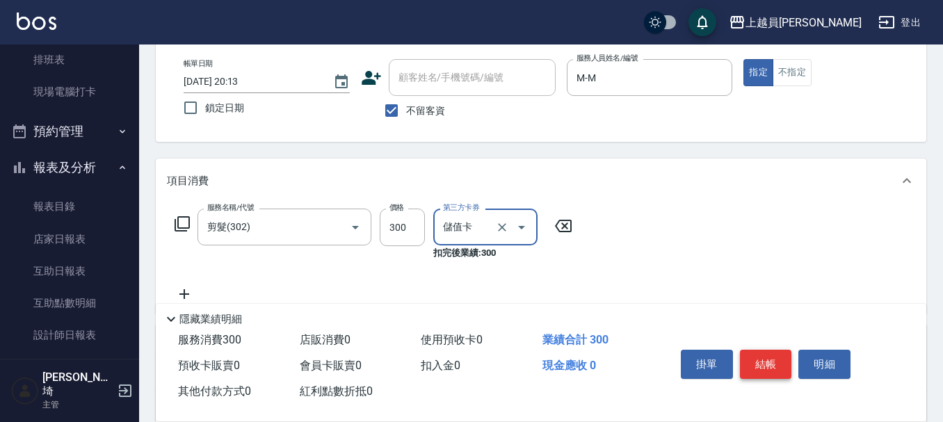
click at [777, 365] on button "結帳" at bounding box center [766, 364] width 52 height 29
